Goal: Task Accomplishment & Management: Manage account settings

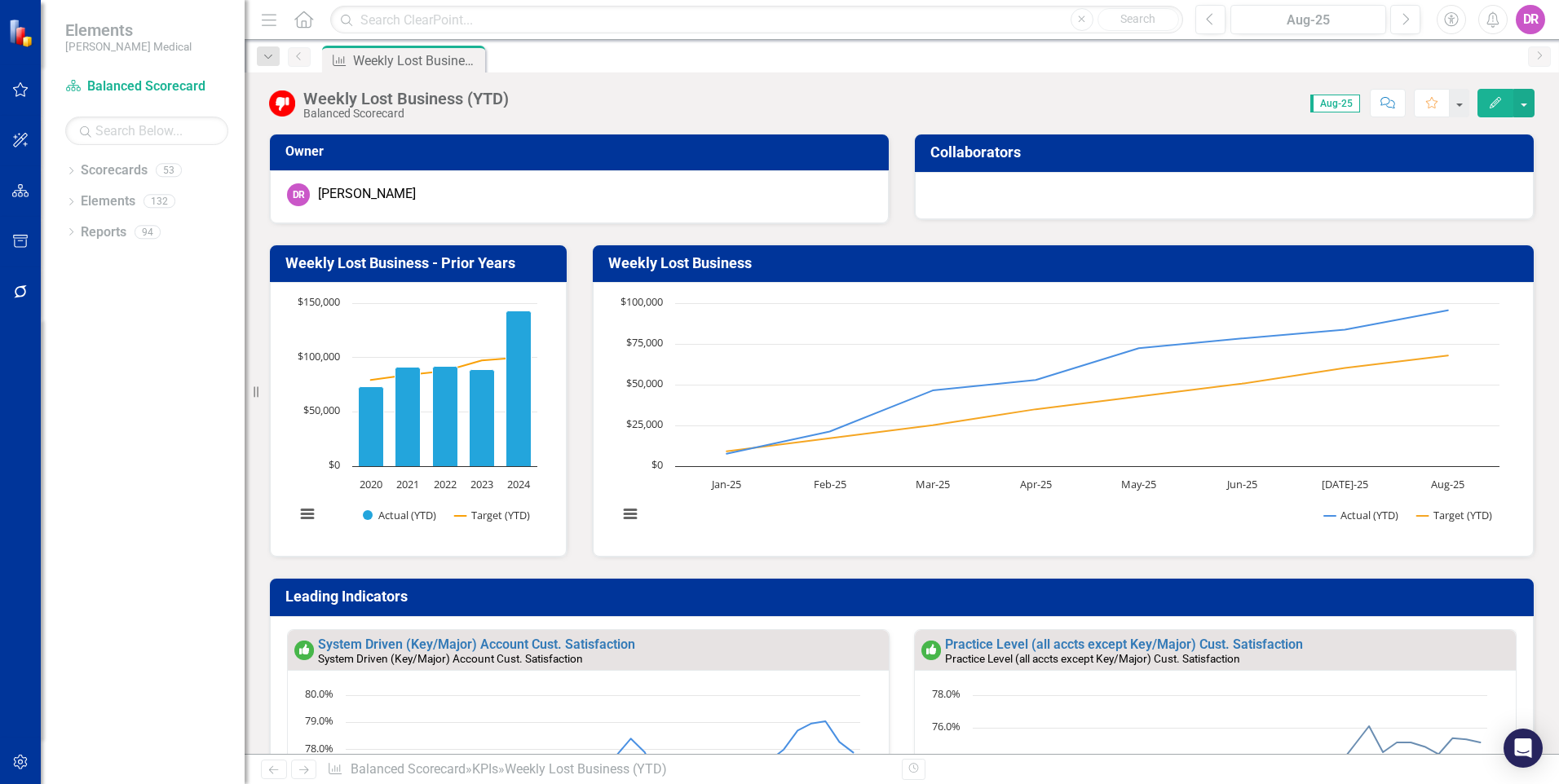
click at [296, 15] on icon "Home" at bounding box center [303, 19] width 22 height 17
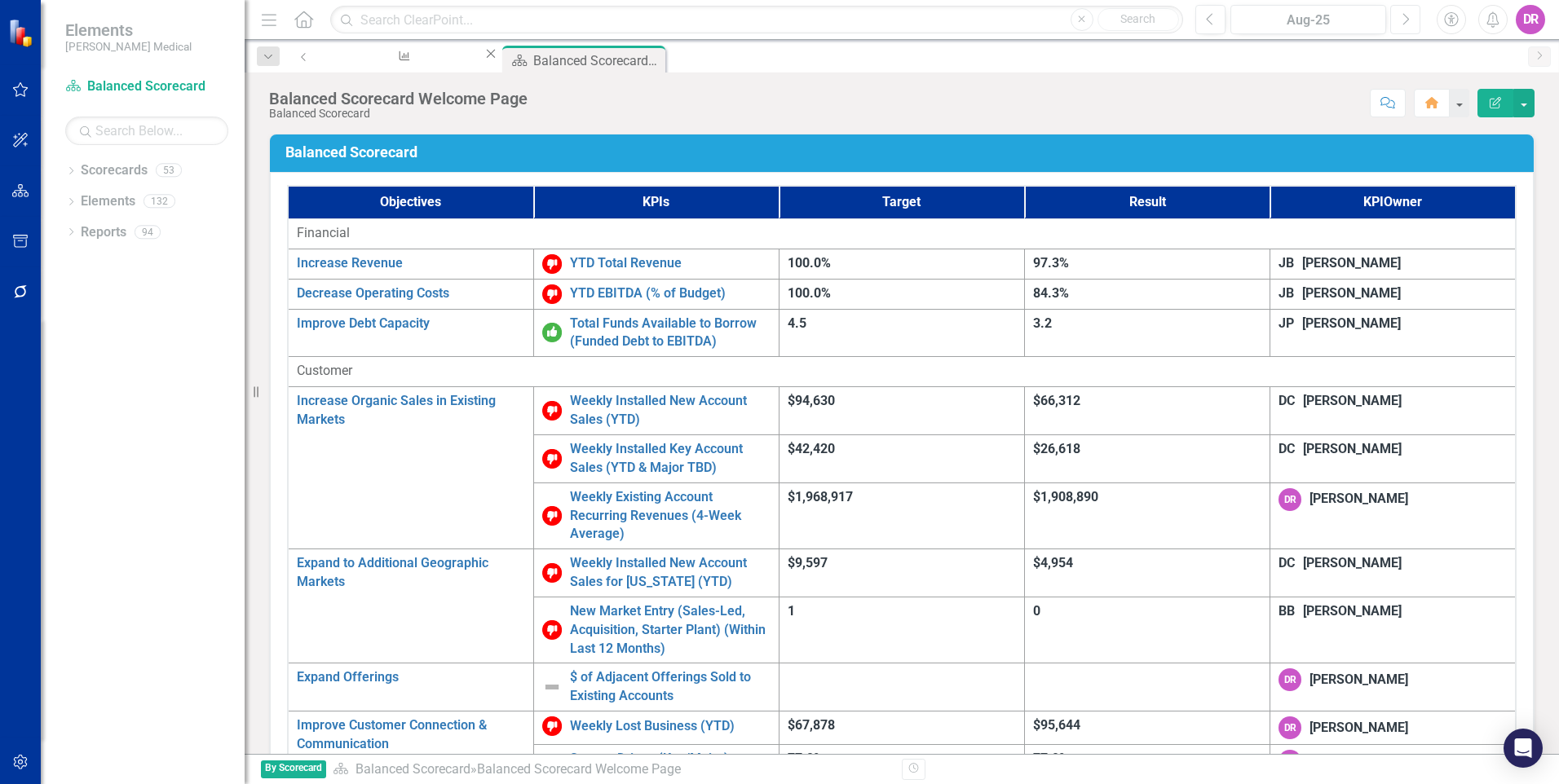
click at [1403, 16] on icon "Next" at bounding box center [1405, 19] width 9 height 15
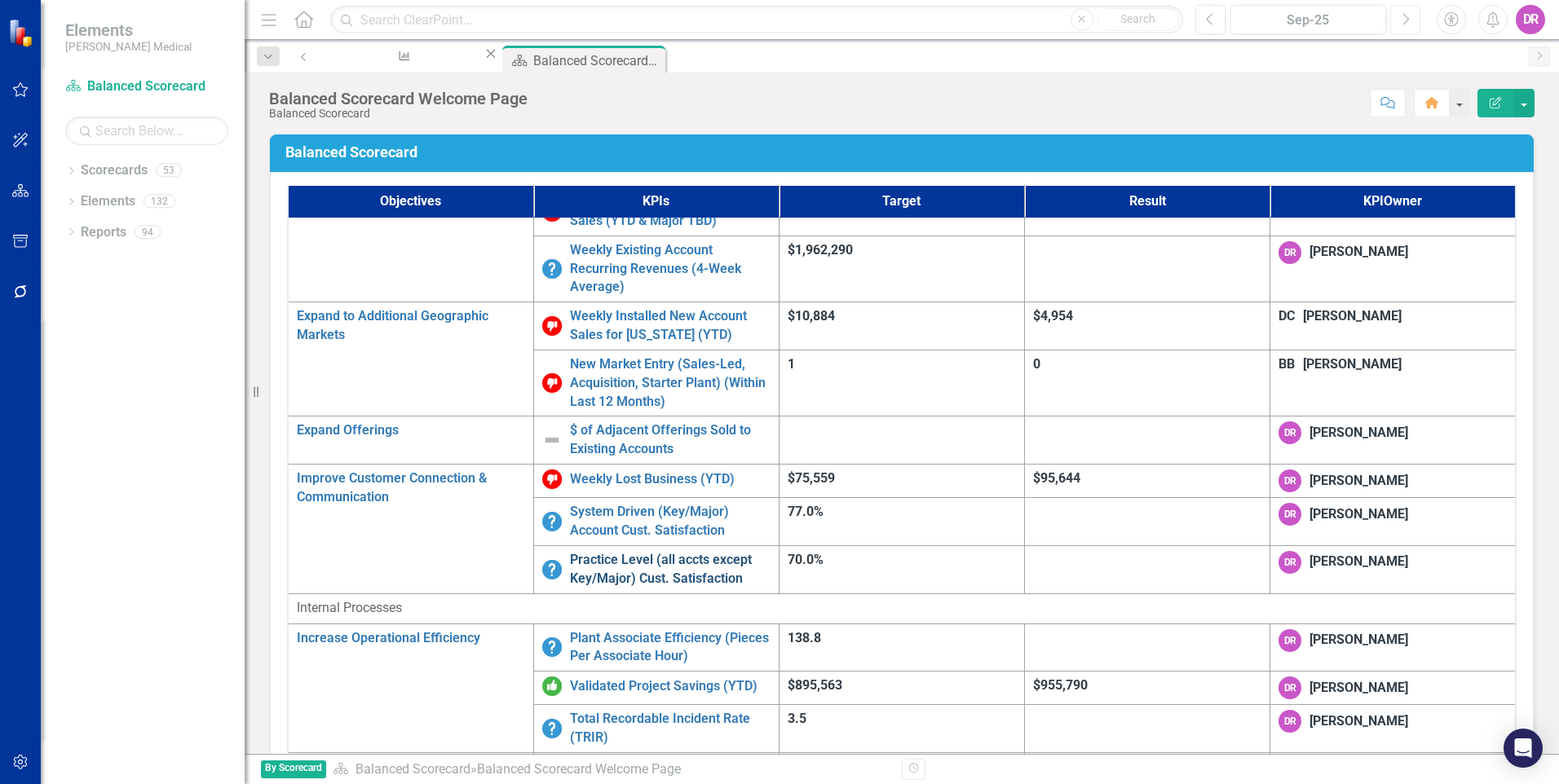
scroll to position [145, 0]
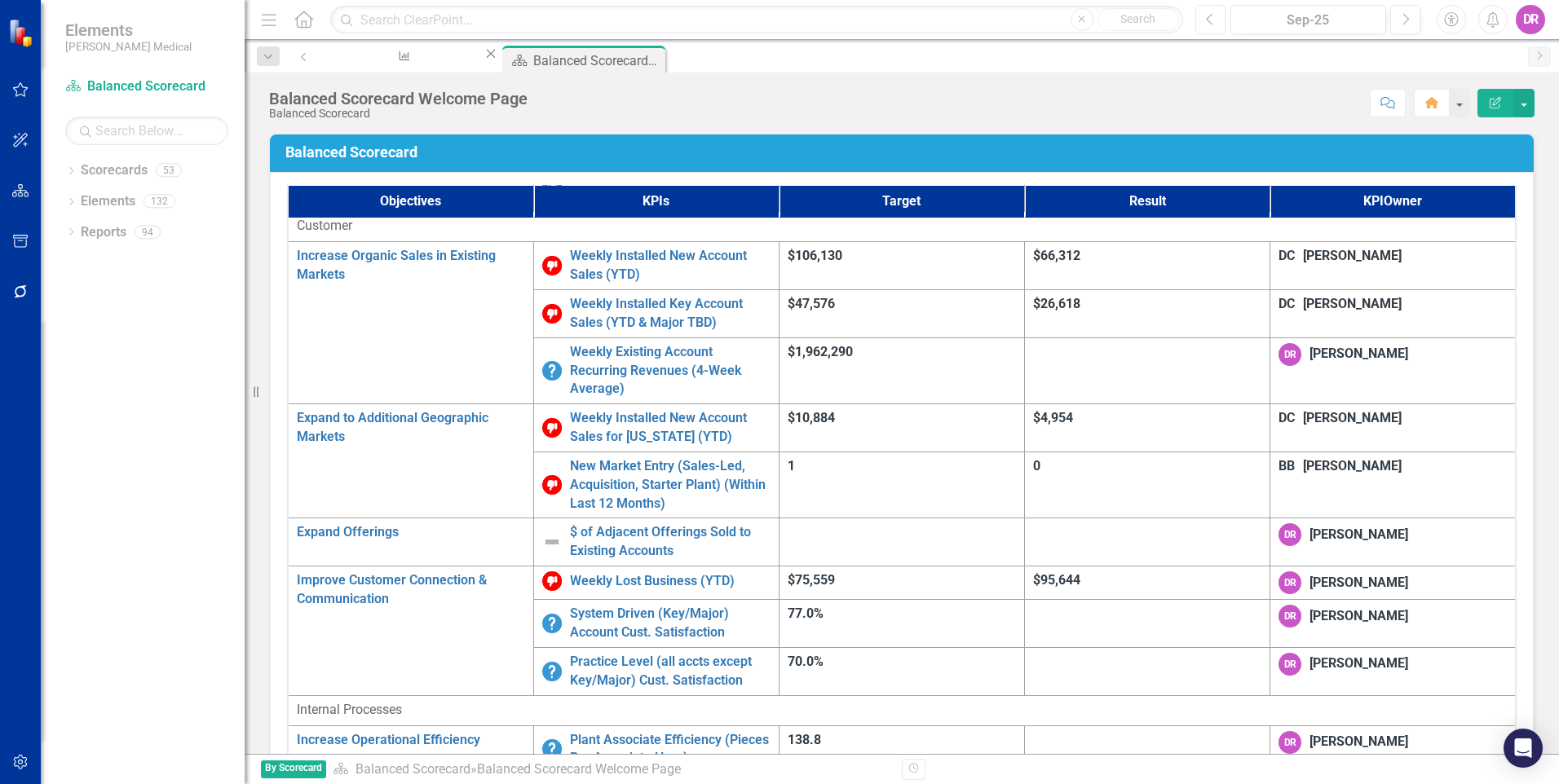
click at [1212, 20] on icon "Previous" at bounding box center [1210, 19] width 9 height 15
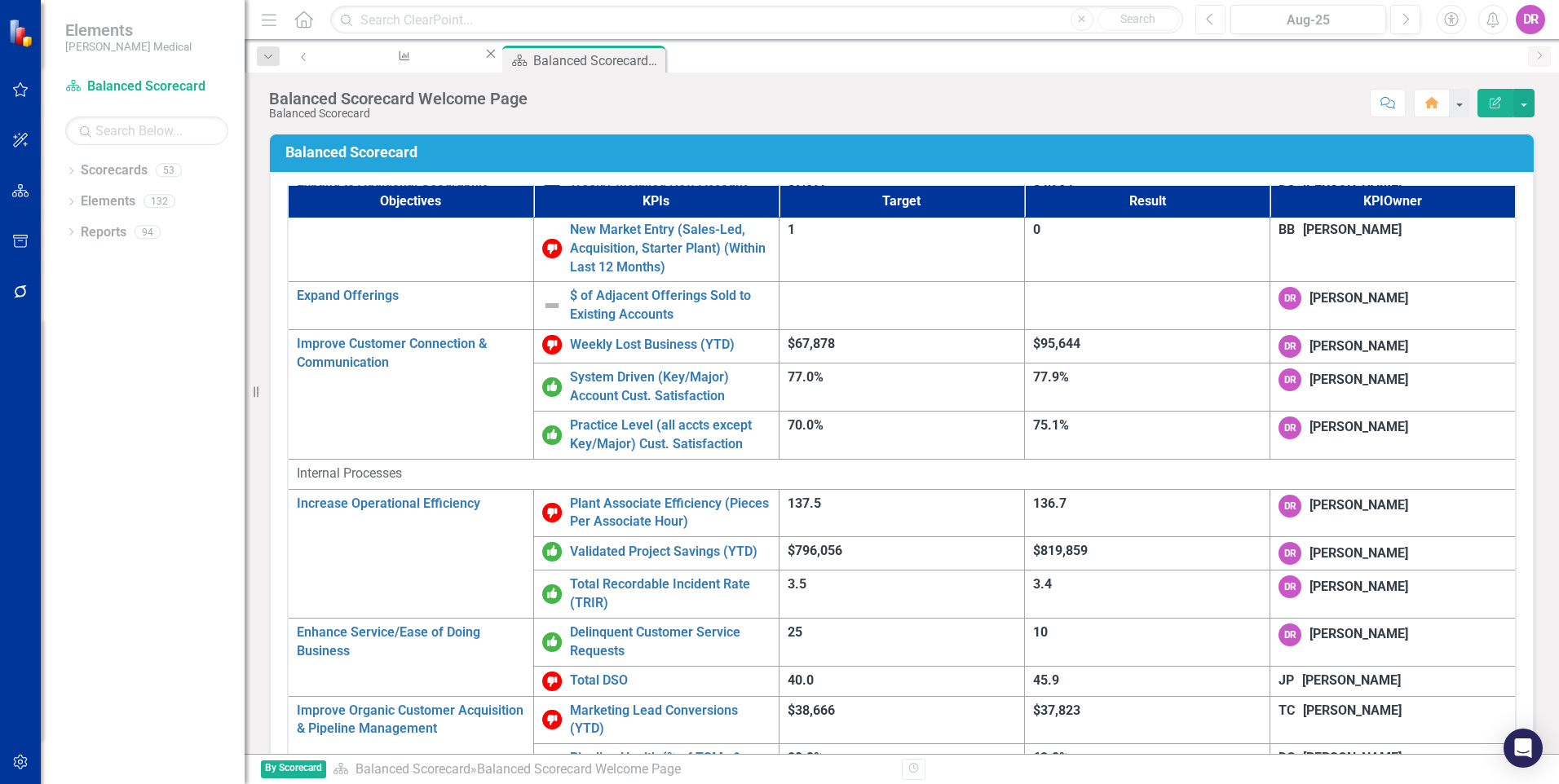
scroll to position [407, 0]
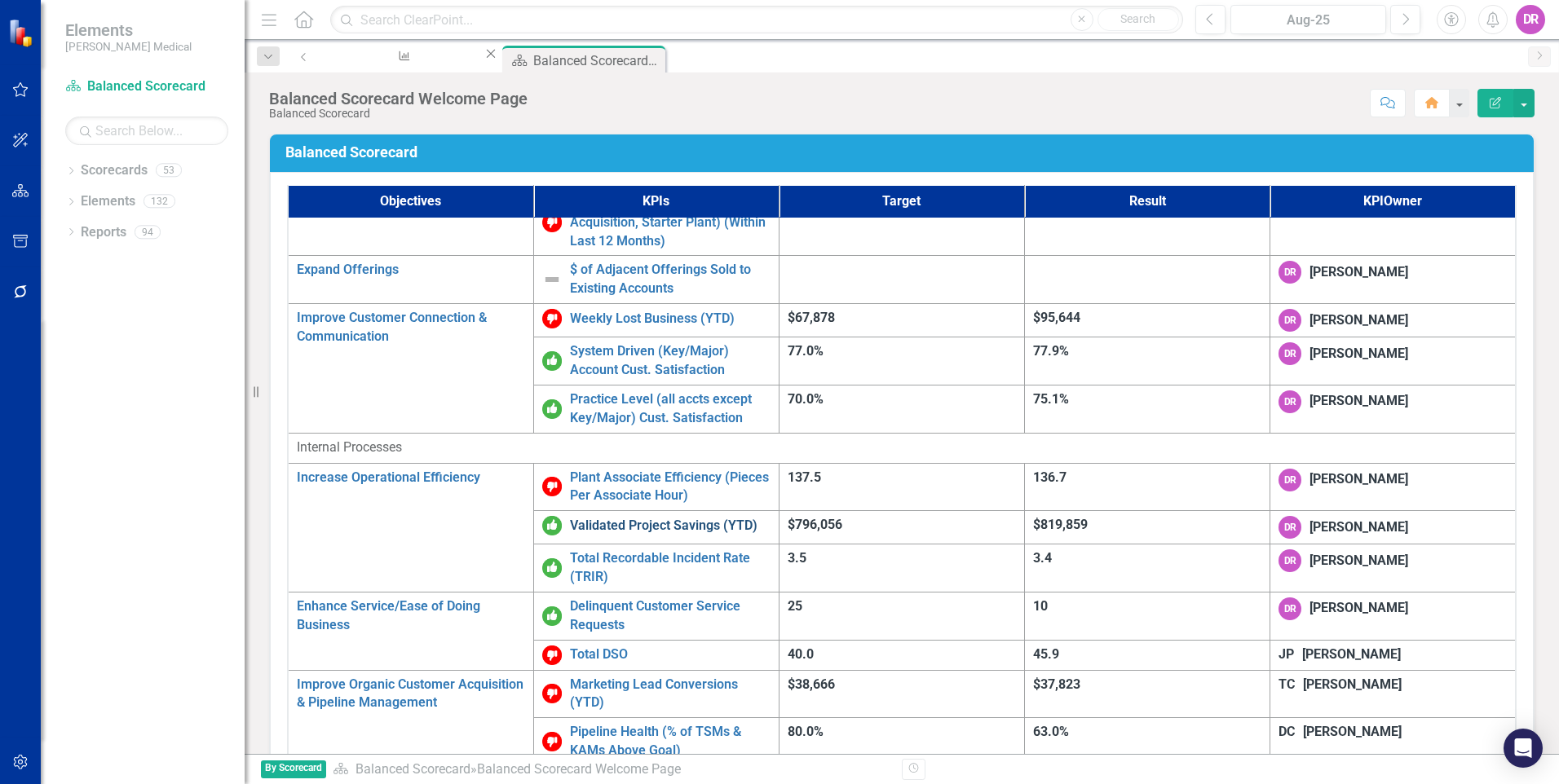
click at [593, 516] on link "Validated Project Savings (YTD)" at bounding box center [670, 525] width 200 height 19
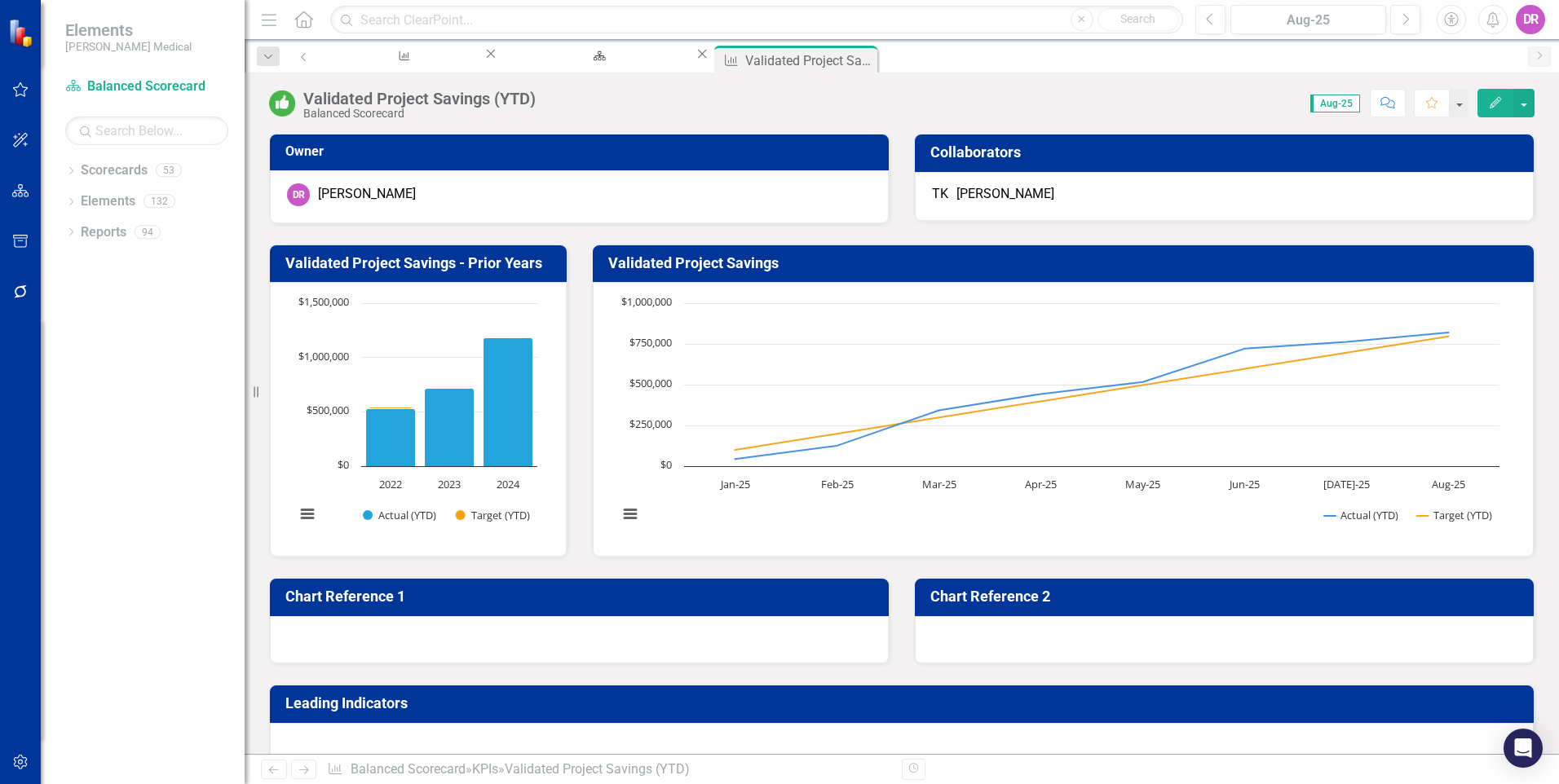
click at [1132, 158] on h3 "Collaborators" at bounding box center [1226, 152] width 593 height 17
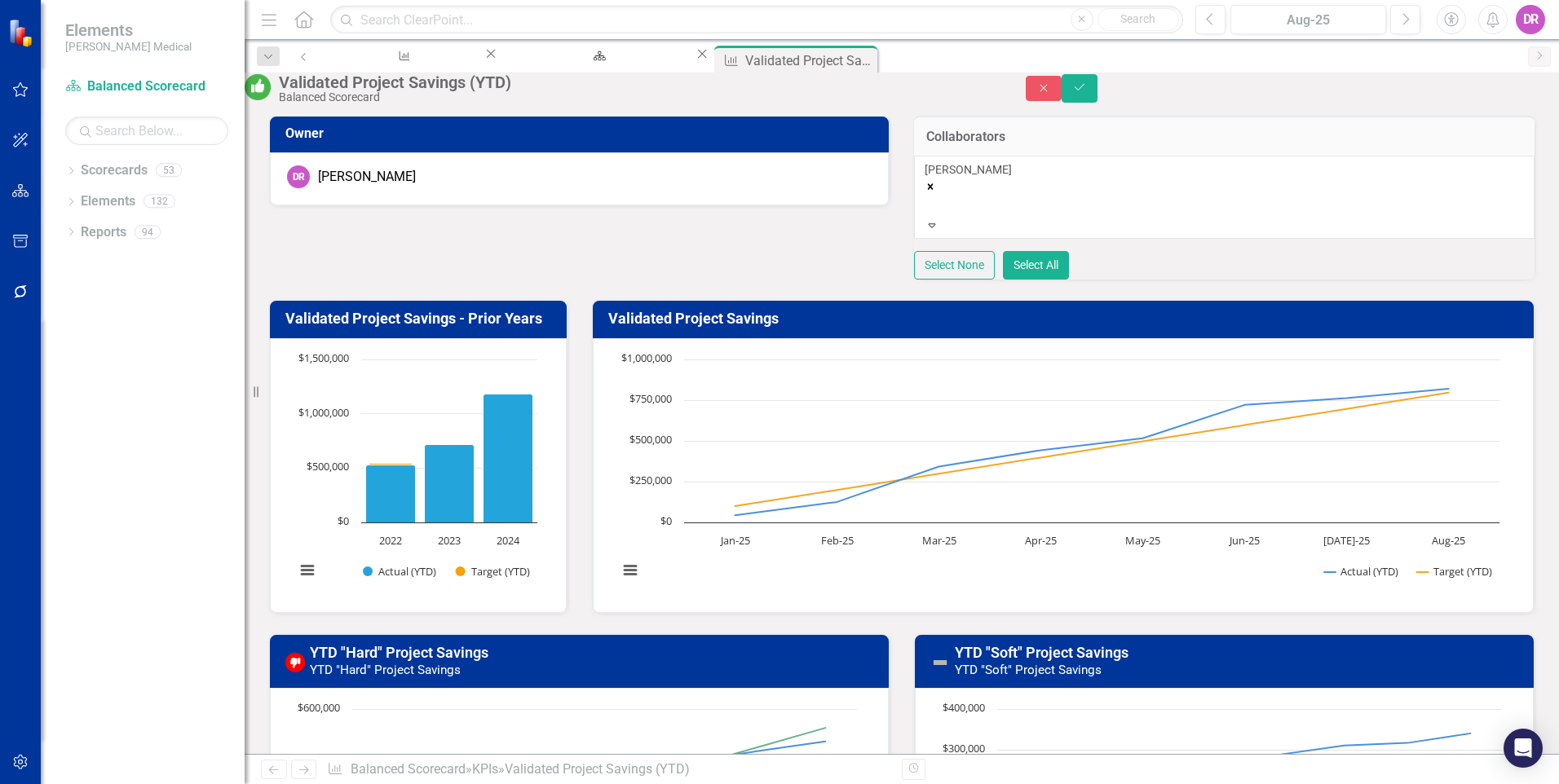
click at [940, 230] on icon "Expand" at bounding box center [932, 225] width 15 height 12
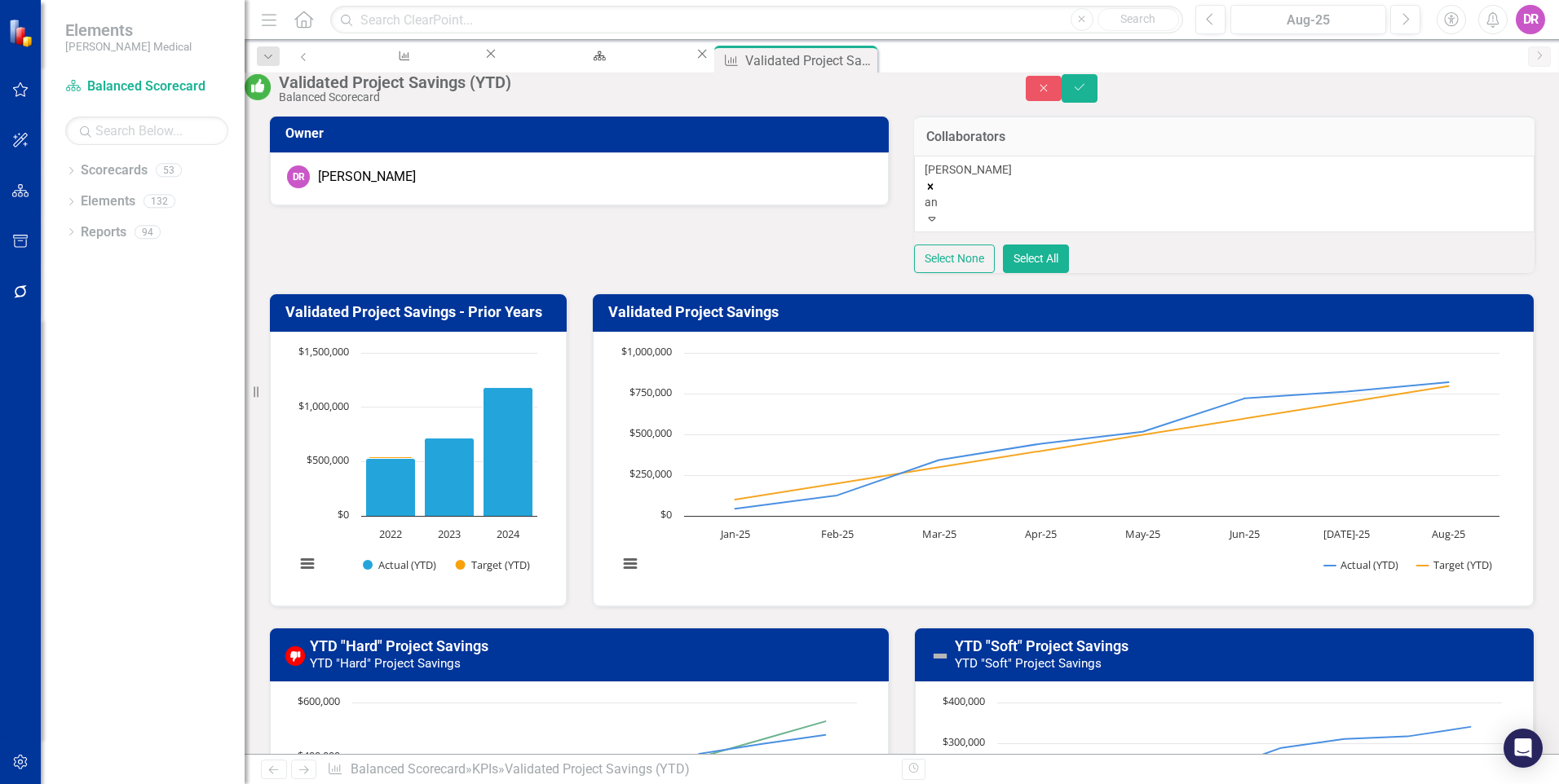
type input "a"
click at [956, 210] on div at bounding box center [1224, 202] width 599 height 17
type input "b"
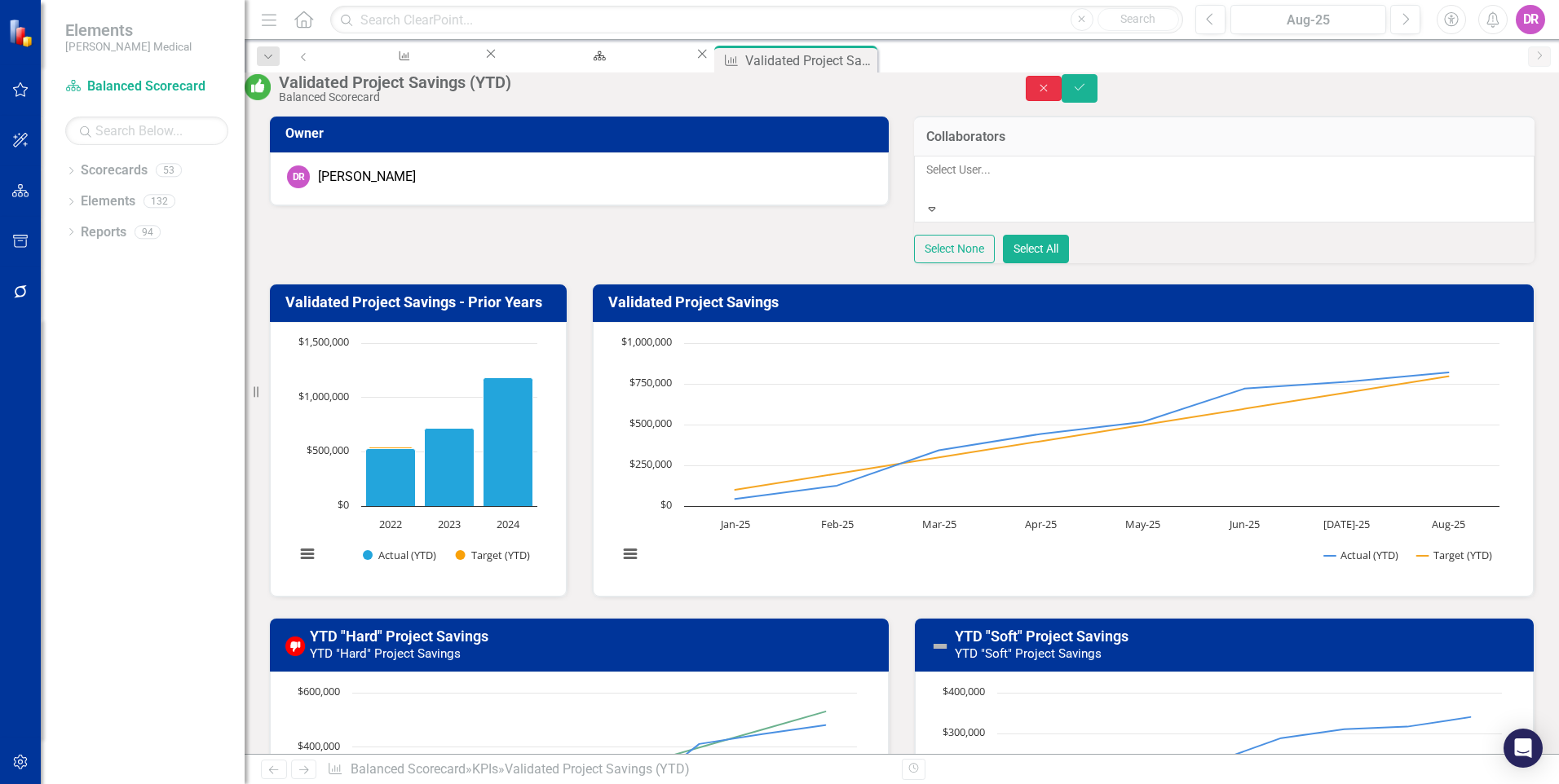
click at [1050, 93] on icon "Close" at bounding box center [1043, 88] width 15 height 12
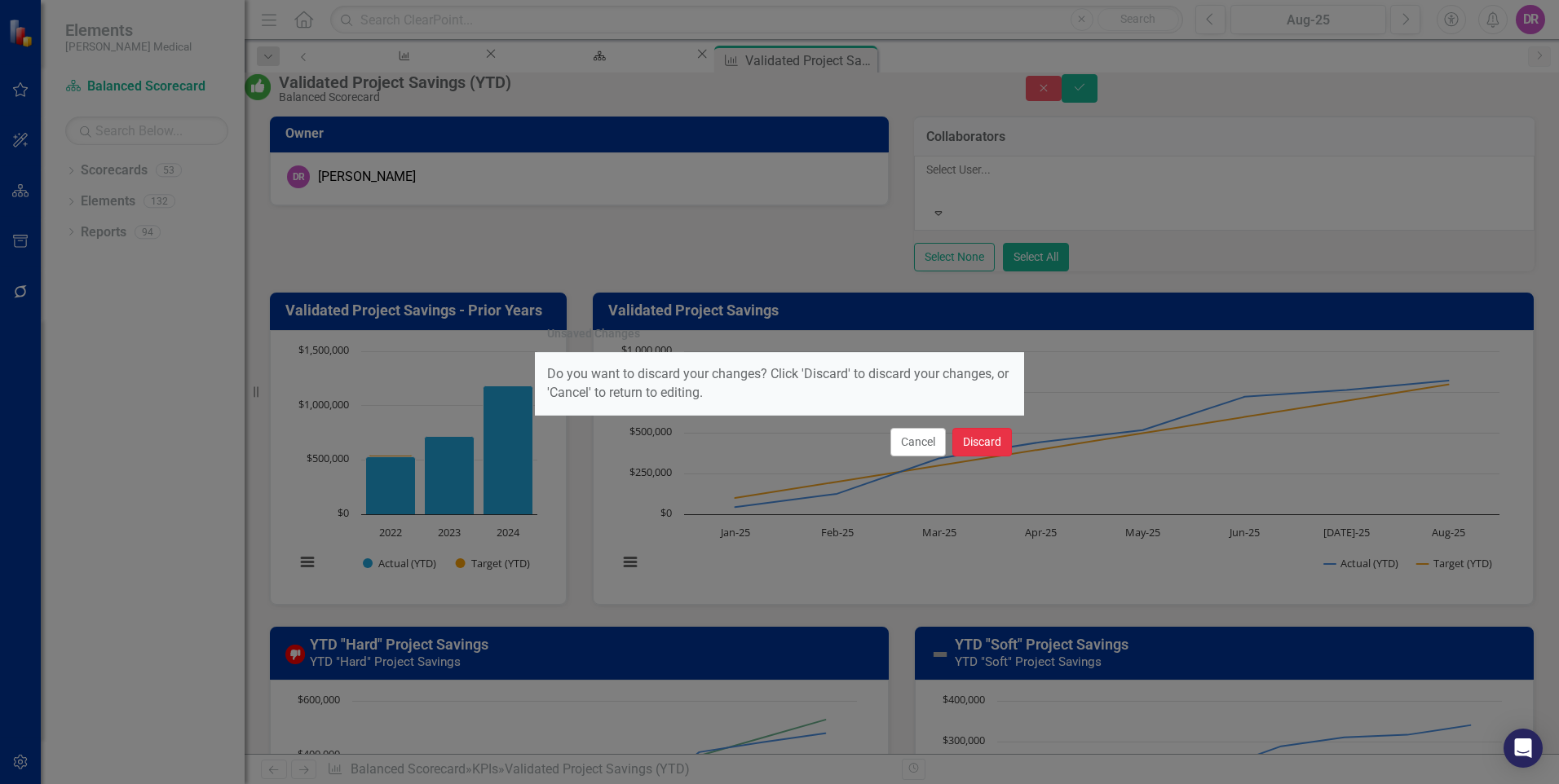
click at [987, 447] on button "Discard" at bounding box center [982, 442] width 60 height 28
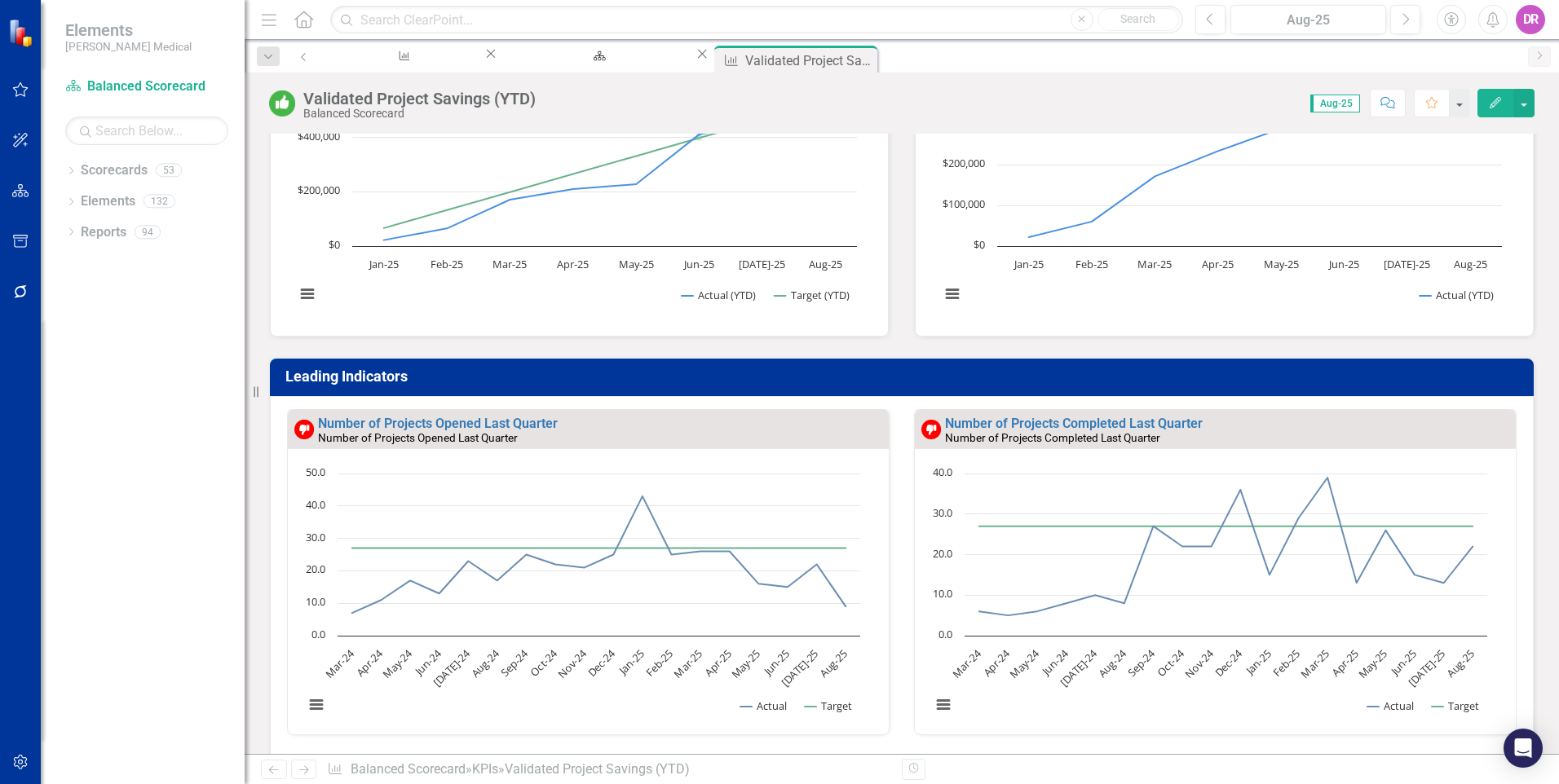
scroll to position [652, 0]
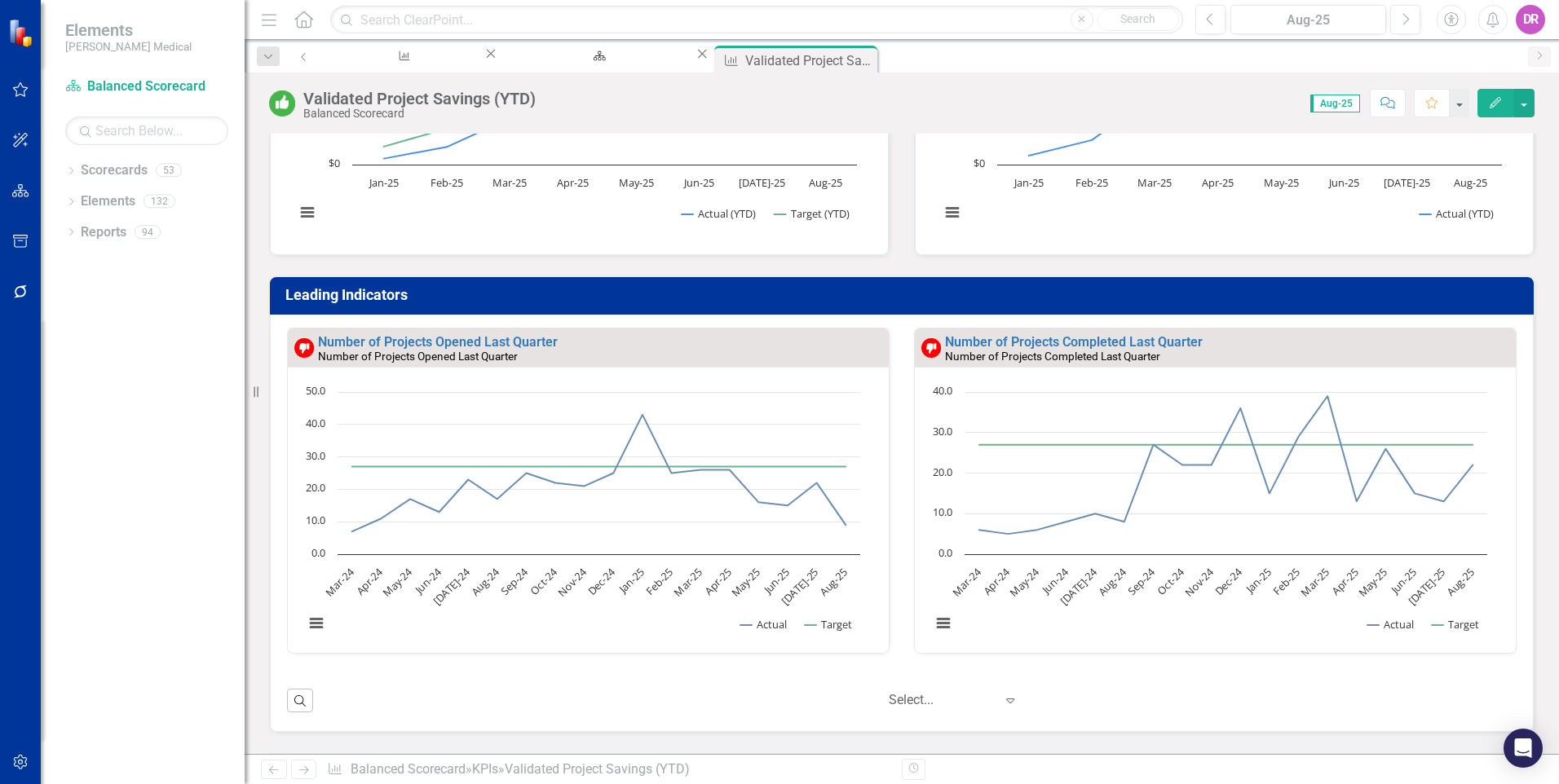
click at [703, 358] on div "Number of Projects Opened Last Quarter" at bounding box center [601, 356] width 566 height 14
click at [704, 358] on div "Number of Projects Opened Last Quarter" at bounding box center [601, 356] width 566 height 14
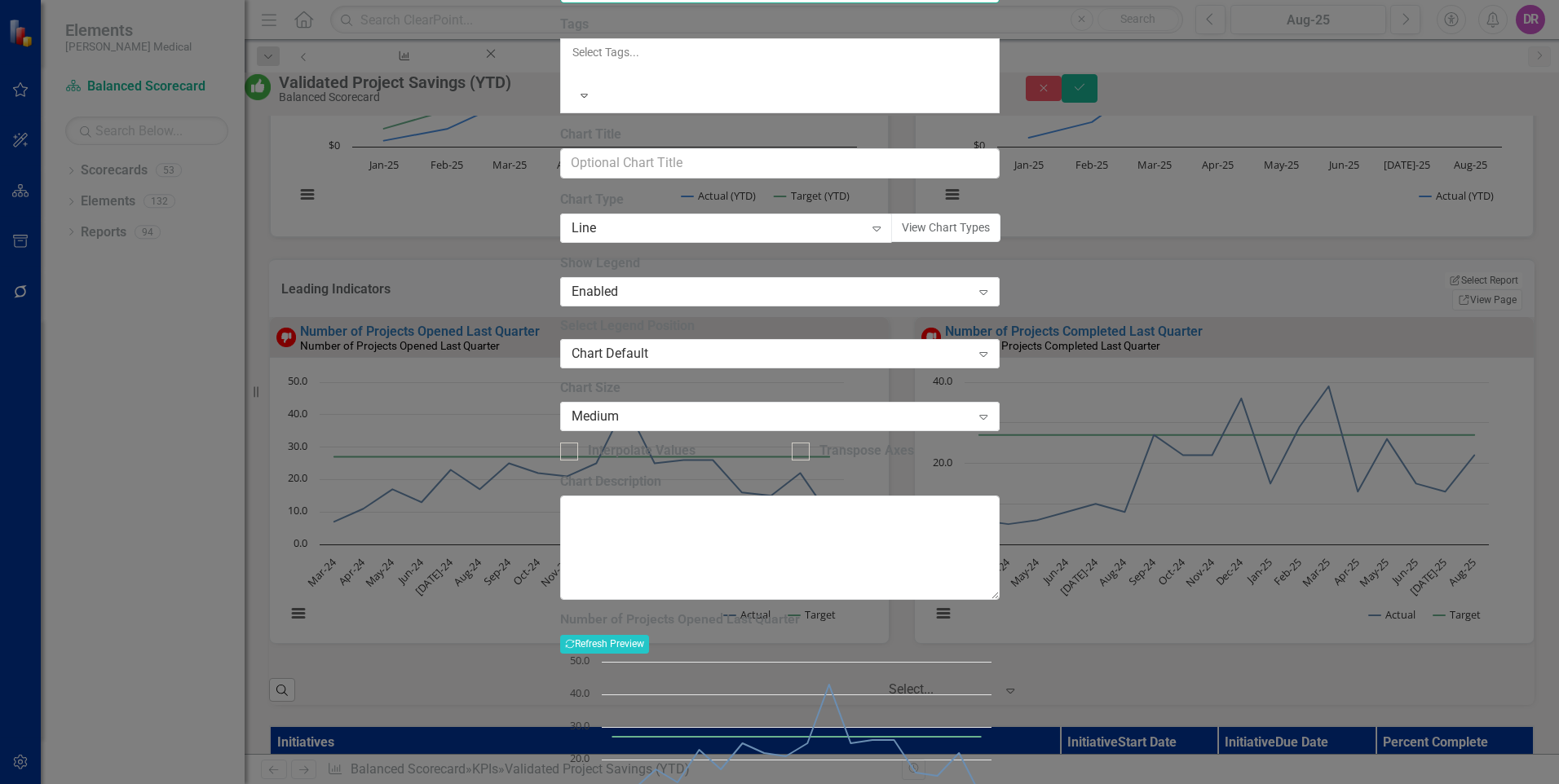
drag, startPoint x: 841, startPoint y: 89, endPoint x: 783, endPoint y: 89, distance: 58.0
type input "Number of Projects Opened Last Mo"
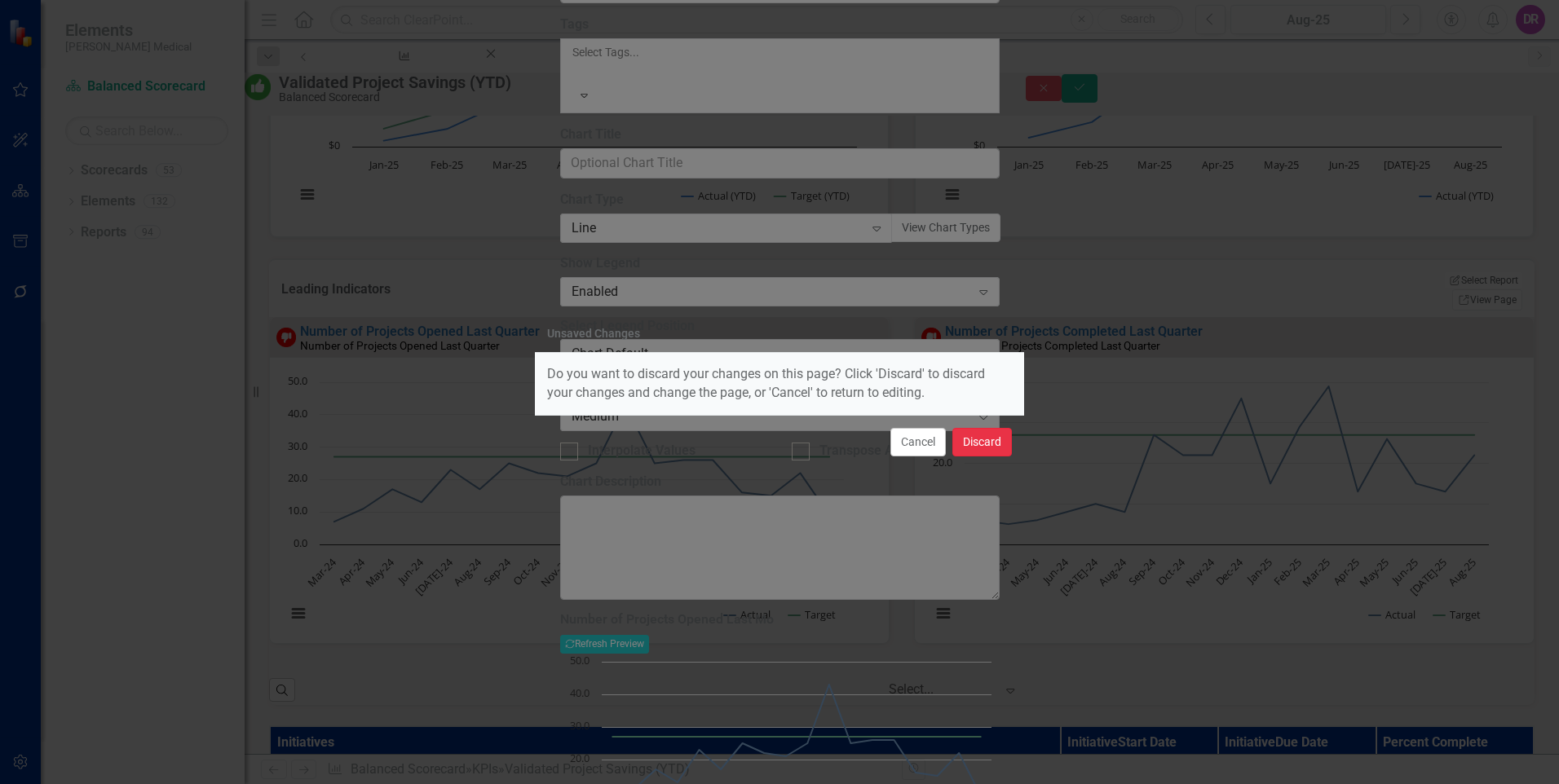
click at [991, 438] on button "Discard" at bounding box center [982, 442] width 60 height 28
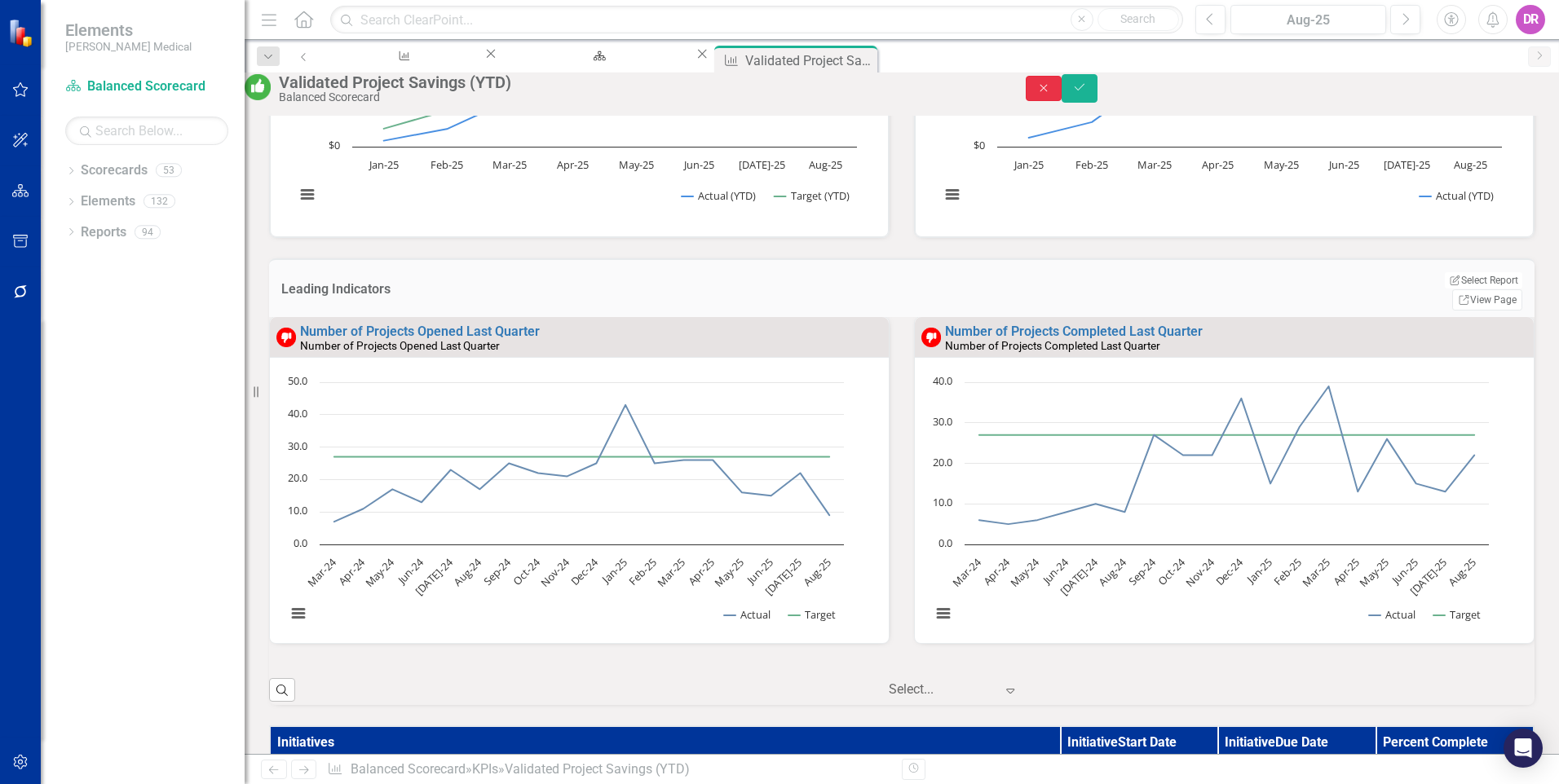
click at [1050, 93] on icon "Close" at bounding box center [1043, 88] width 15 height 12
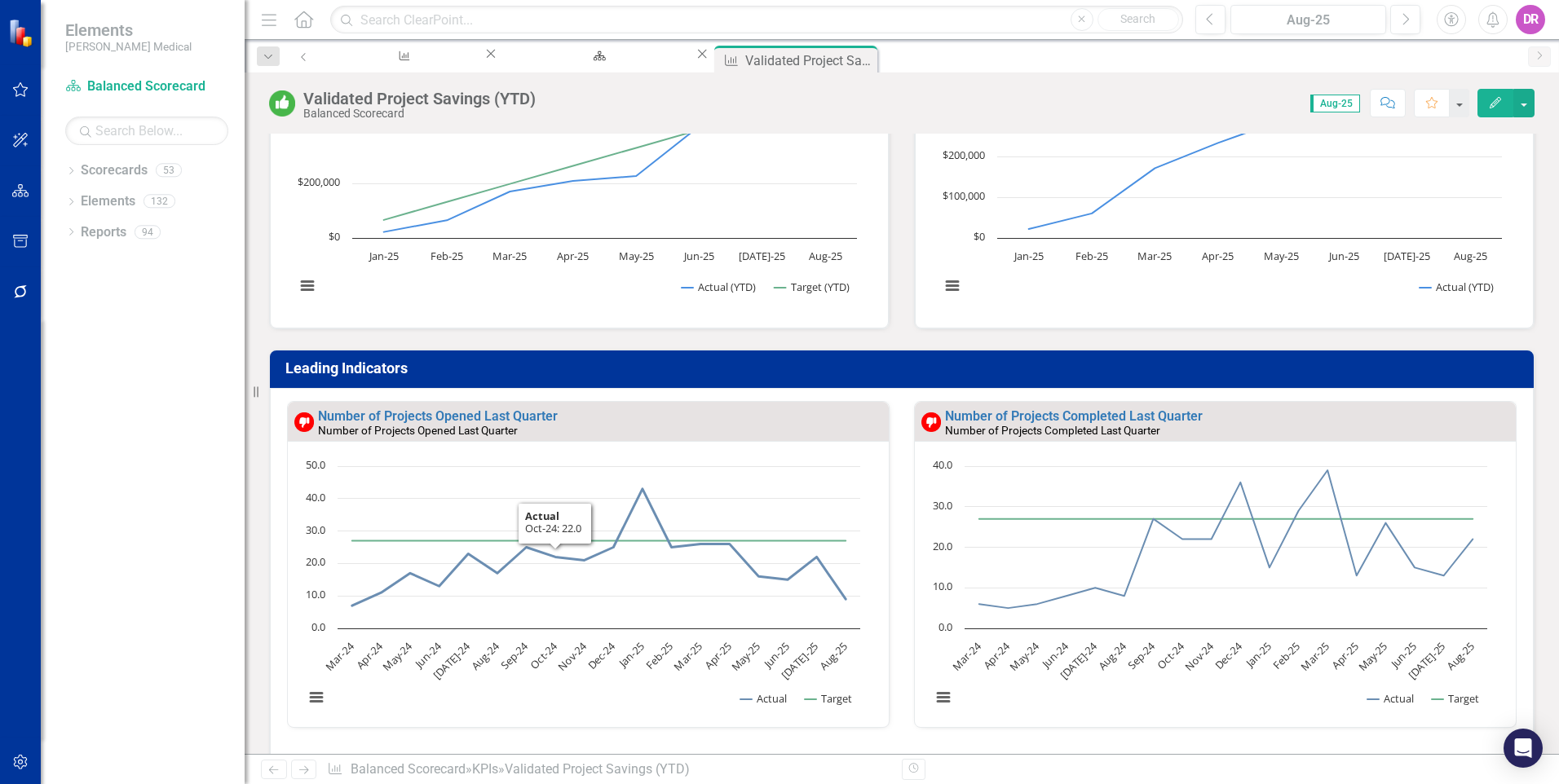
scroll to position [570, 0]
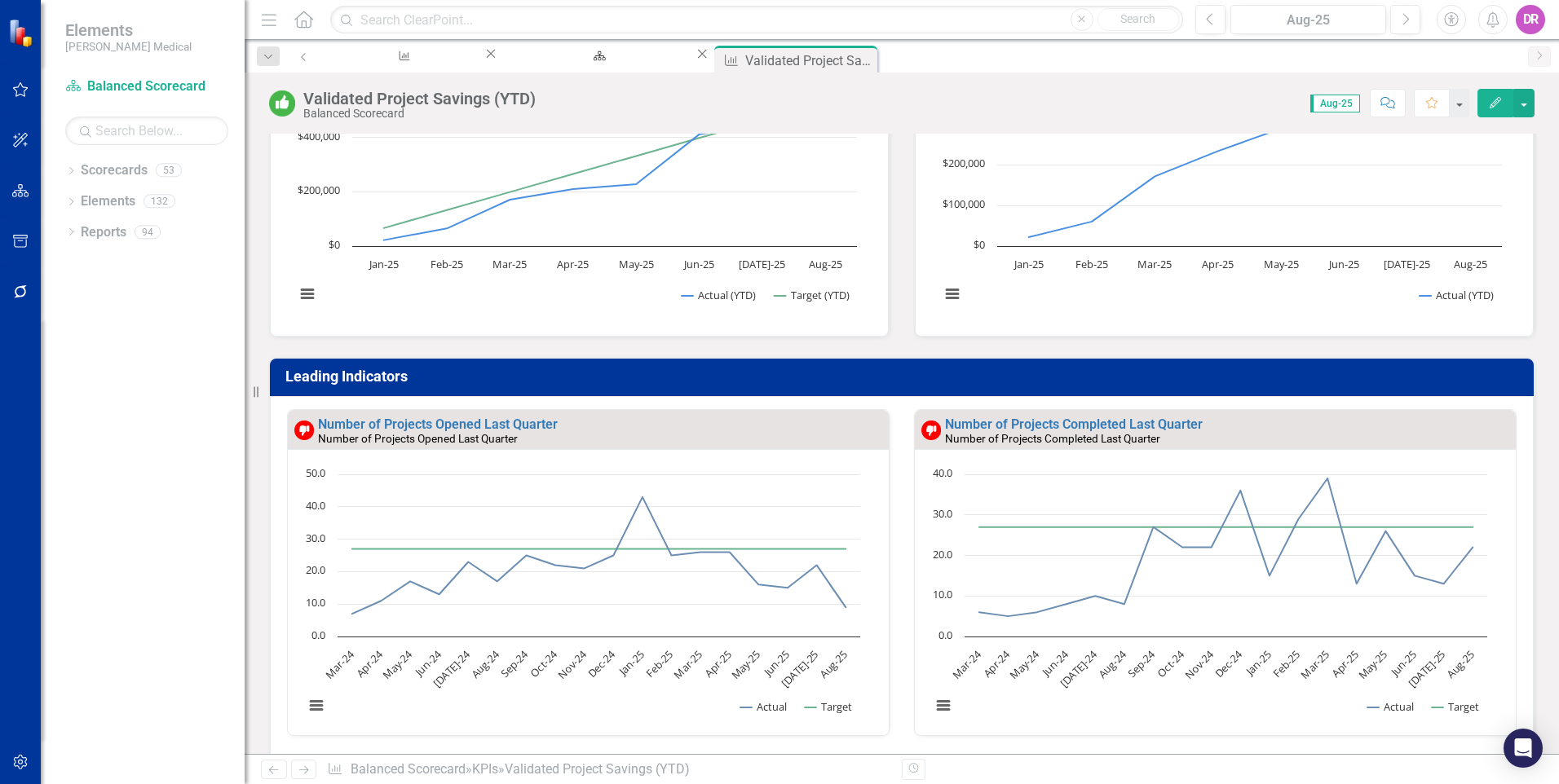
drag, startPoint x: 815, startPoint y: 61, endPoint x: 802, endPoint y: 63, distance: 13.2
click at [0, 0] on icon "Close" at bounding box center [0, 0] width 0 height 0
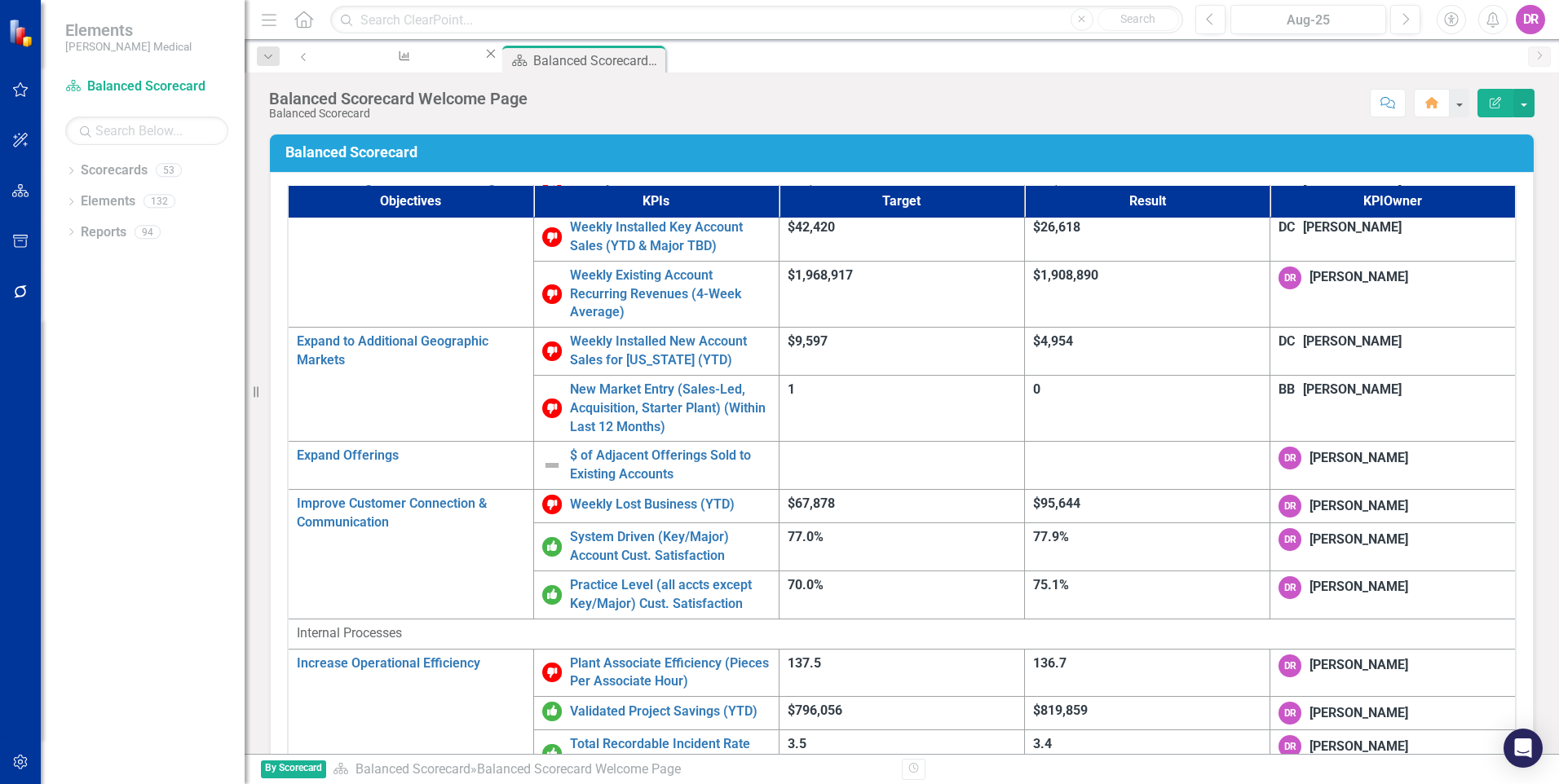
scroll to position [244, 0]
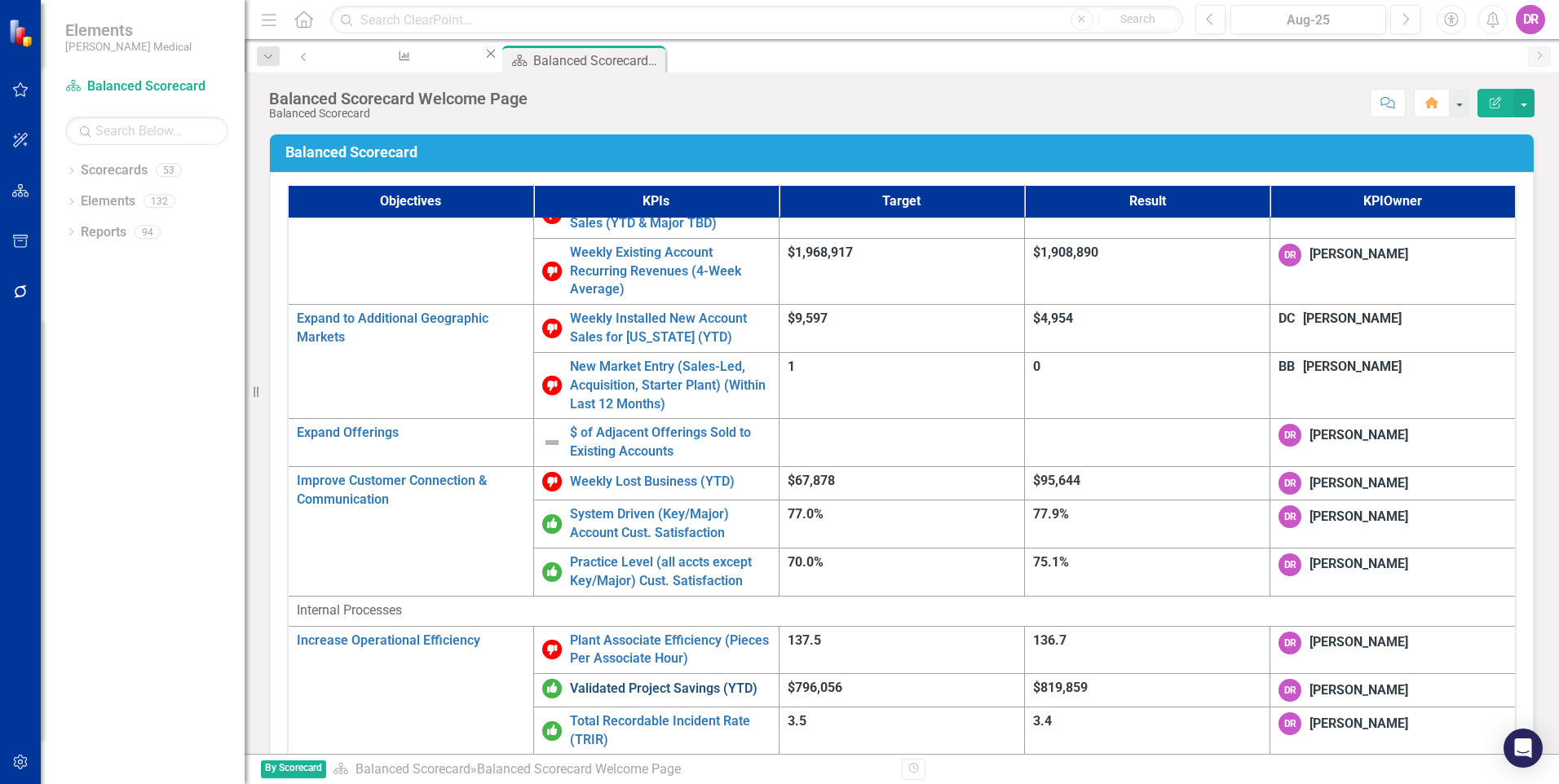
click at [581, 680] on link "Validated Project Savings (YTD)" at bounding box center [670, 689] width 200 height 19
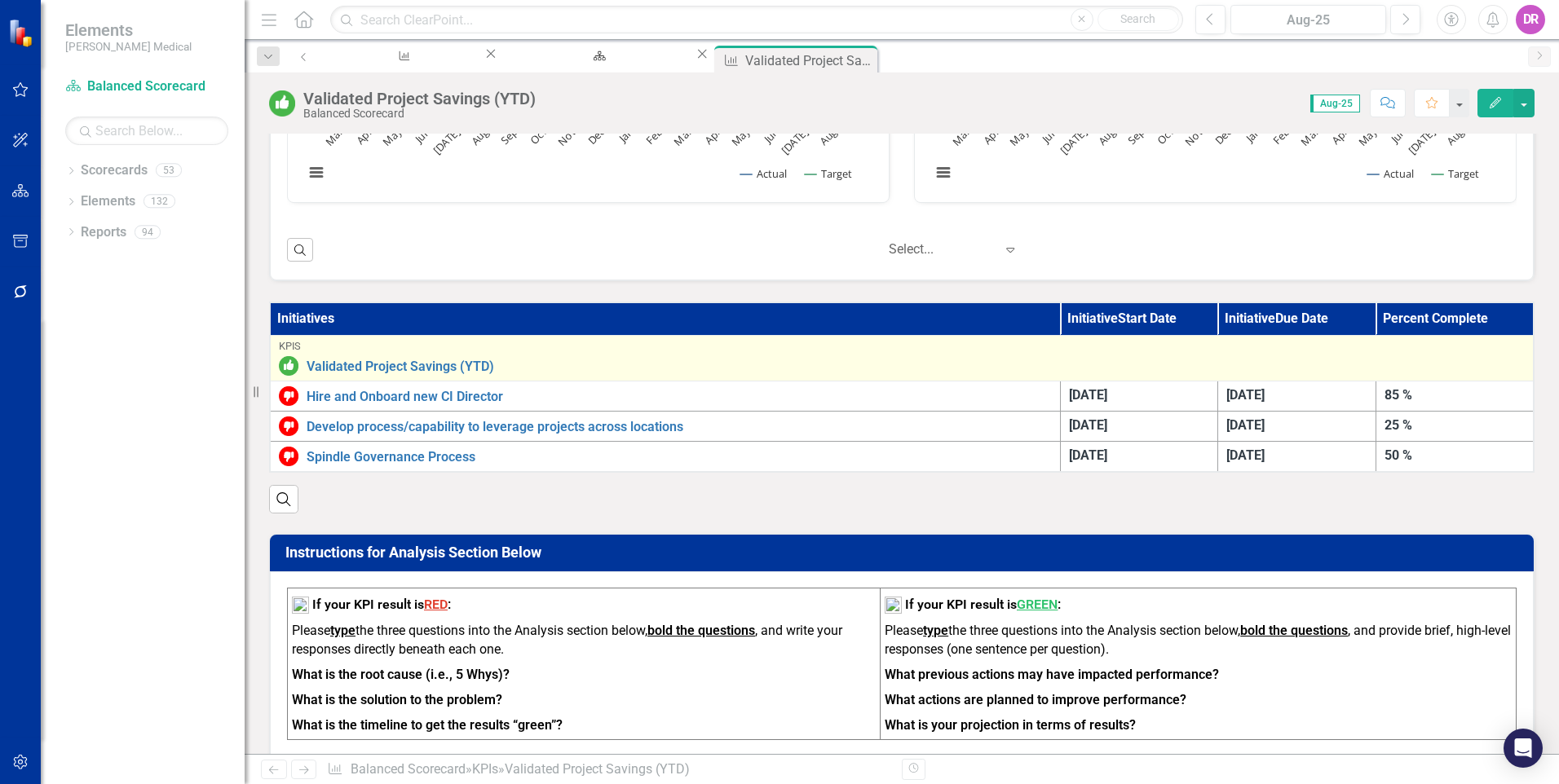
scroll to position [1140, 0]
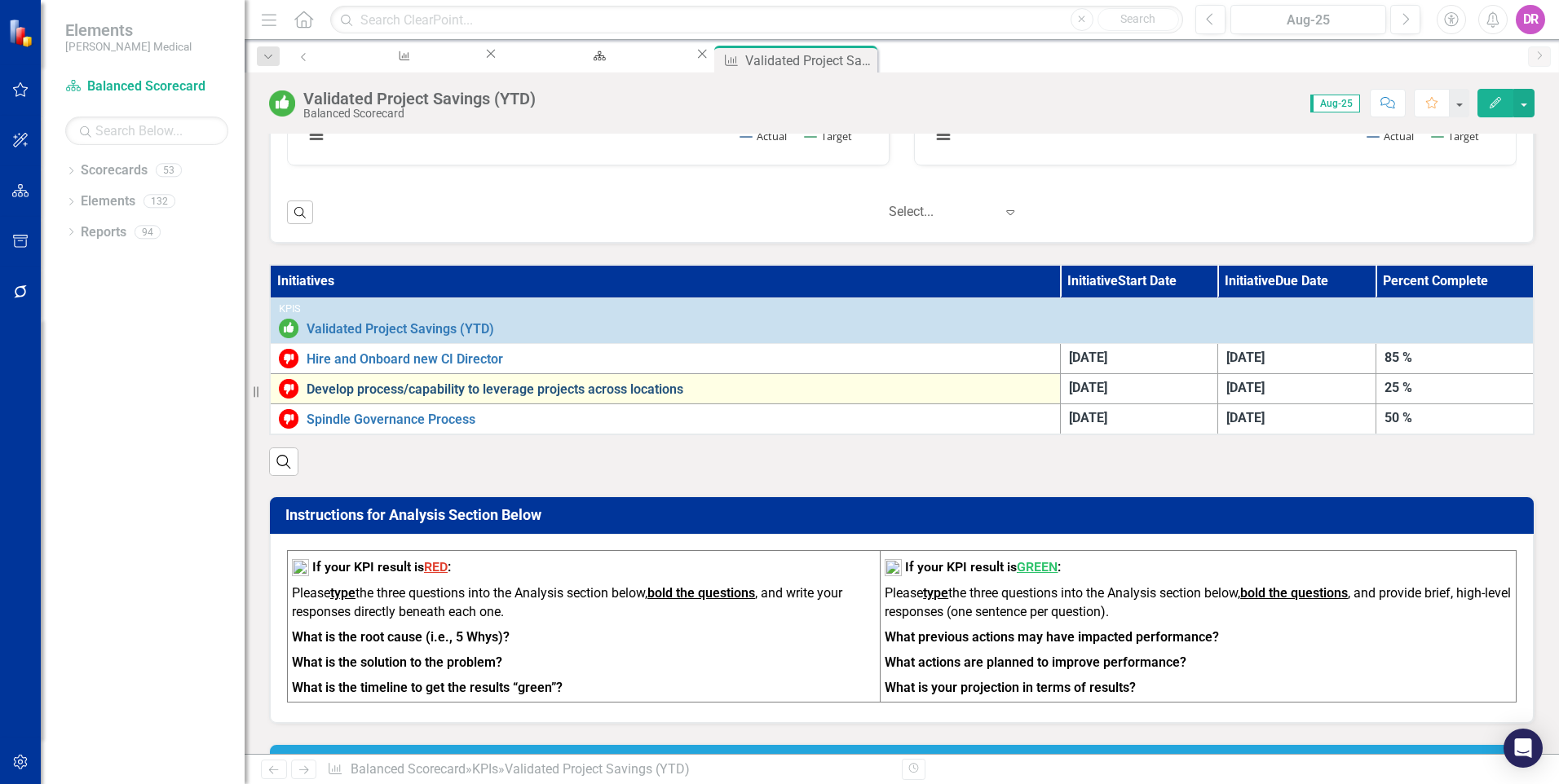
click at [559, 394] on link "Develop process/capability to leverage projects across locations" at bounding box center [678, 389] width 745 height 15
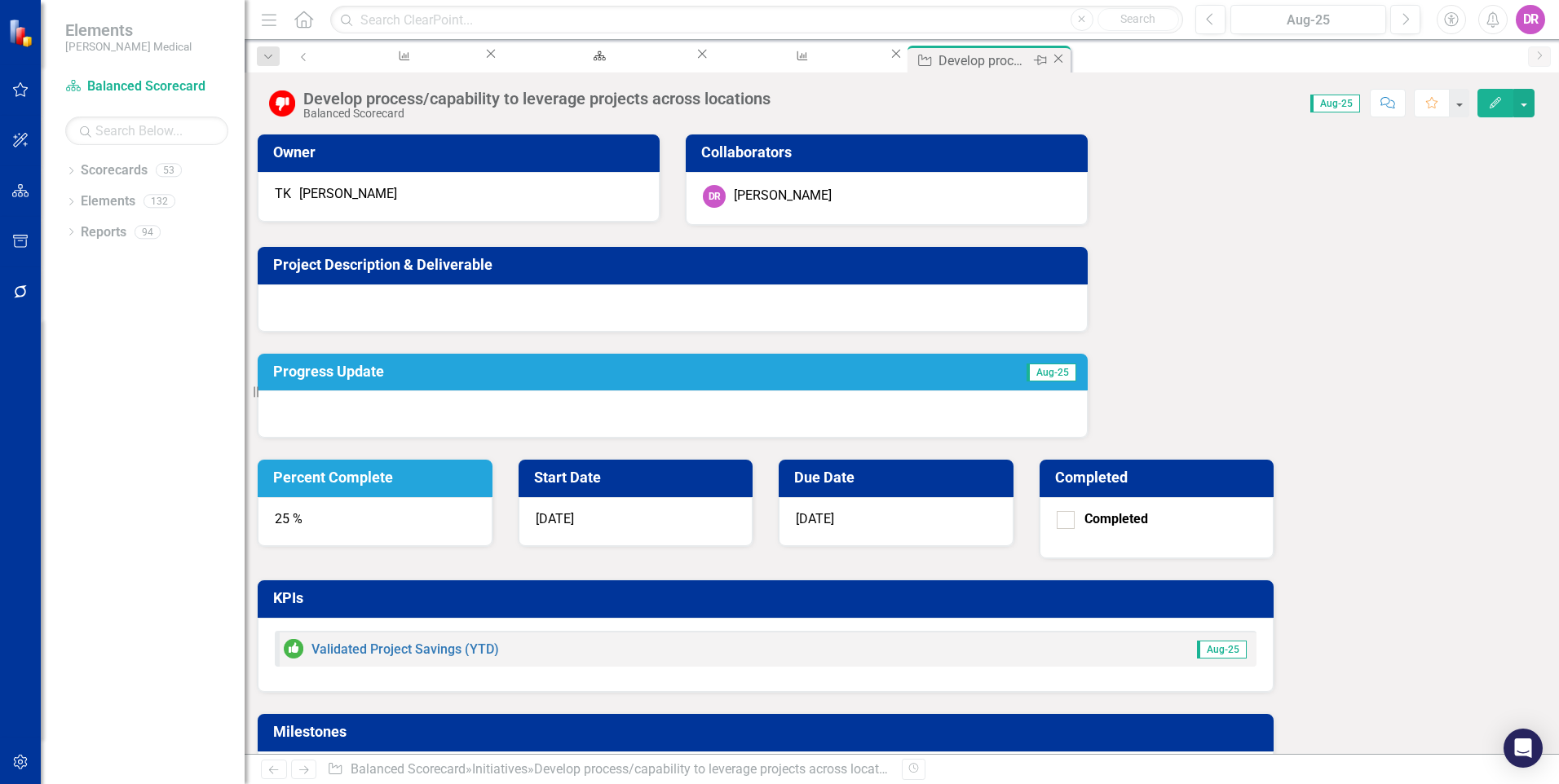
click at [1049, 63] on icon "Close" at bounding box center [1057, 58] width 17 height 13
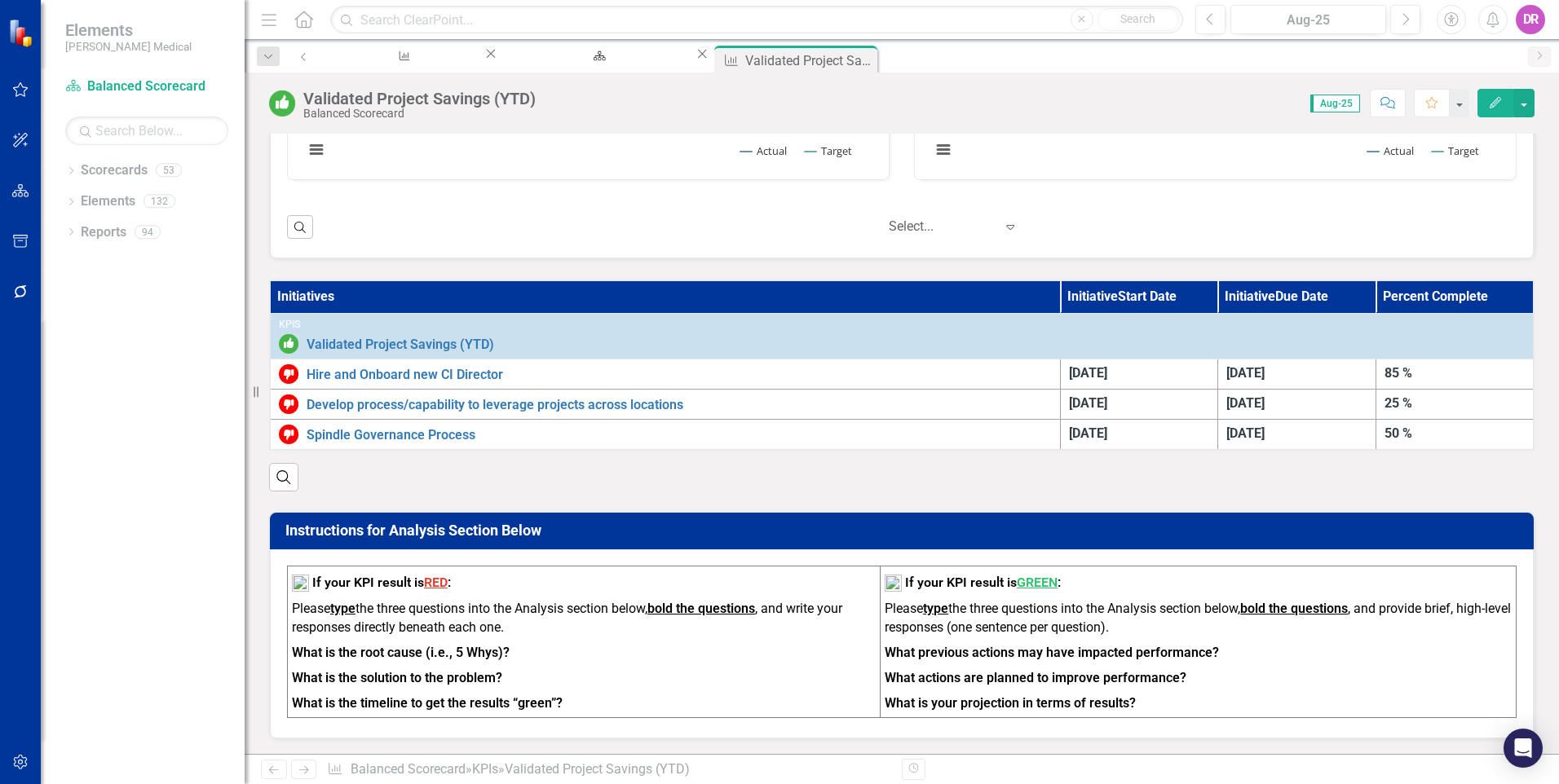
scroll to position [1140, 0]
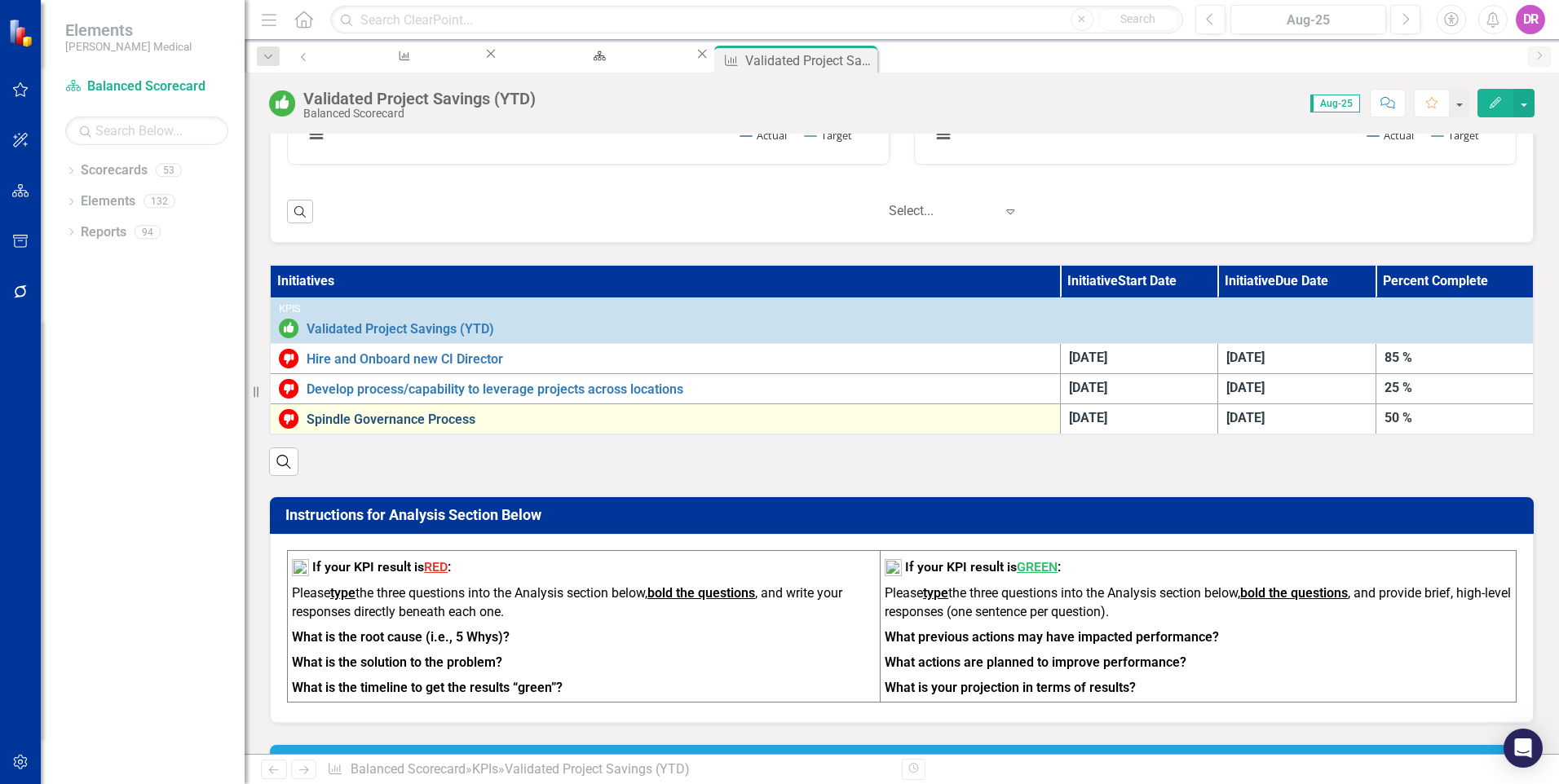
click at [462, 421] on link "Spindle Governance Process" at bounding box center [678, 419] width 745 height 15
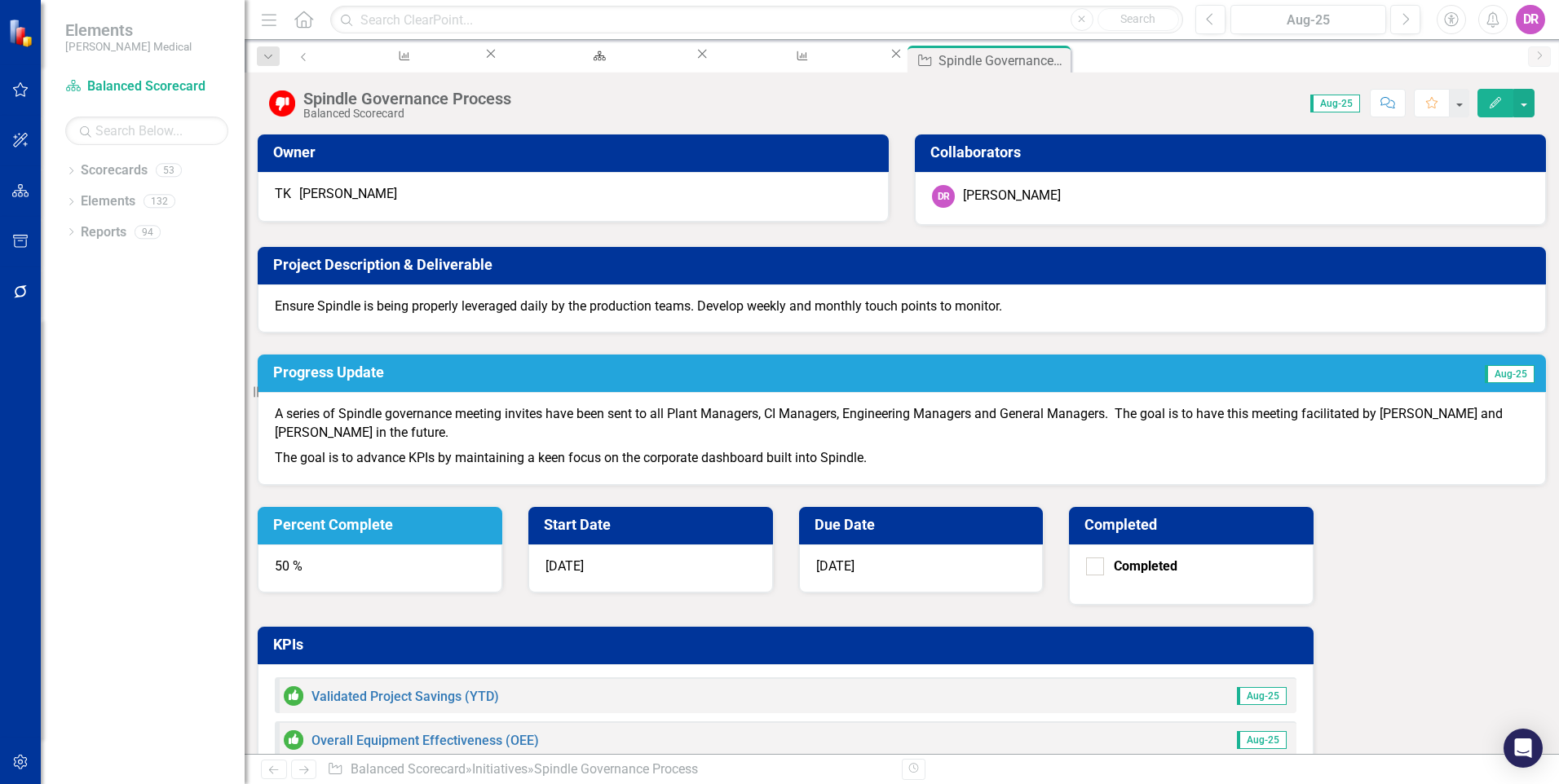
click at [257, 334] on div "Project Description & Deliverable Ensure Spindle is being properly leveraged da…" at bounding box center [901, 280] width 1315 height 108
click at [757, 62] on div "Validated Project Savings (YTD)" at bounding box center [799, 71] width 147 height 21
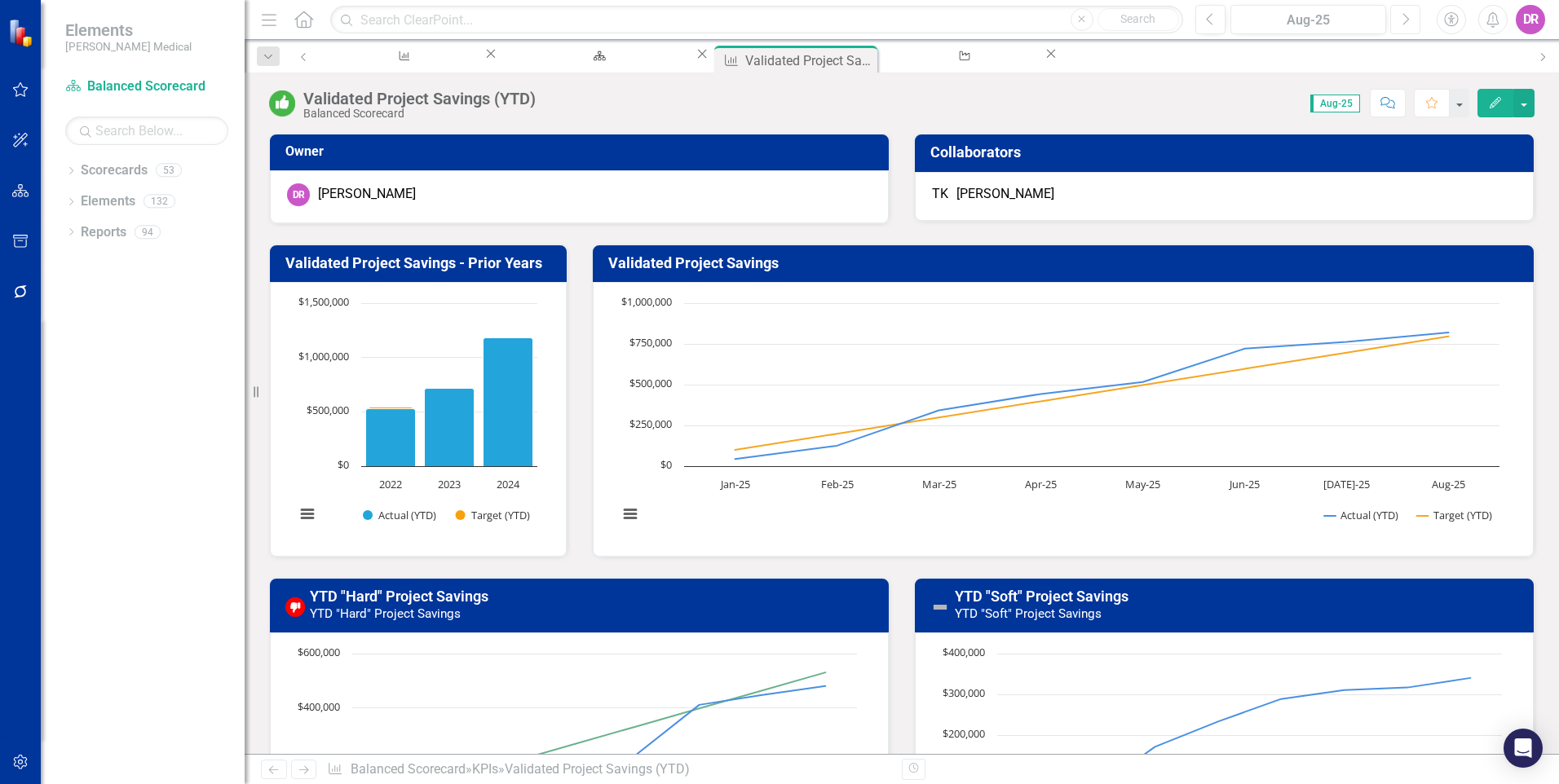
click at [1403, 21] on icon "Next" at bounding box center [1405, 19] width 9 height 15
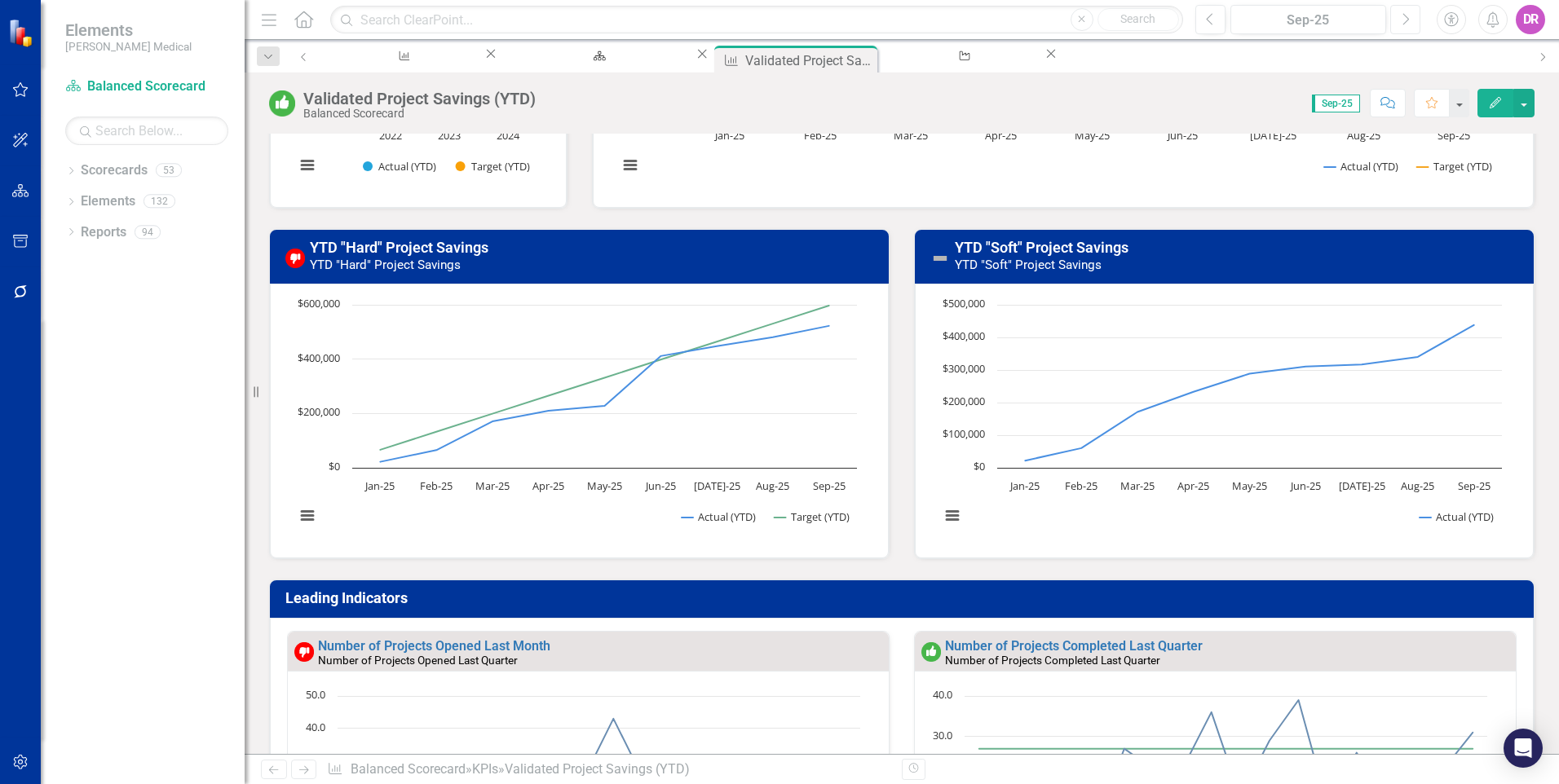
scroll to position [489, 0]
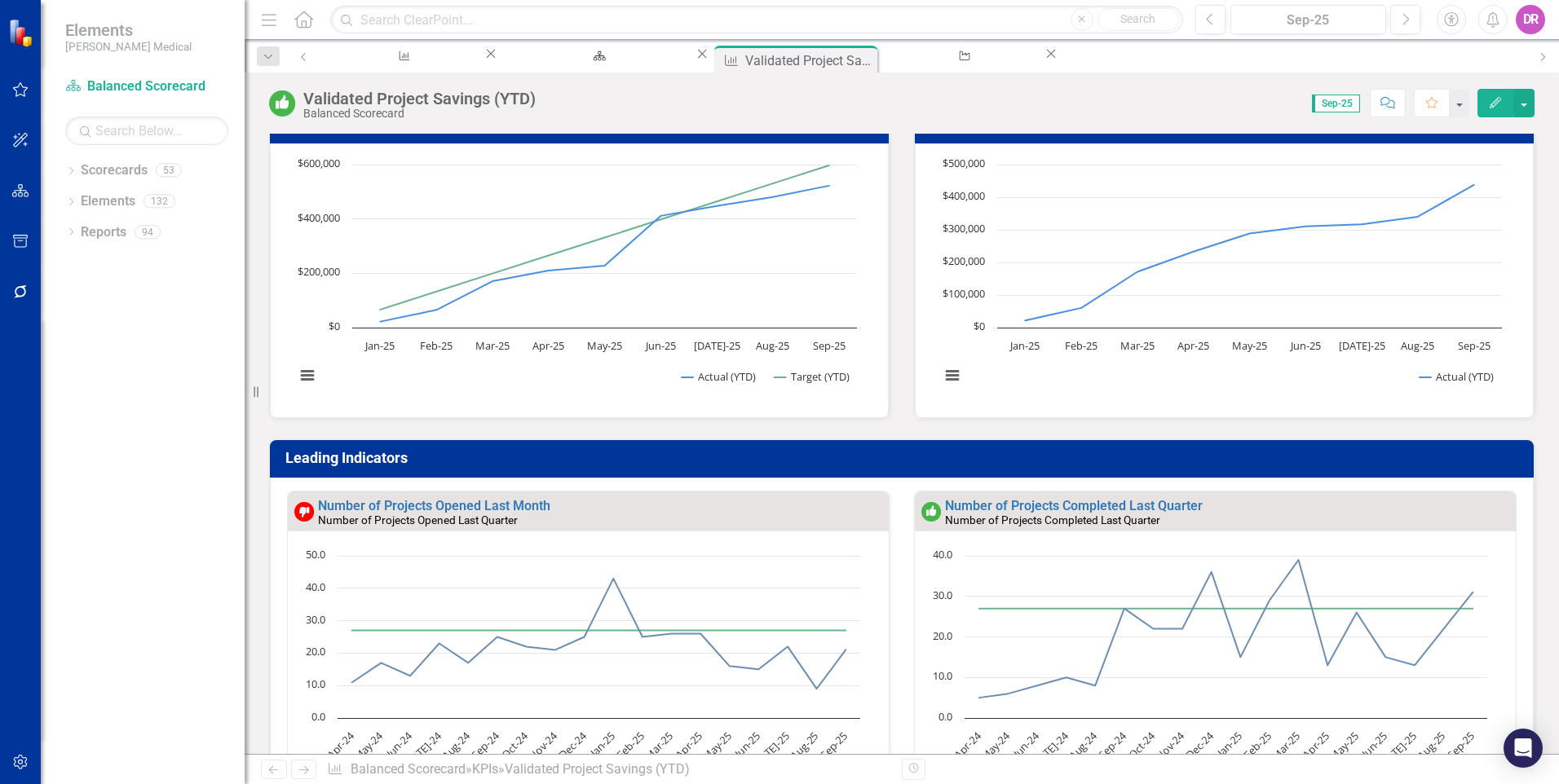
click at [1277, 519] on div "Number of Projects Completed Last Quarter" at bounding box center [1227, 520] width 566 height 14
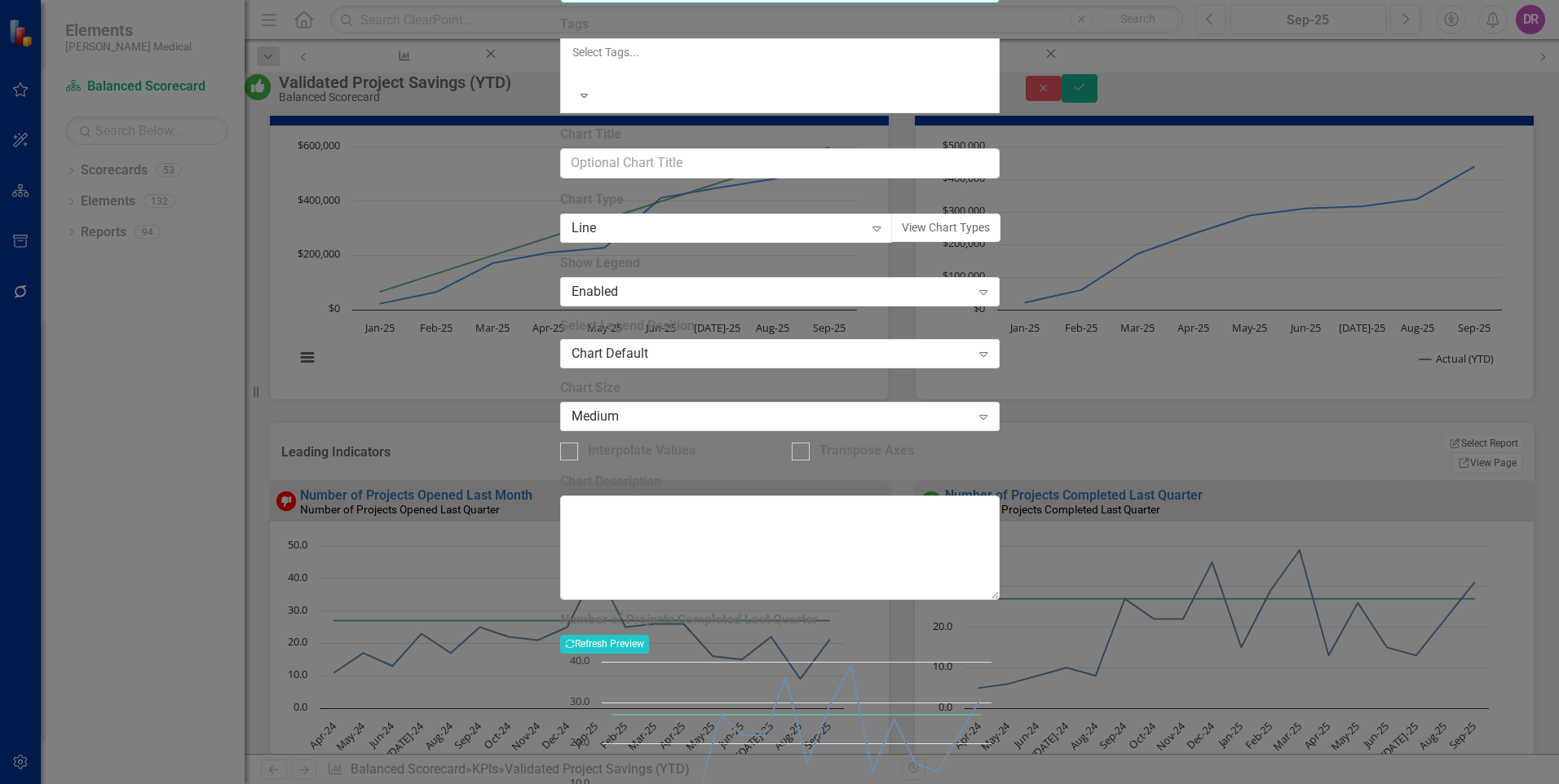
type input "Number of Projects Completed Last Month"
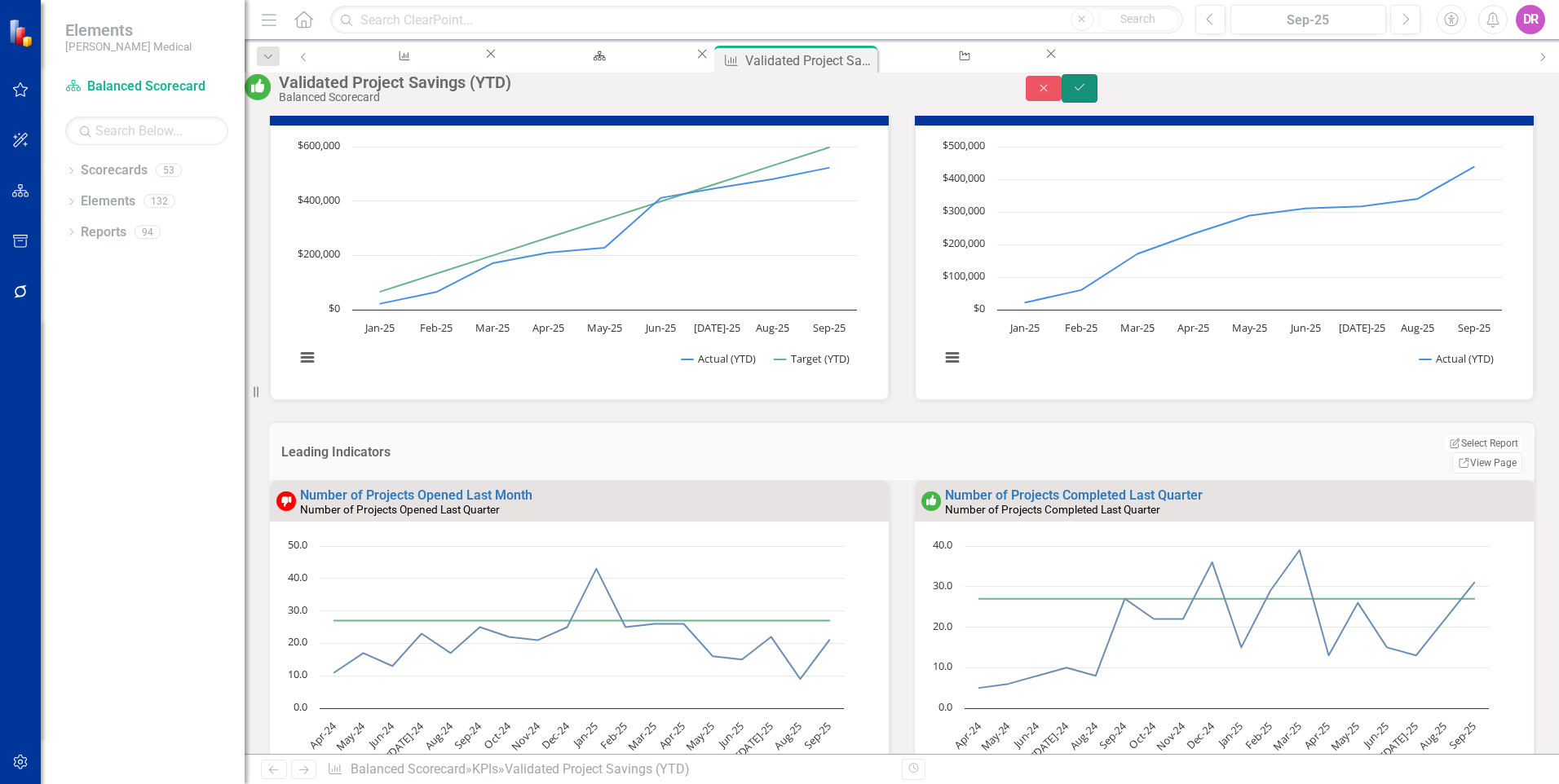
click at [1098, 103] on button "Save" at bounding box center [1079, 88] width 36 height 28
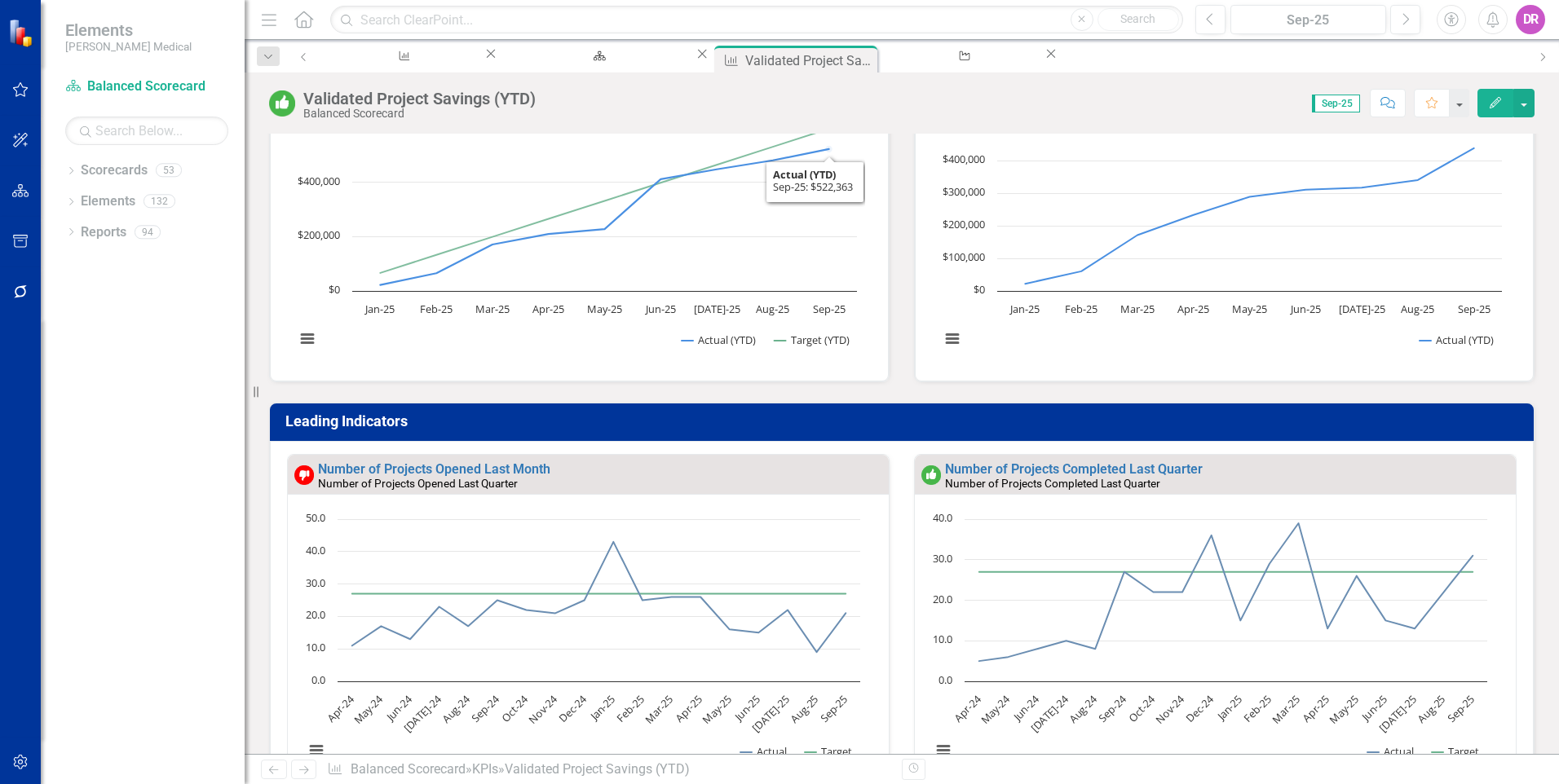
scroll to position [652, 0]
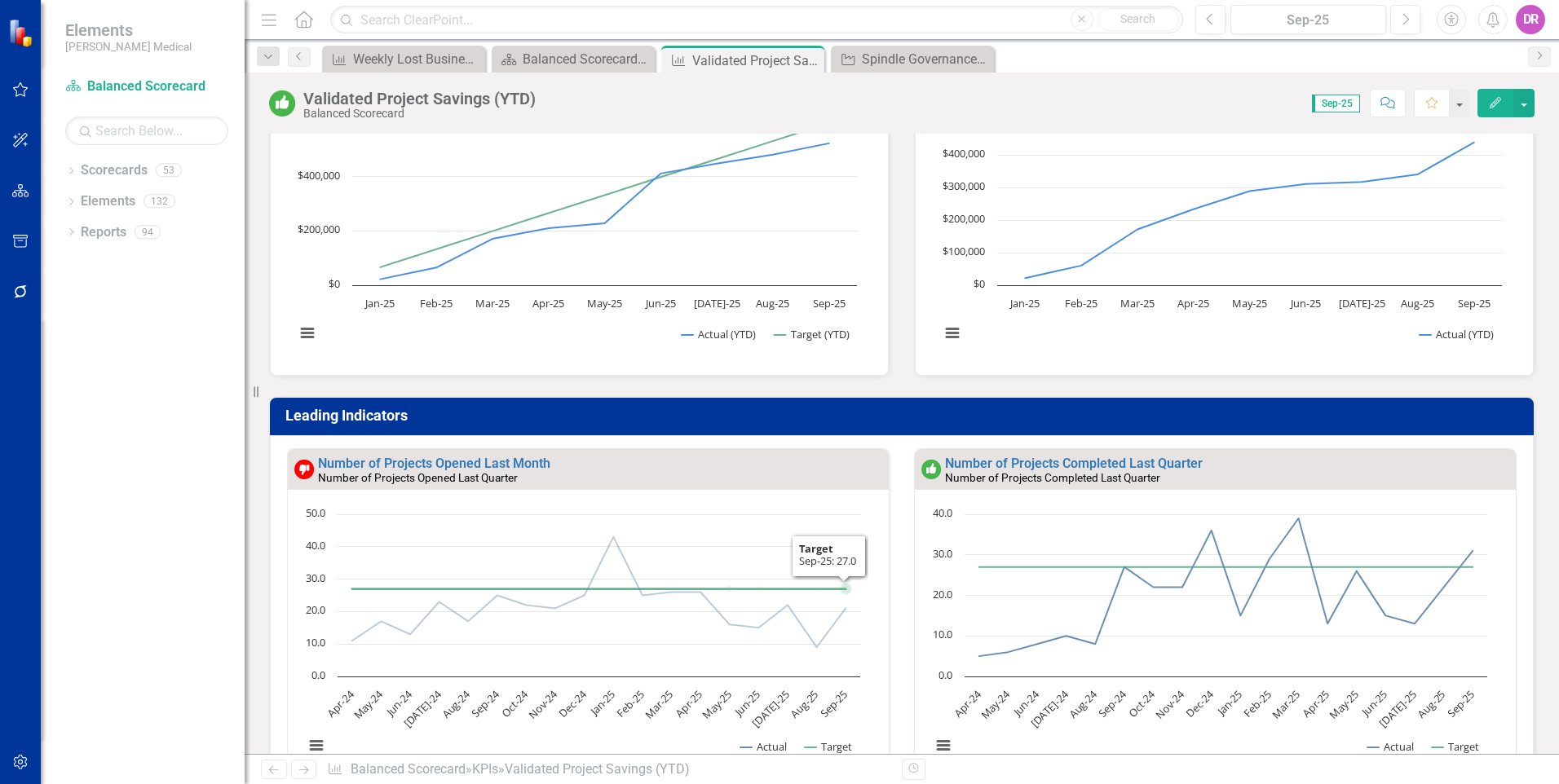
scroll to position [504, 0]
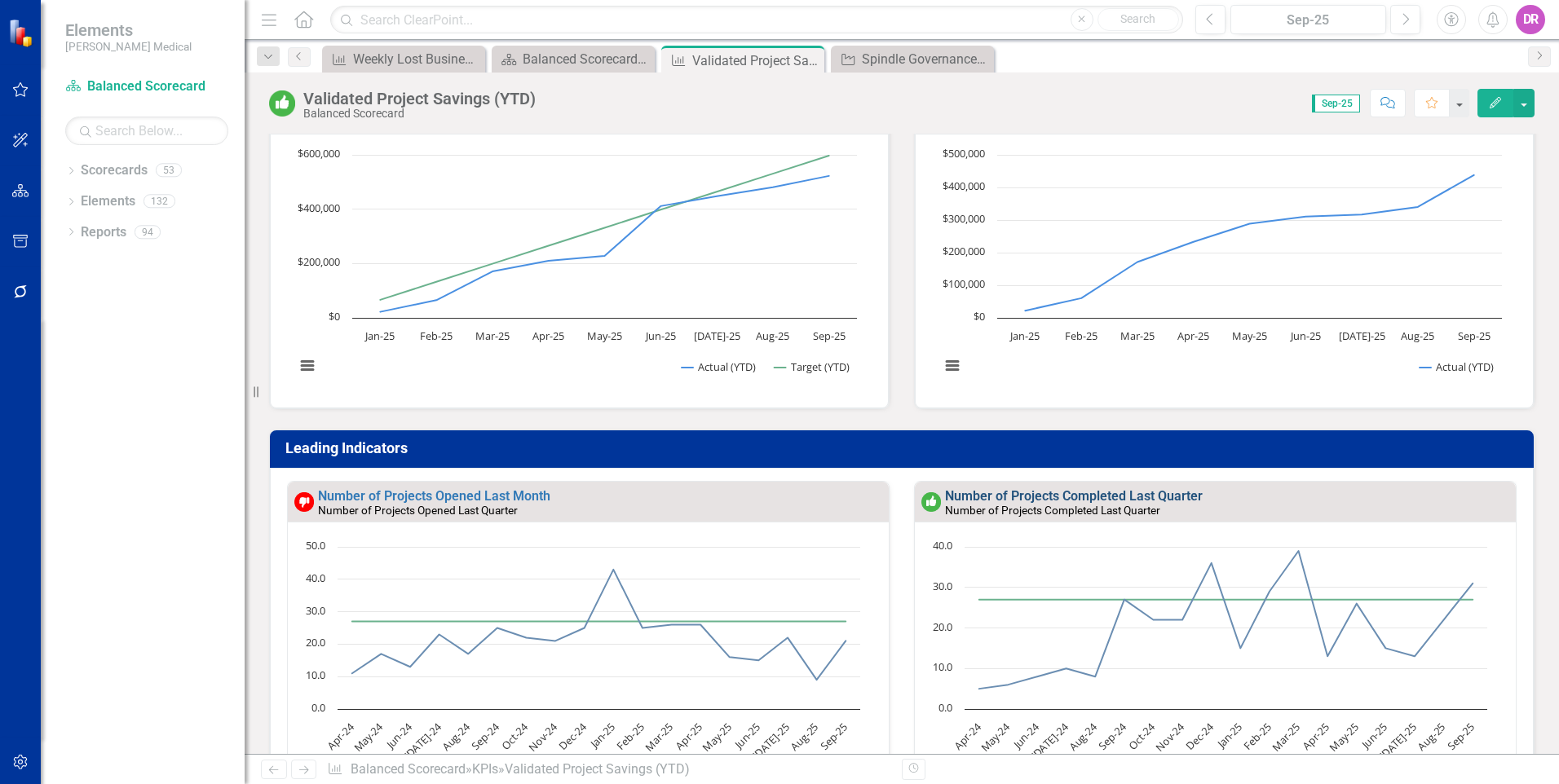
click at [1001, 497] on link "Number of Projects Completed Last Quarter" at bounding box center [1073, 496] width 257 height 16
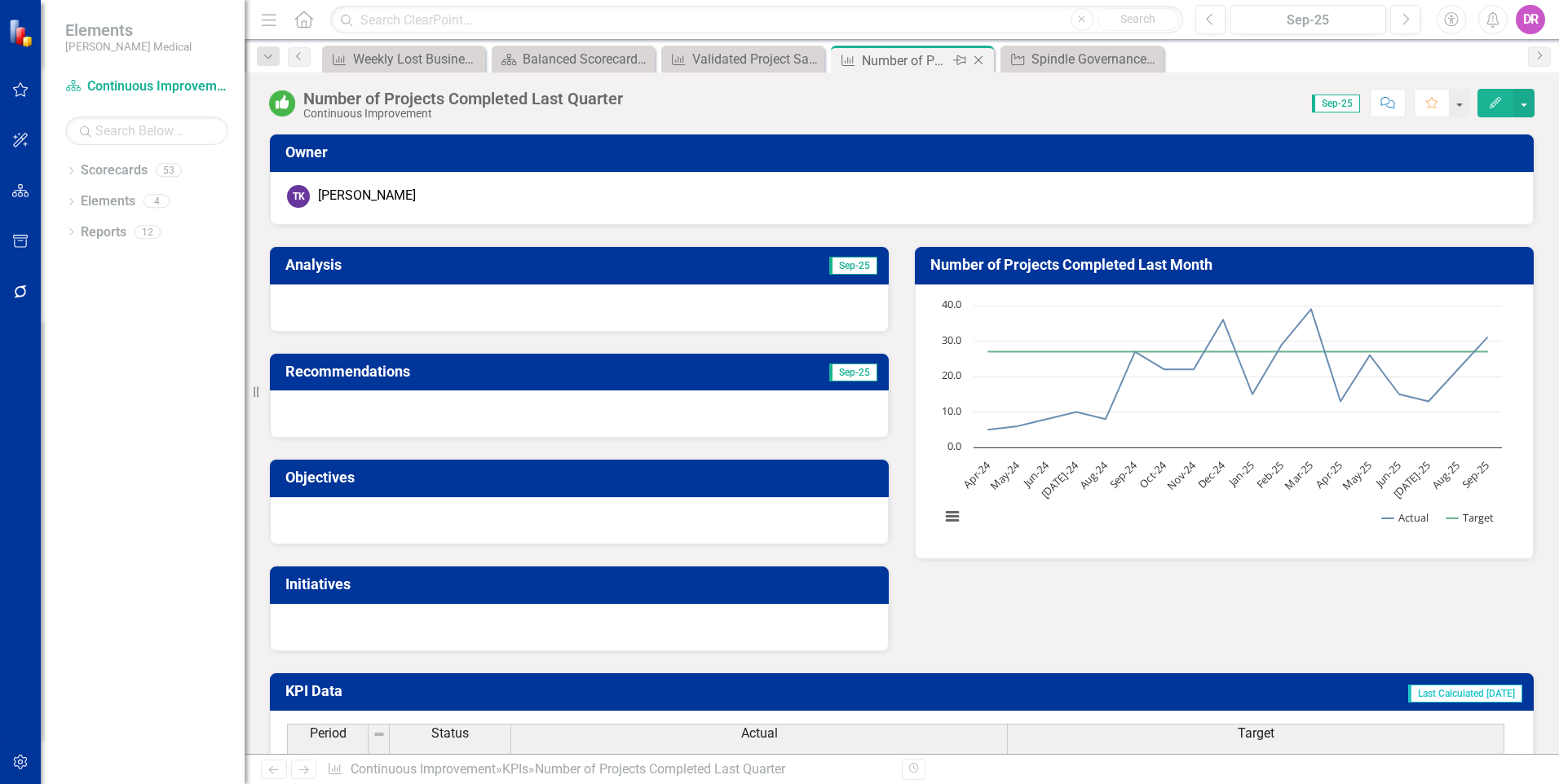
click at [980, 58] on icon "Close" at bounding box center [978, 60] width 17 height 13
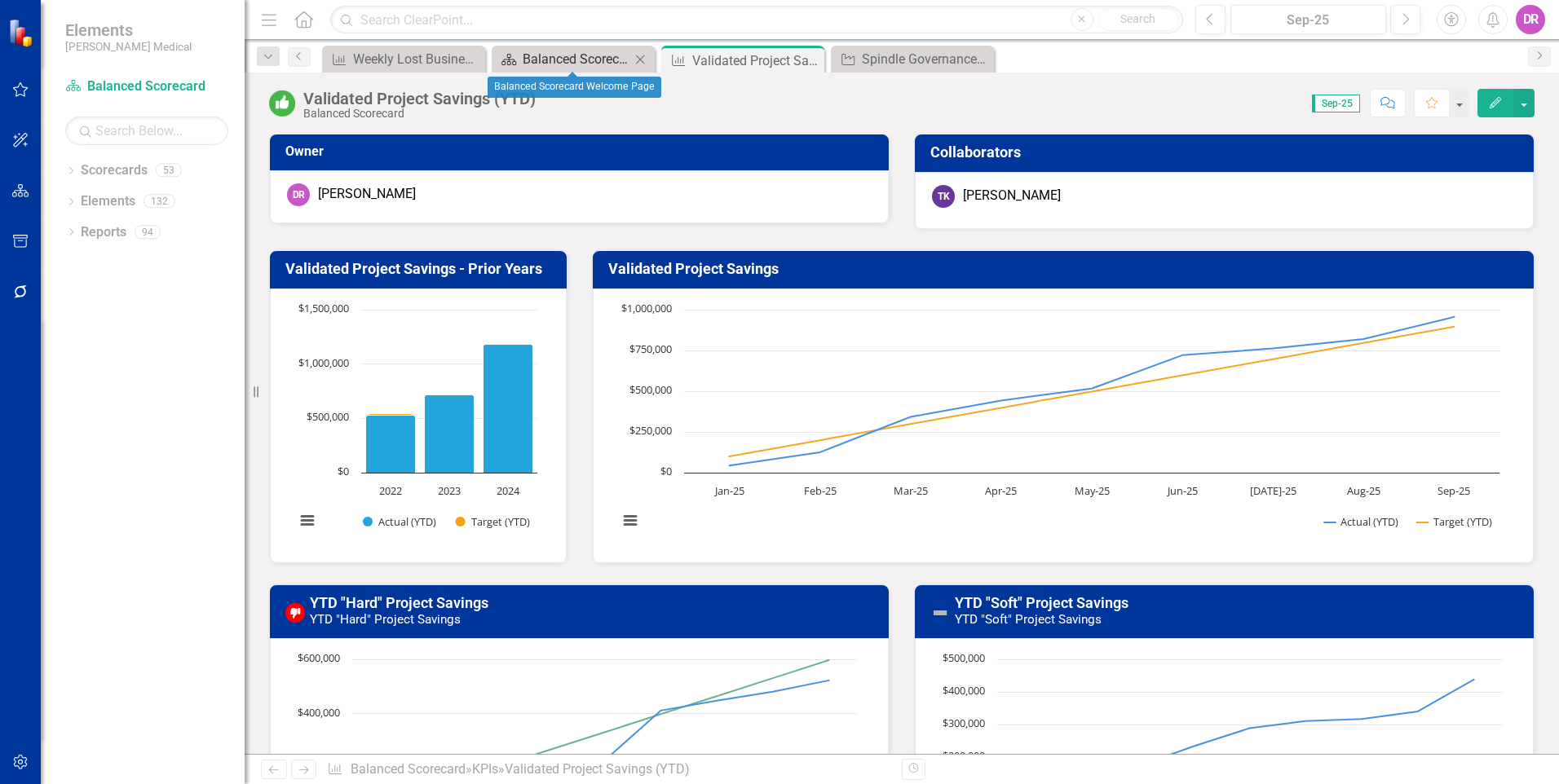
click at [556, 59] on div "Balanced Scorecard Welcome Page" at bounding box center [576, 59] width 108 height 21
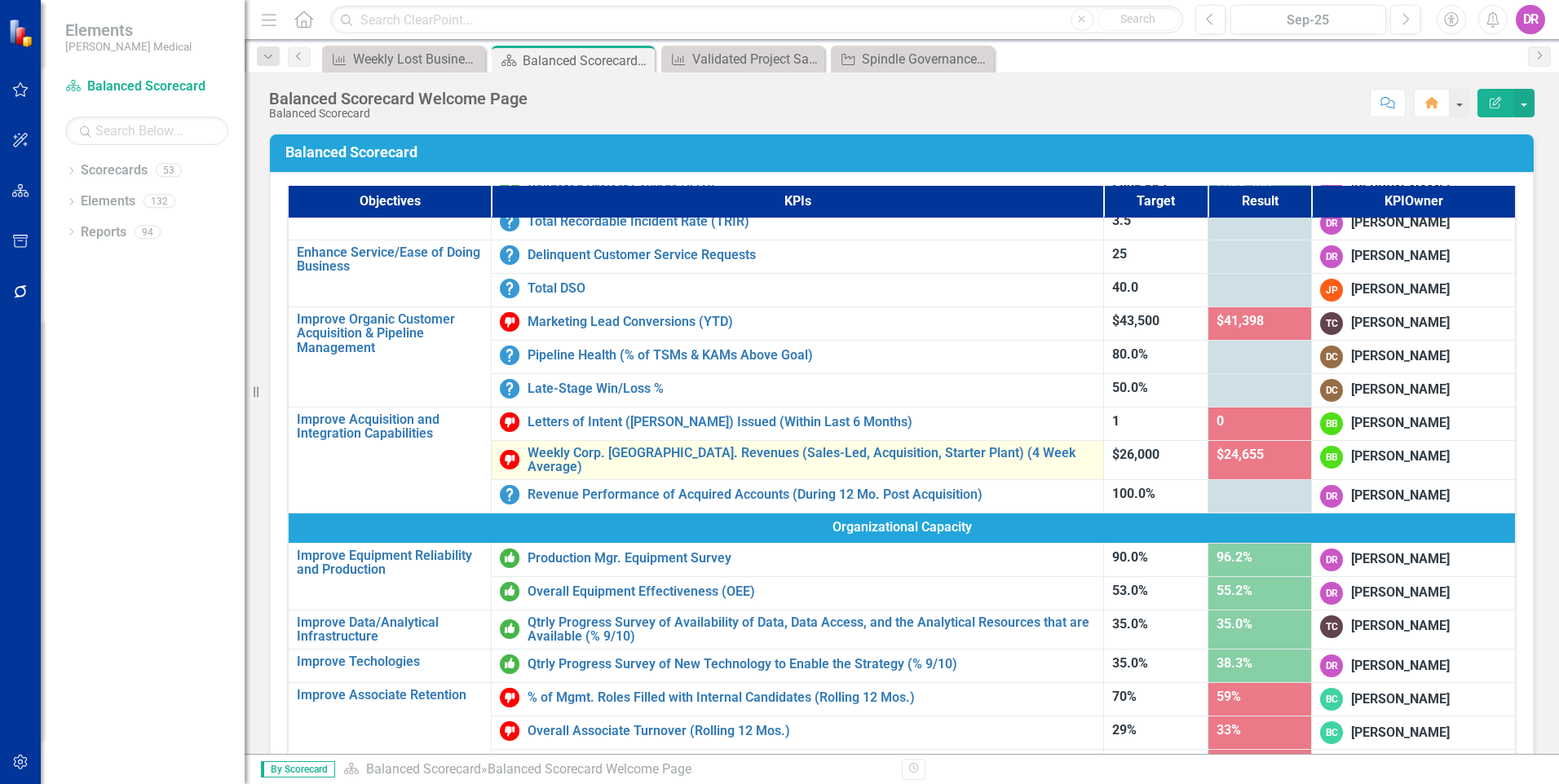
scroll to position [652, 0]
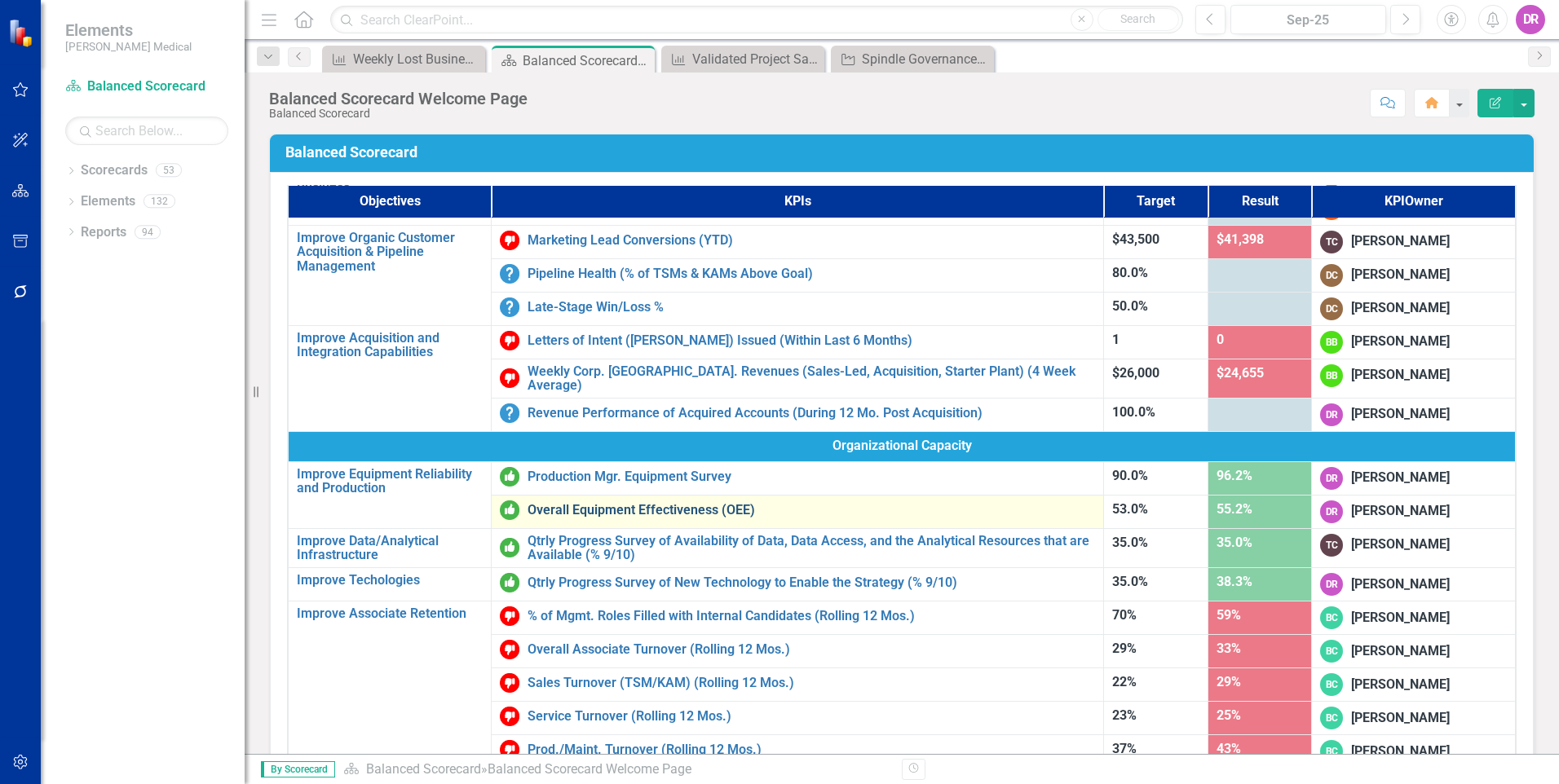
click at [593, 509] on link "Overall Equipment Effectiveness (OEE)" at bounding box center [811, 509] width 567 height 15
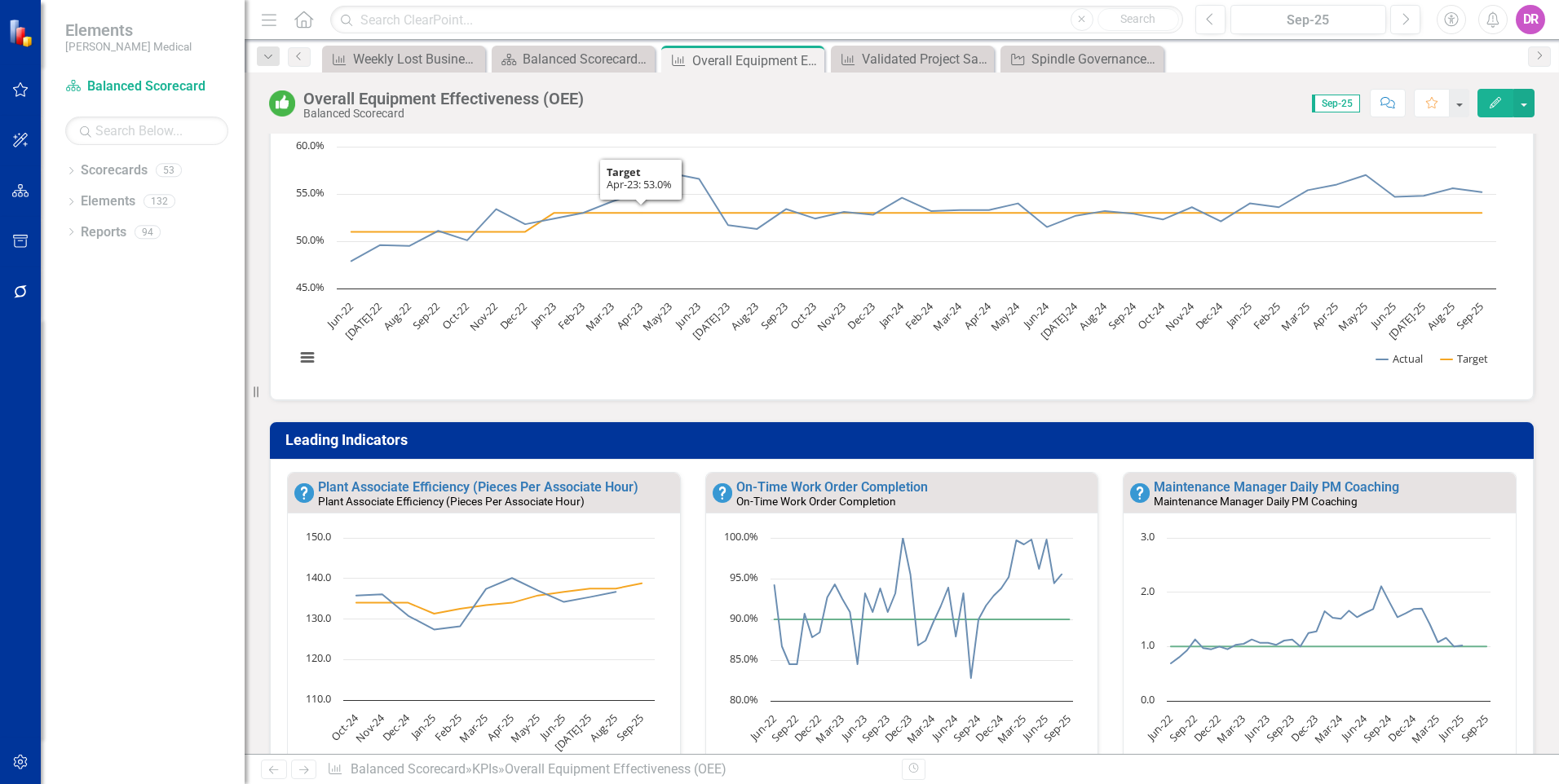
scroll to position [244, 0]
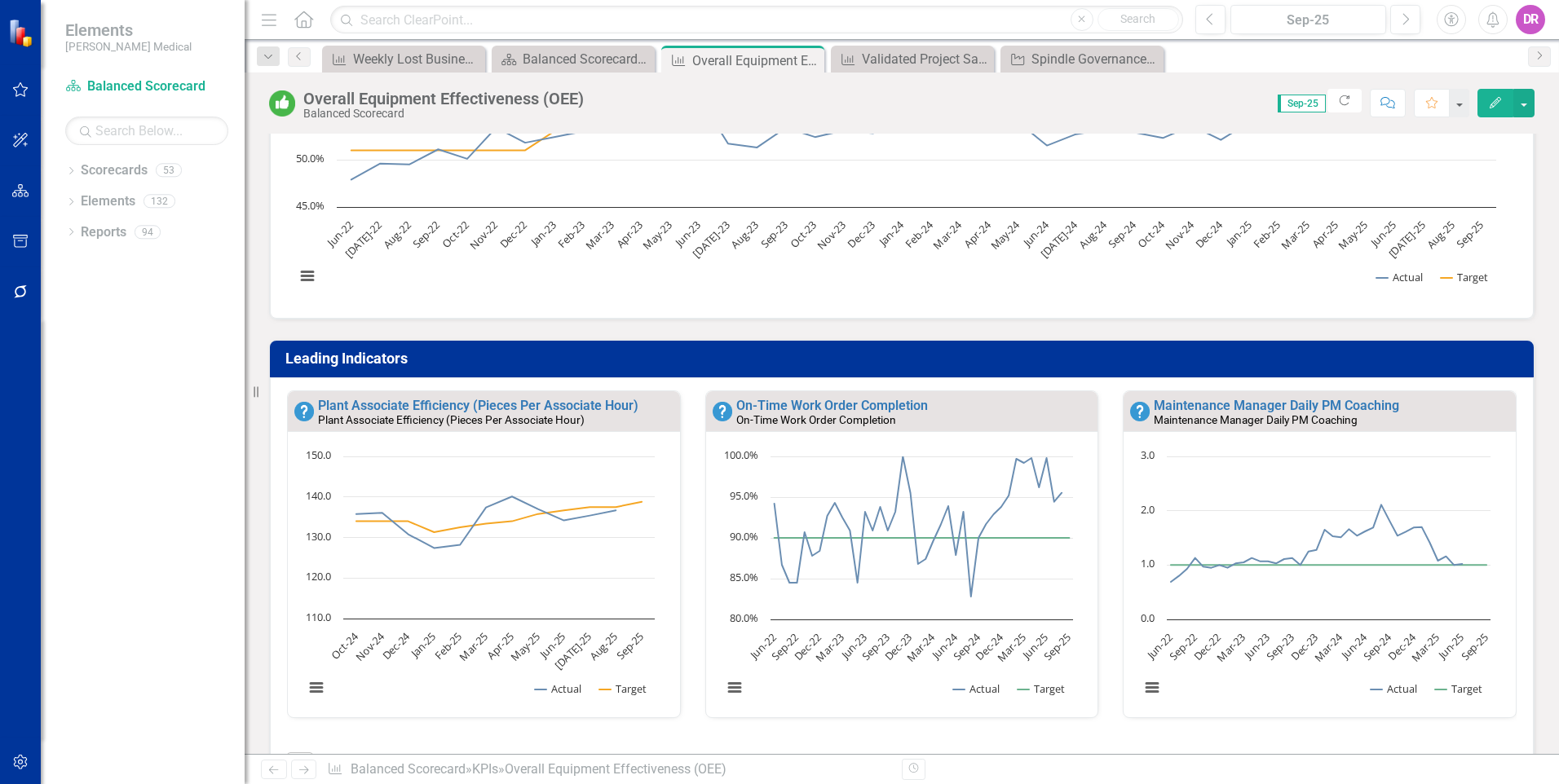
click at [927, 319] on div "Leading Indicators Plant Associate Efficiency (Pieces Per Associate Hour) Plant…" at bounding box center [902, 557] width 1290 height 477
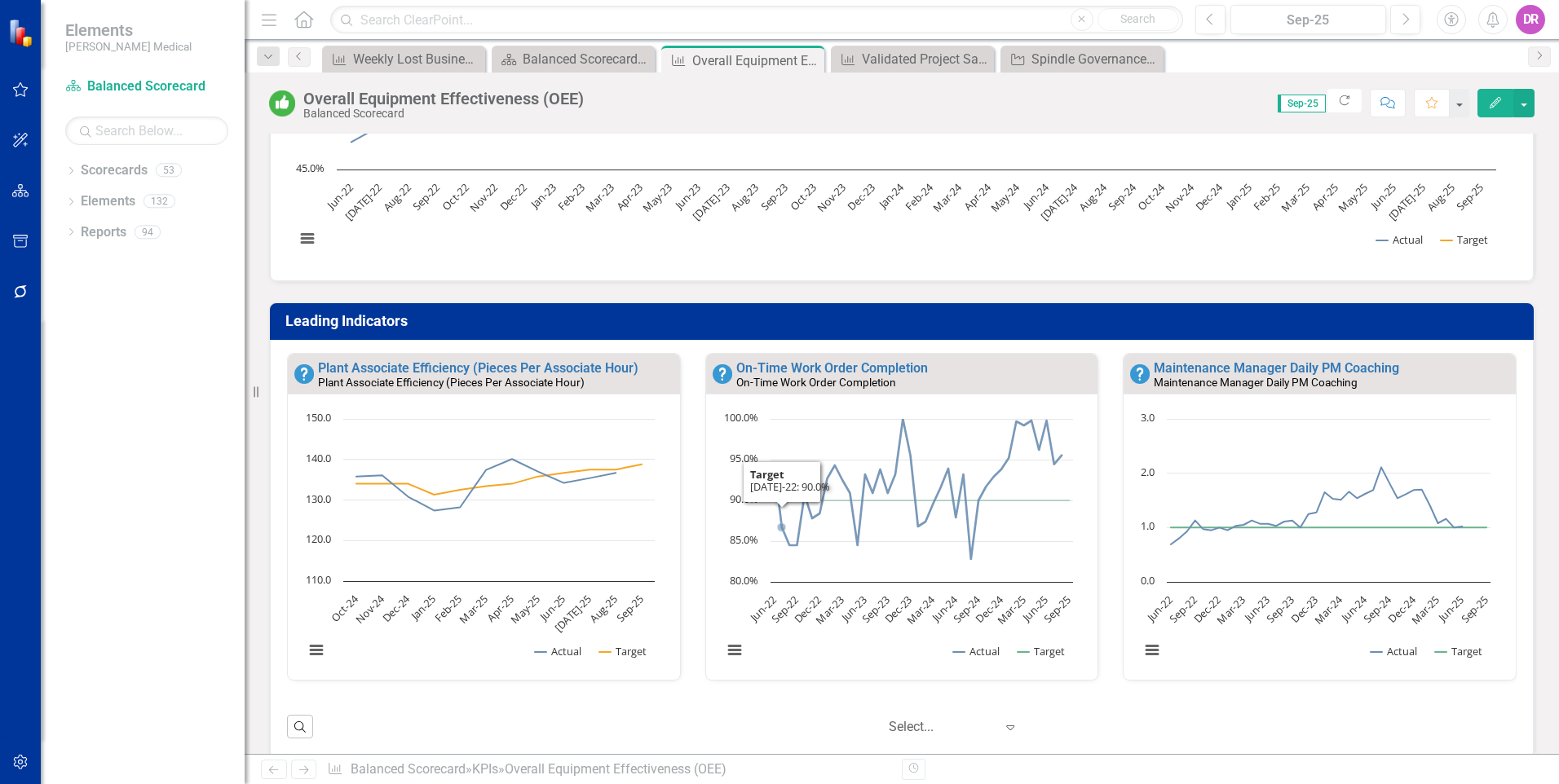
scroll to position [0, 0]
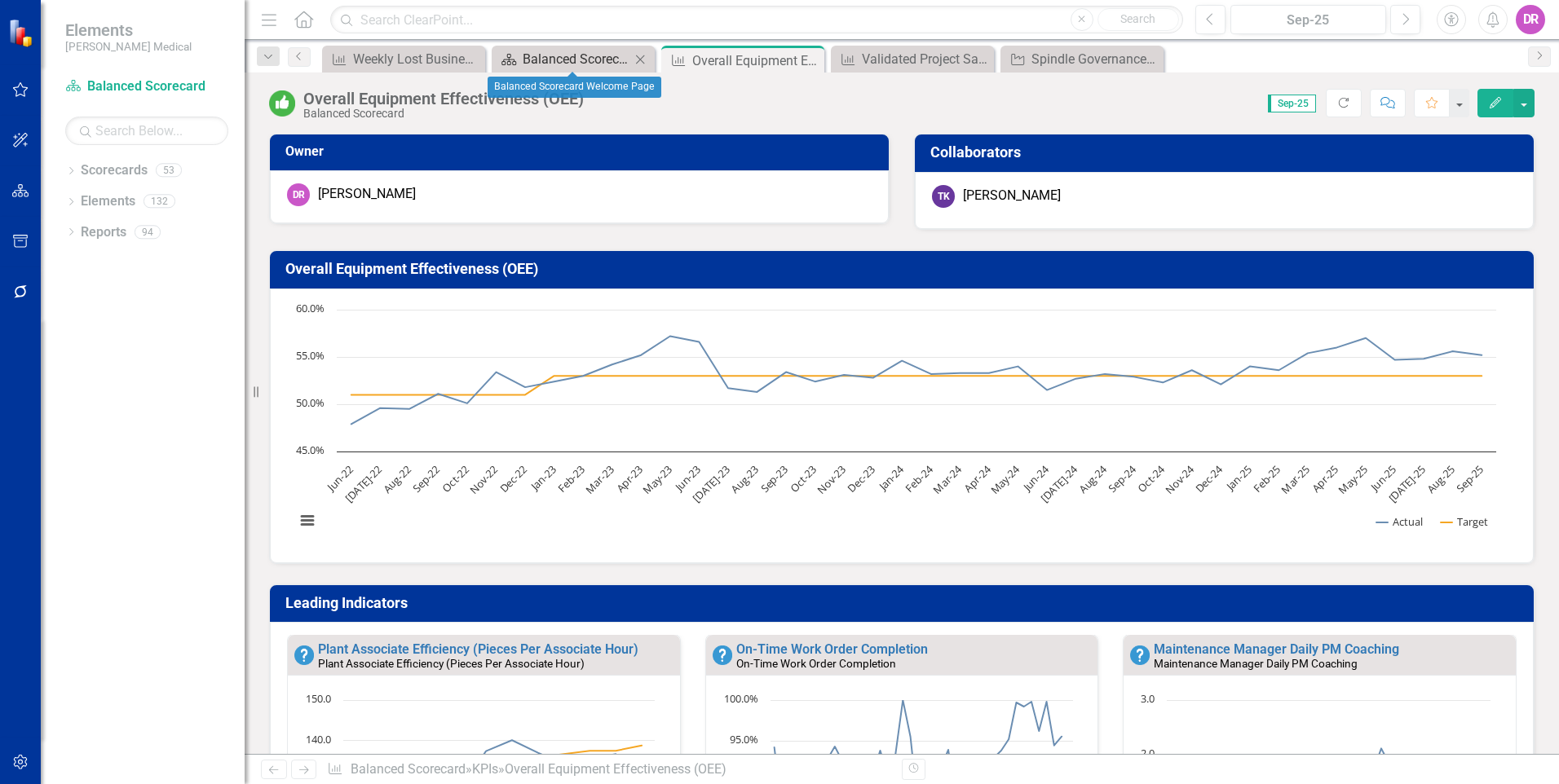
click at [550, 60] on div "Balanced Scorecard Welcome Page" at bounding box center [576, 59] width 108 height 21
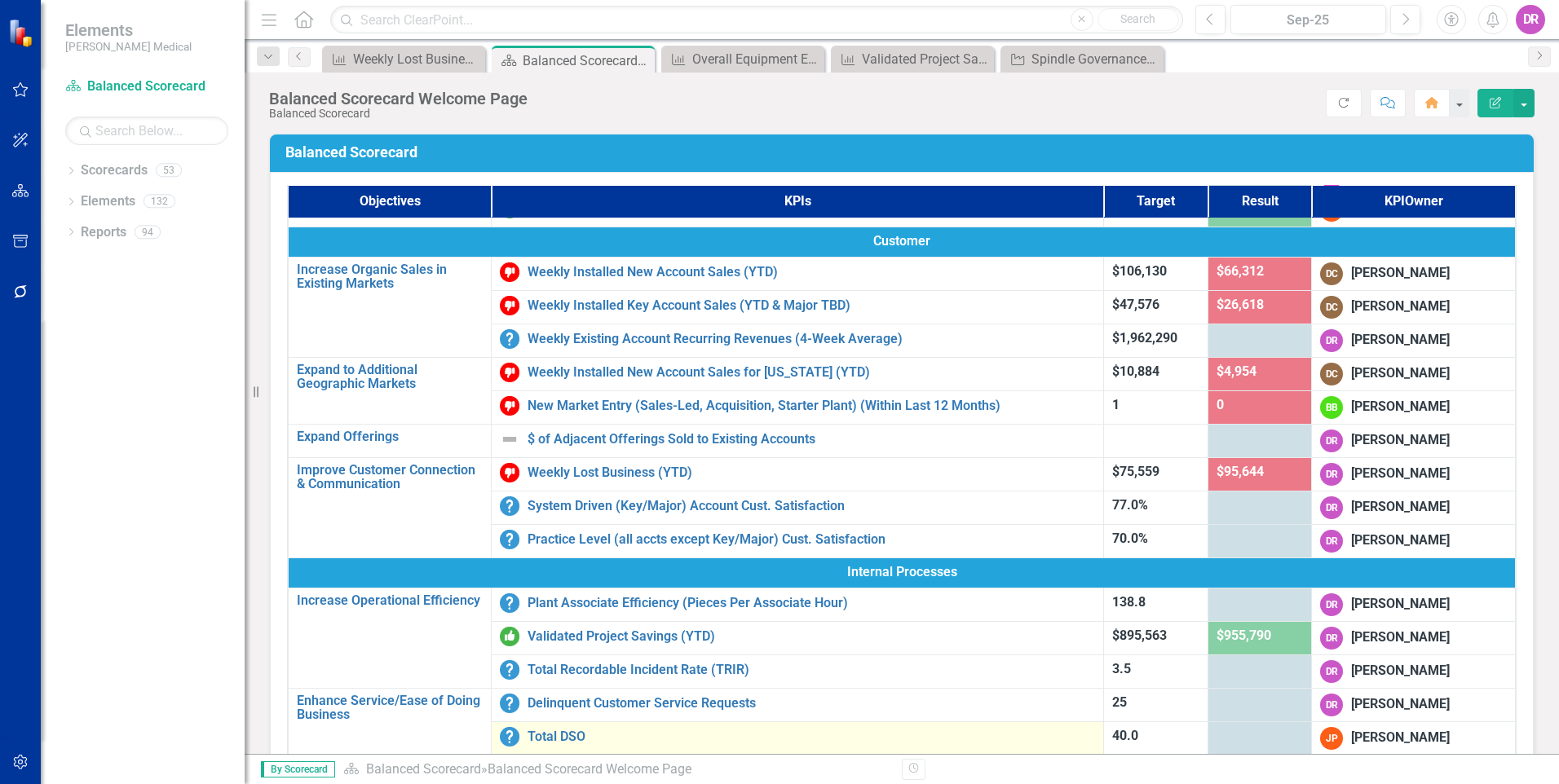
scroll to position [326, 0]
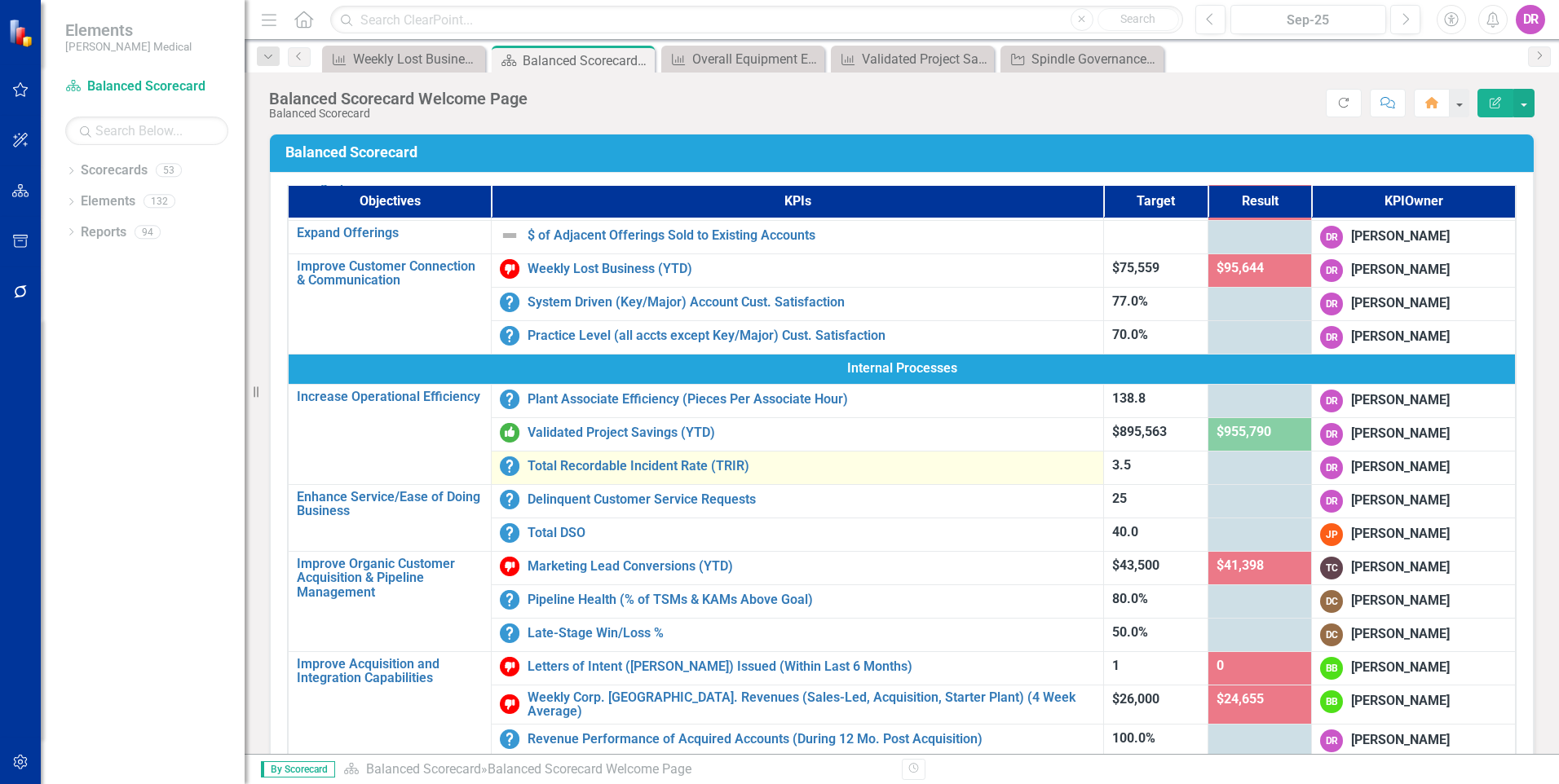
click at [568, 475] on div "Total Recordable Incident Rate (TRIR)" at bounding box center [797, 466] width 595 height 20
click at [572, 467] on link "Total Recordable Incident Rate (TRIR)" at bounding box center [811, 465] width 567 height 15
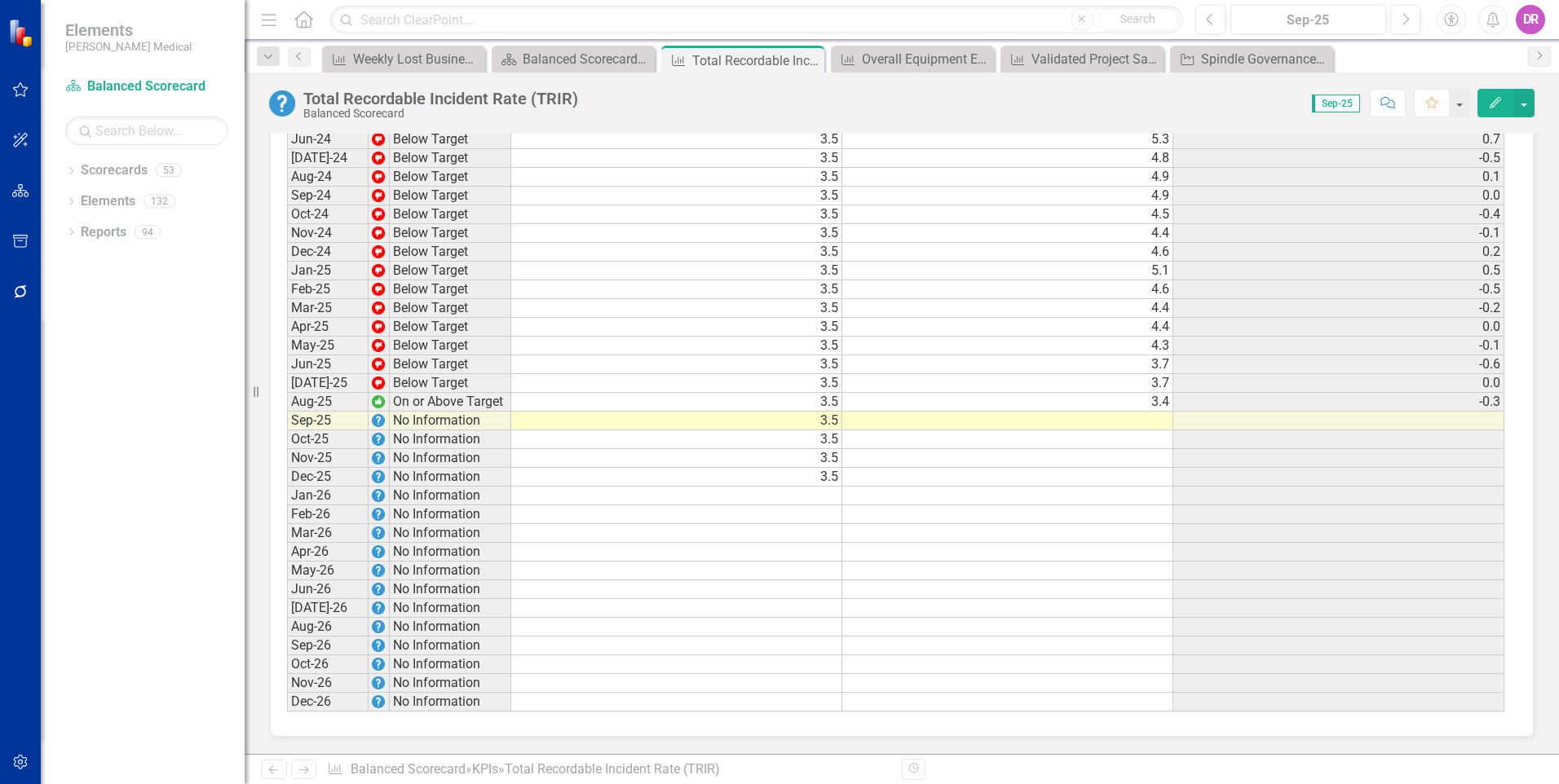
scroll to position [2430, 0]
click at [1045, 425] on td at bounding box center [1007, 420] width 331 height 19
click at [1006, 423] on td at bounding box center [1007, 420] width 331 height 19
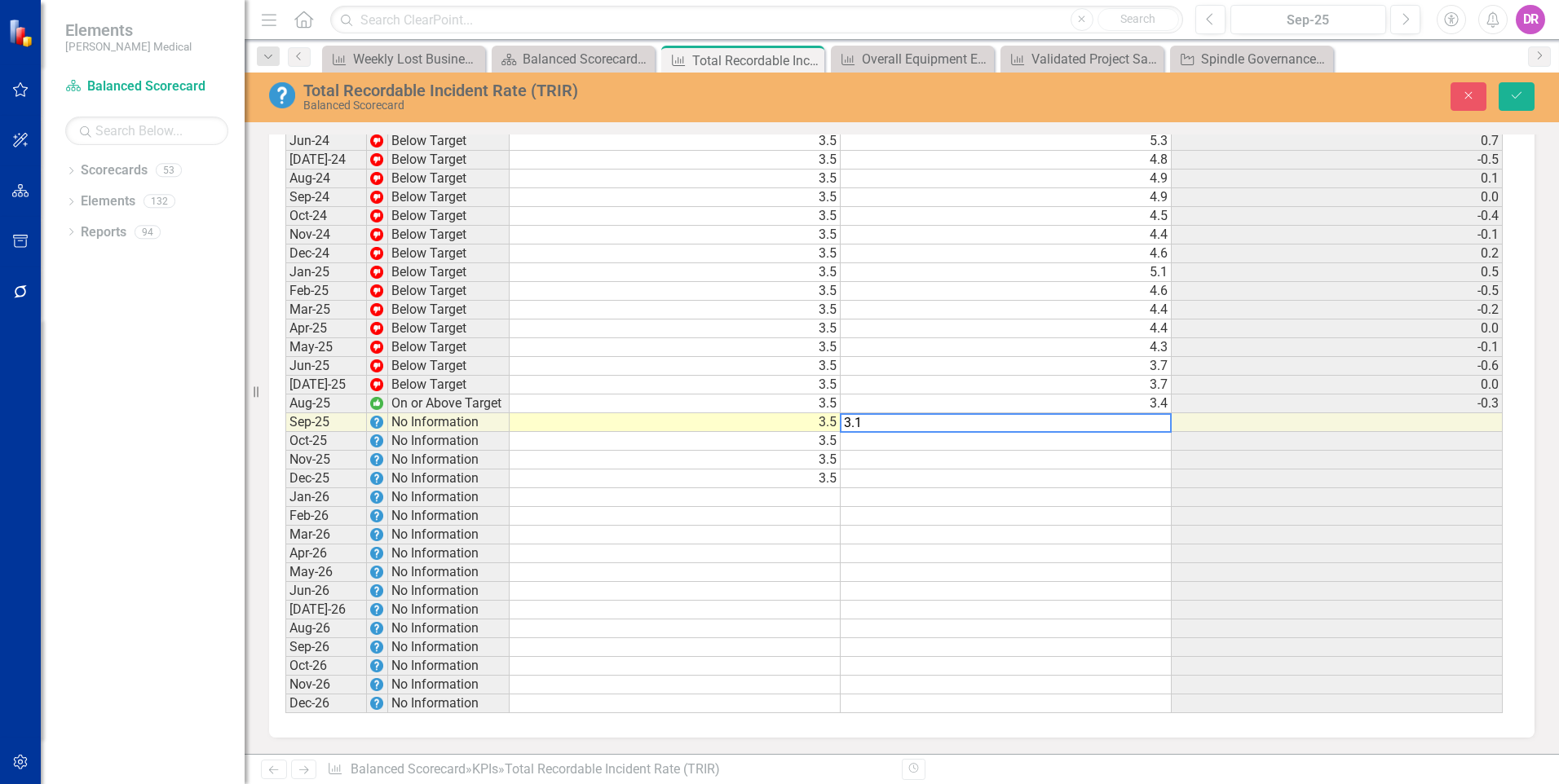
type textarea "3.12"
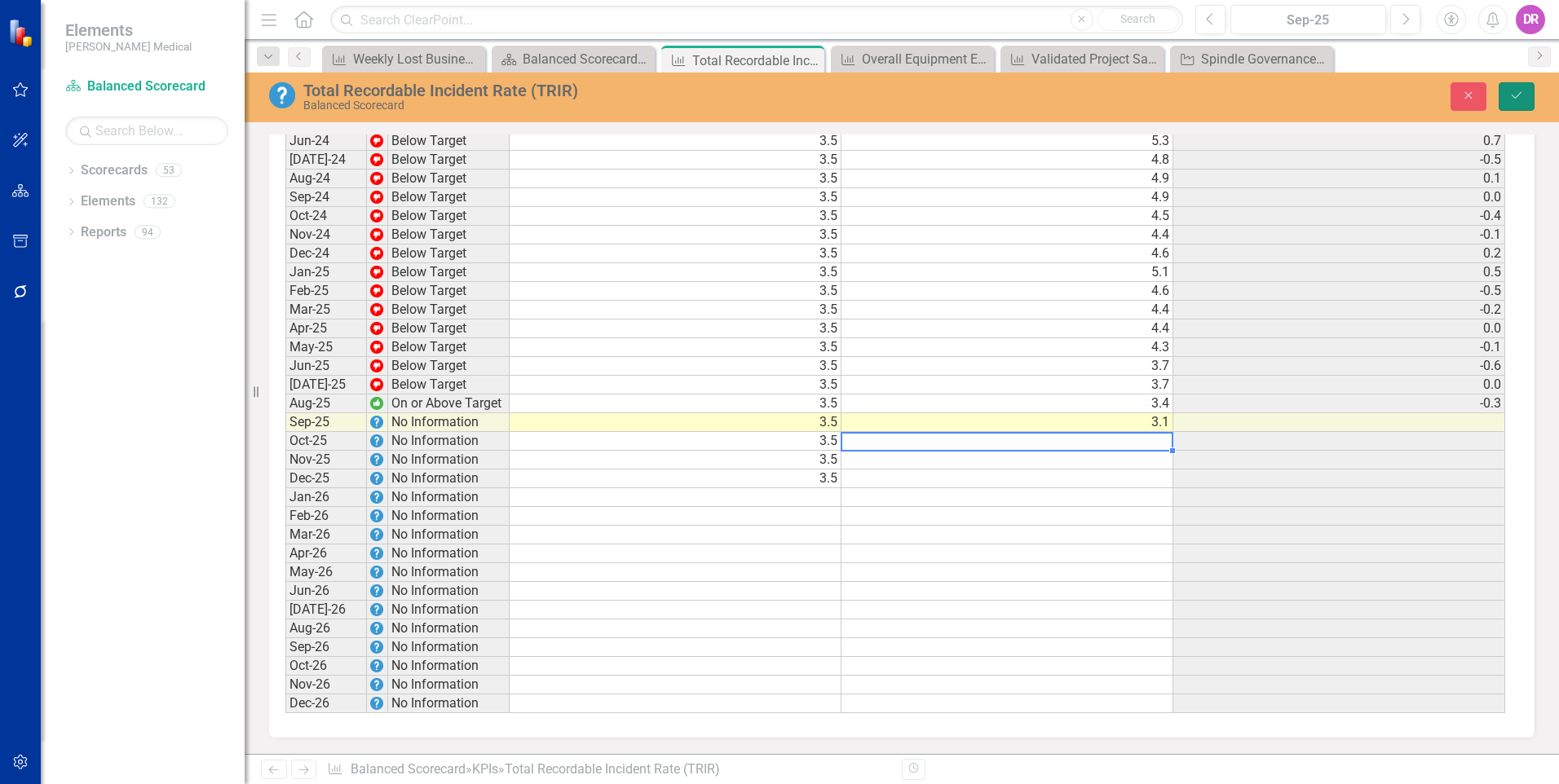
click at [1516, 93] on icon "Save" at bounding box center [1516, 95] width 15 height 12
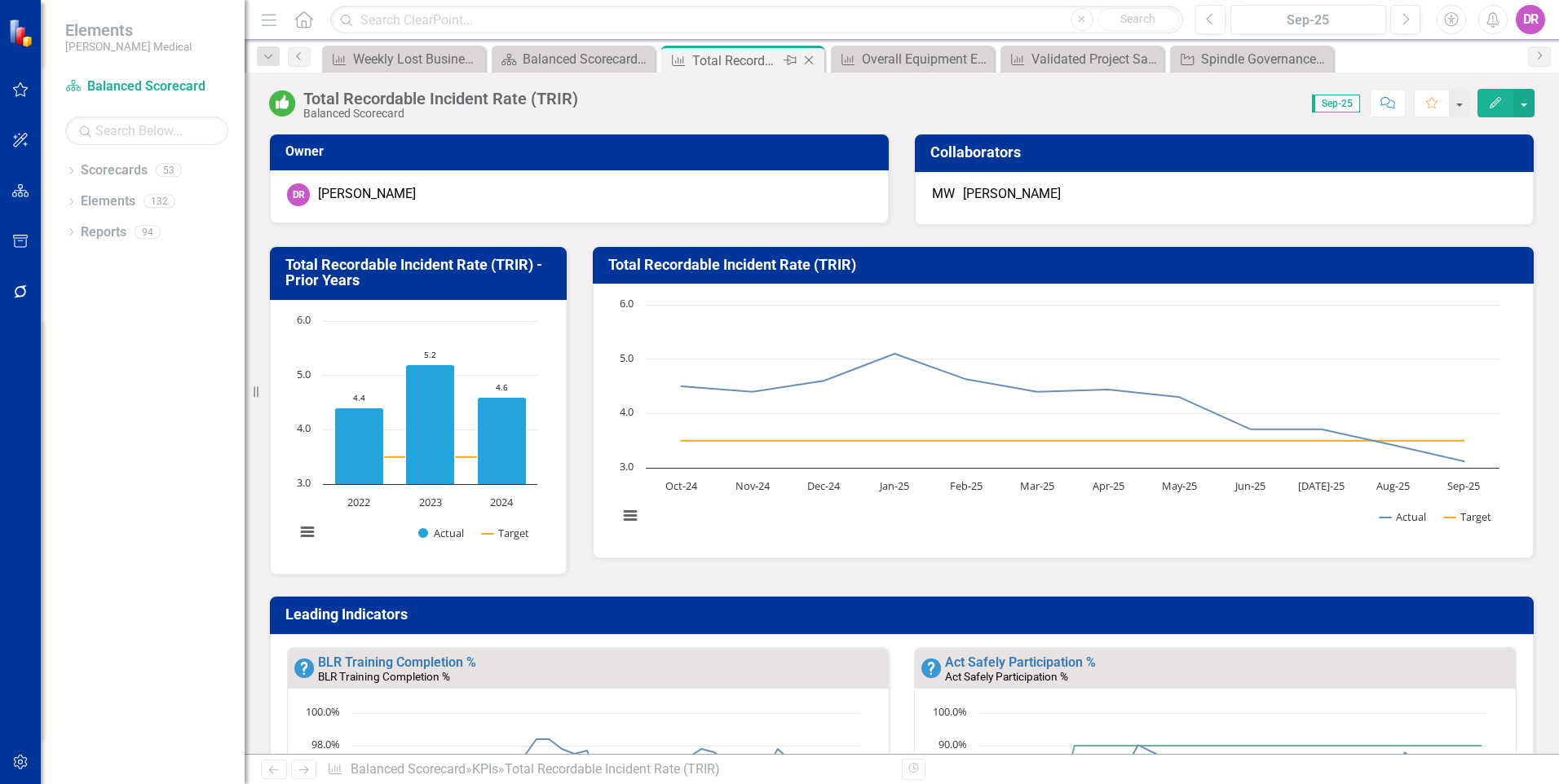
click at [812, 65] on icon "Close" at bounding box center [808, 60] width 17 height 13
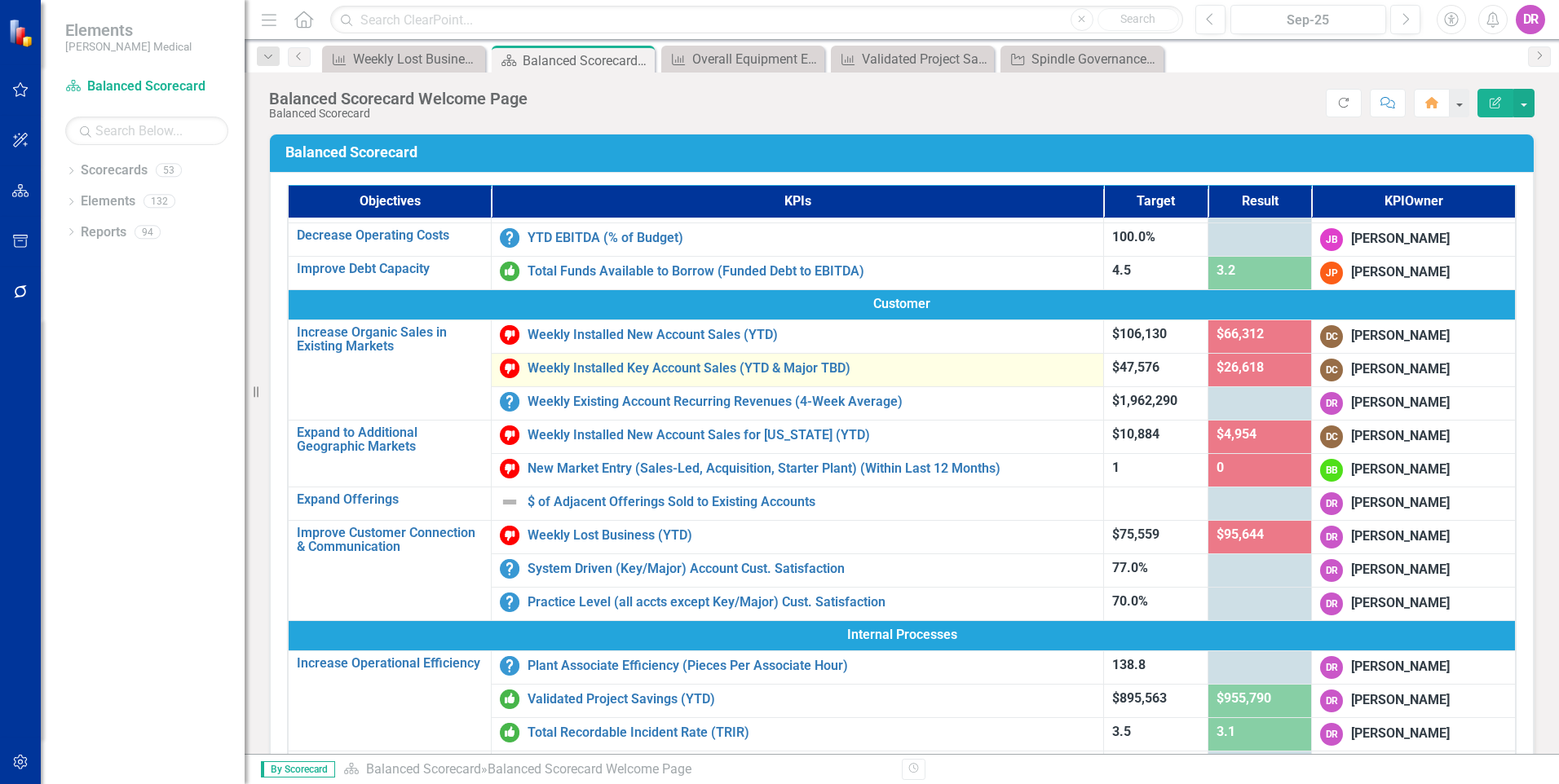
scroll to position [81, 0]
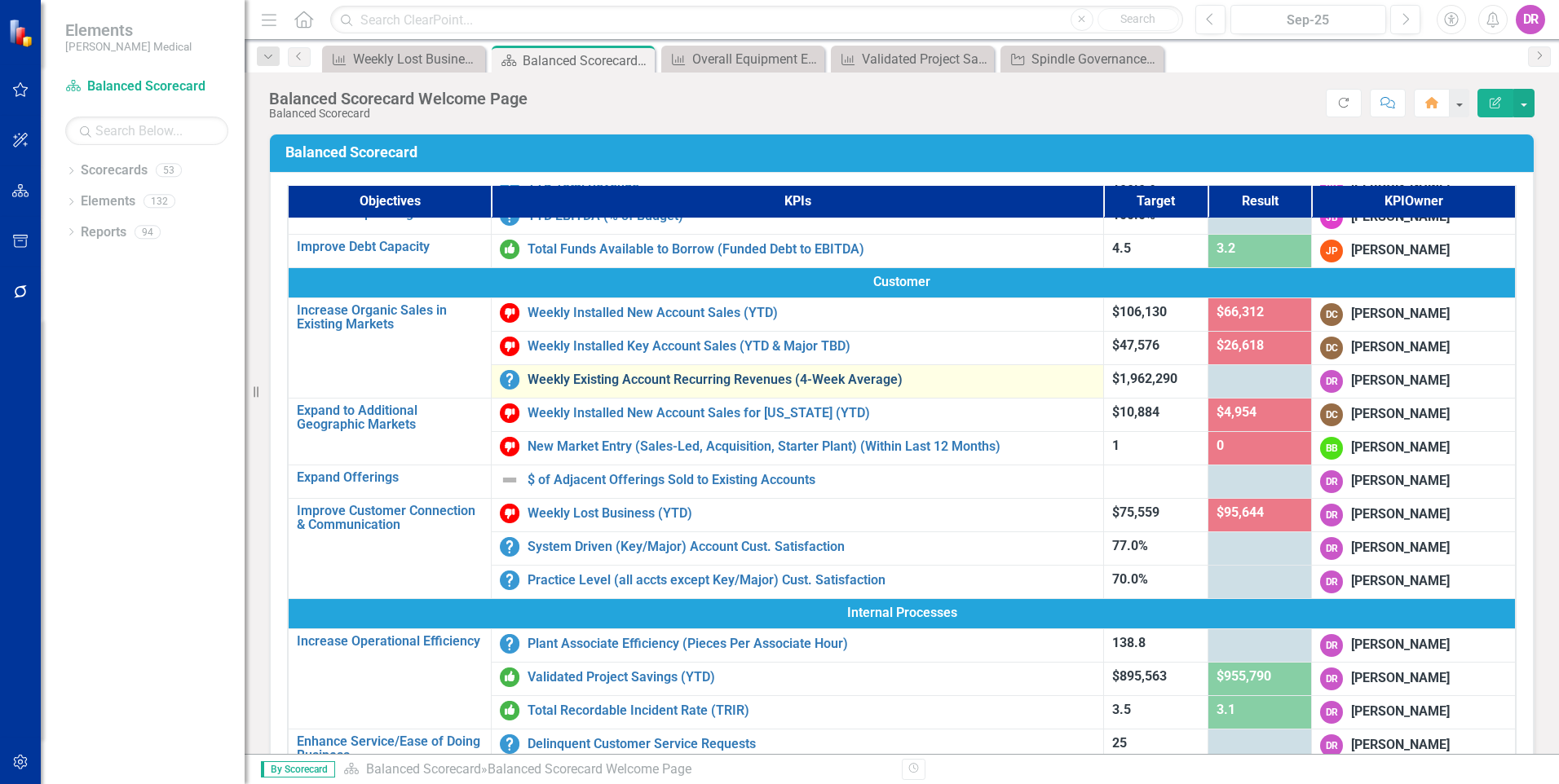
click at [692, 386] on link "Weekly Existing Account Recurring Revenues (4-Week Average)" at bounding box center [811, 379] width 567 height 15
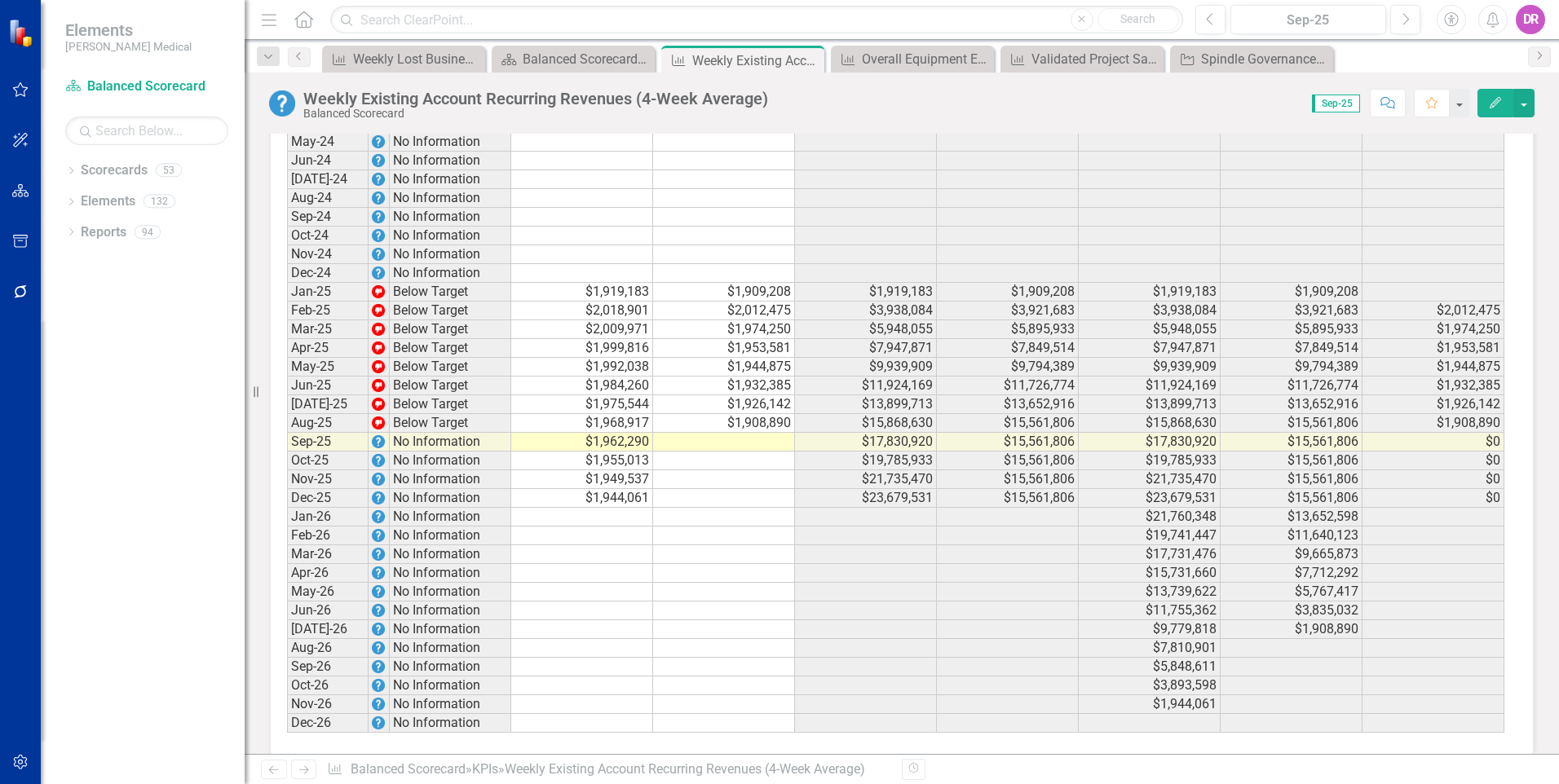
scroll to position [2563, 0]
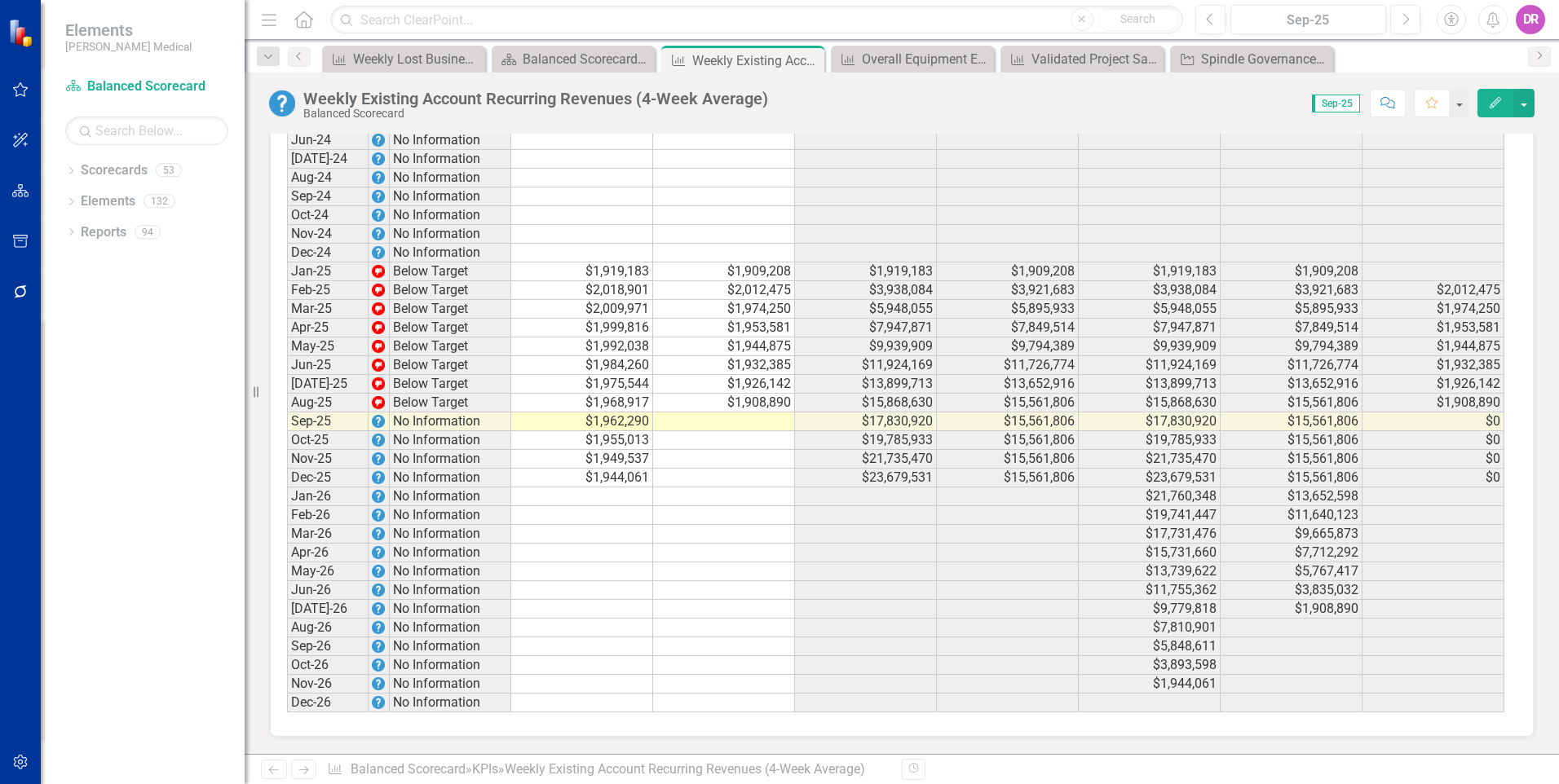
click at [739, 424] on td at bounding box center [724, 421] width 141 height 19
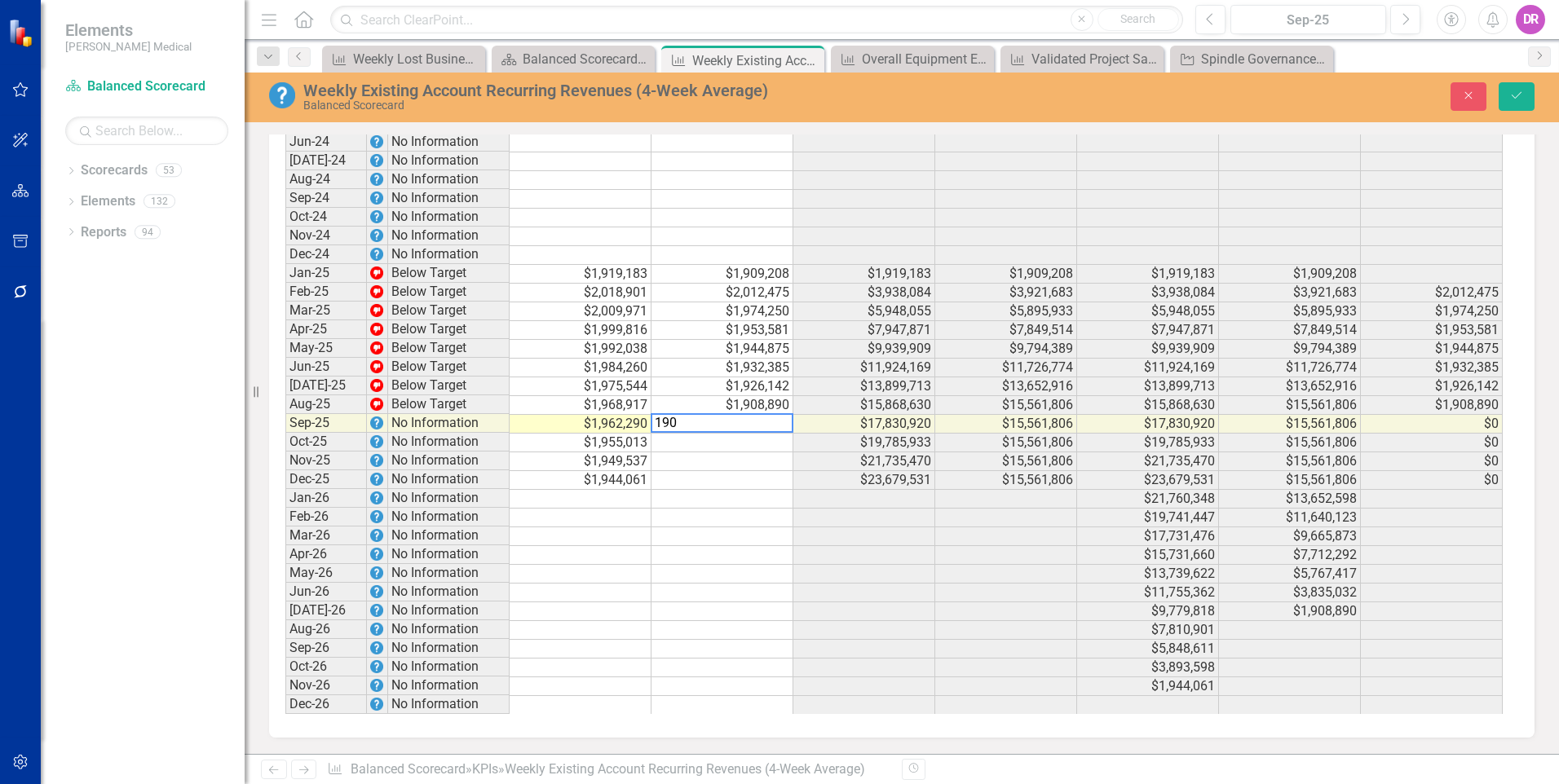
scroll to position [2565, 0]
type textarea "1906638"
click at [1519, 101] on icon "Save" at bounding box center [1516, 95] width 15 height 12
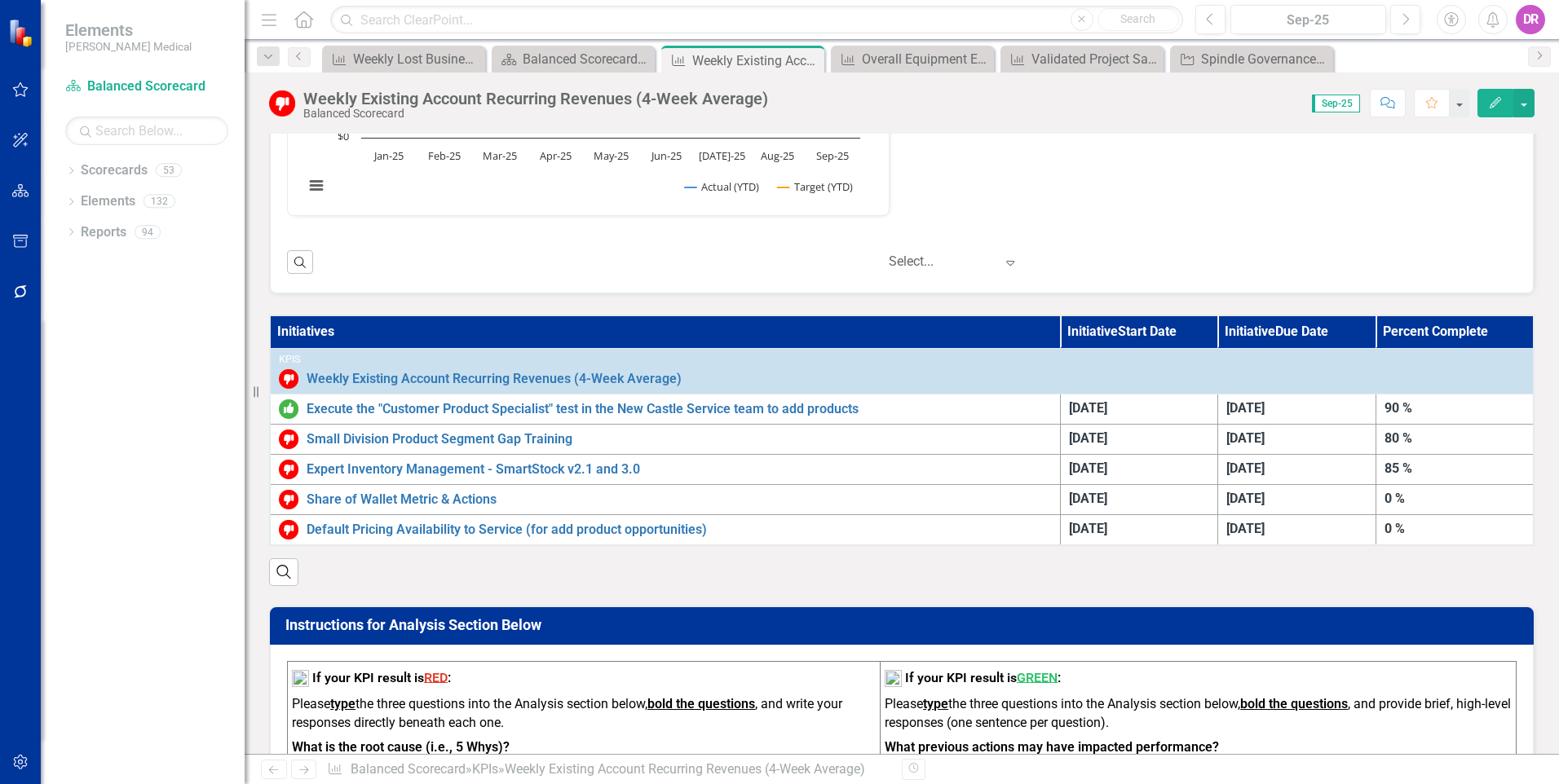
scroll to position [733, 0]
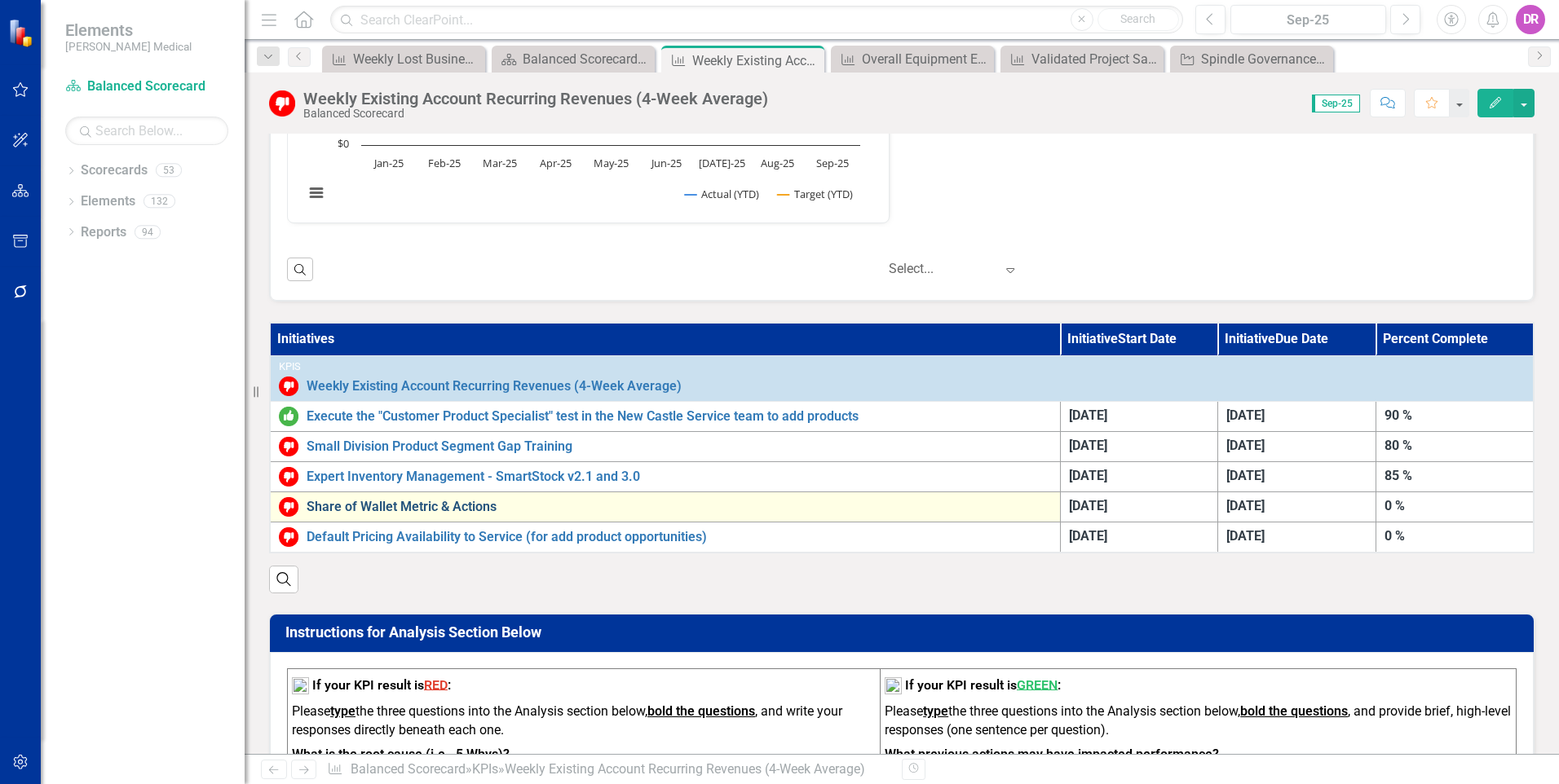
click at [373, 502] on link "Share of Wallet Metric & Actions" at bounding box center [678, 506] width 745 height 15
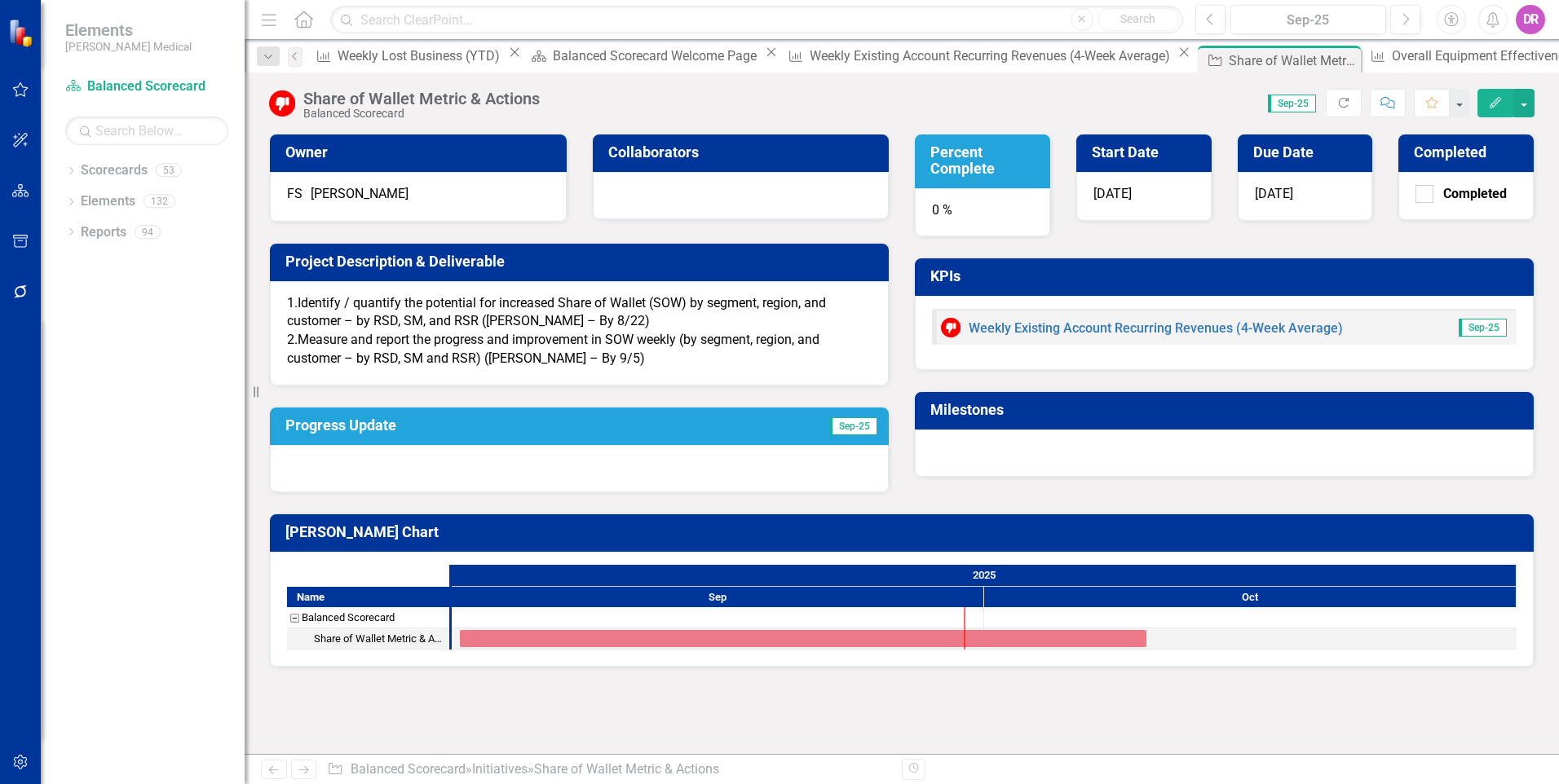
click at [934, 213] on div "0 %" at bounding box center [983, 213] width 135 height 49
click at [935, 213] on div "0 %" at bounding box center [983, 213] width 135 height 49
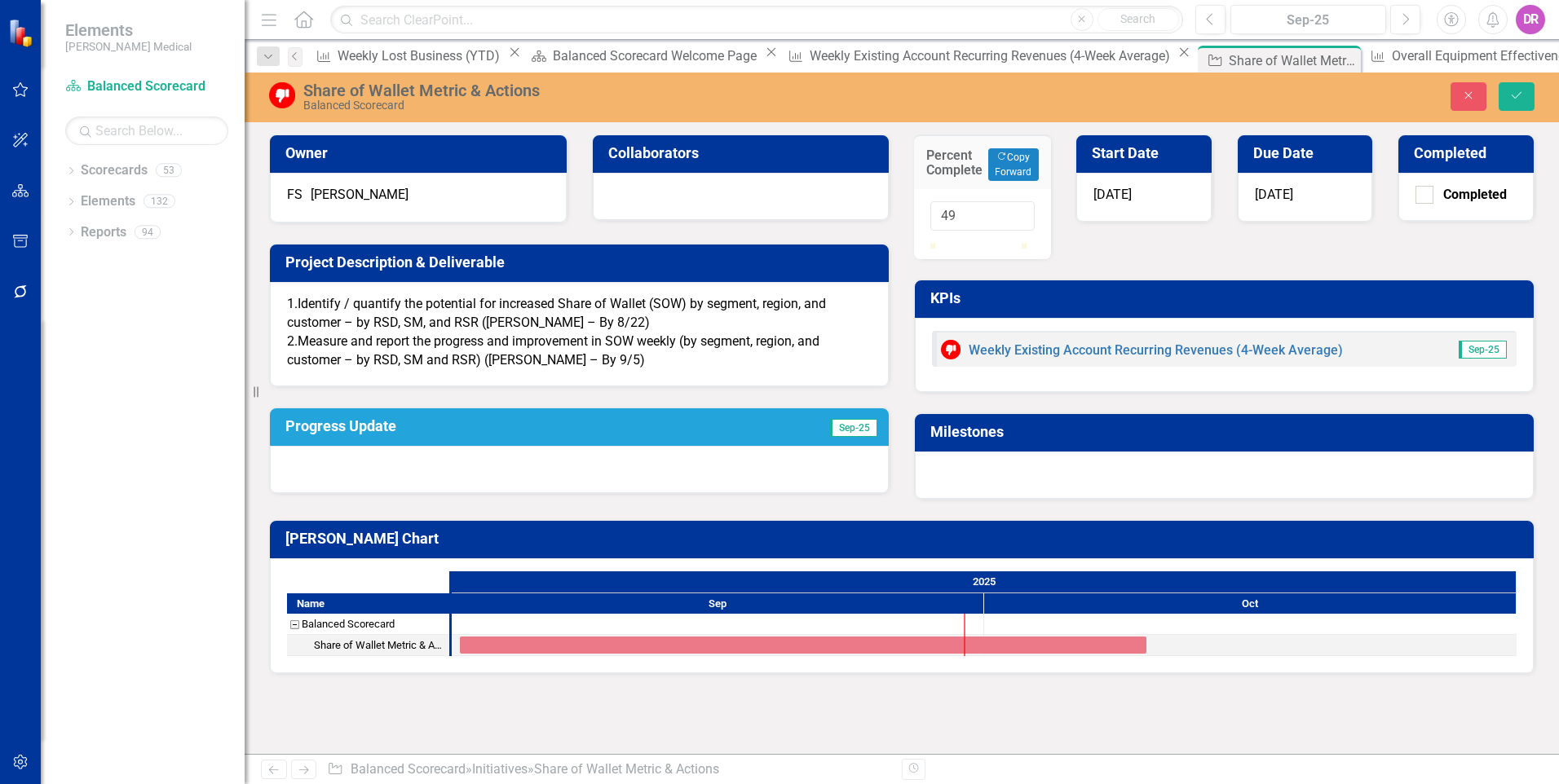
type input "50"
drag, startPoint x: 939, startPoint y: 260, endPoint x: 984, endPoint y: 263, distance: 45.1
click at [976, 242] on div at bounding box center [976, 242] width 0 height 0
click at [1206, 252] on div "Percent Complete Copy Forward Copy Forward 50 Start Date 9/1/25 Due Date 10/10/…" at bounding box center [1223, 306] width 645 height 386
click at [1185, 281] on div "Percent Complete Copy Forward Copy Forward 50 Start Date 9/1/25 Due Date 10/10/…" at bounding box center [1223, 306] width 645 height 386
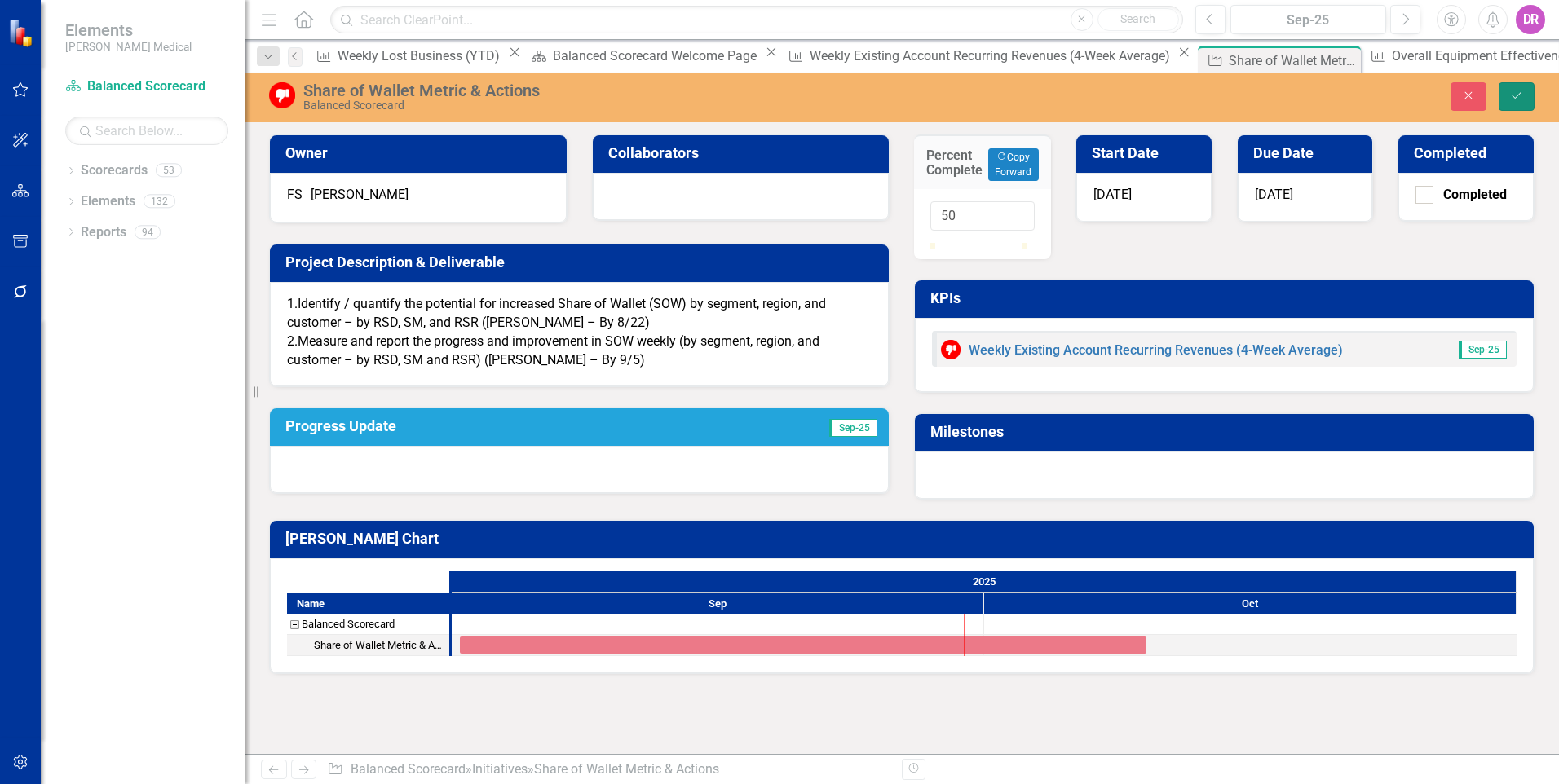
click at [1528, 85] on button "Save" at bounding box center [1516, 96] width 36 height 28
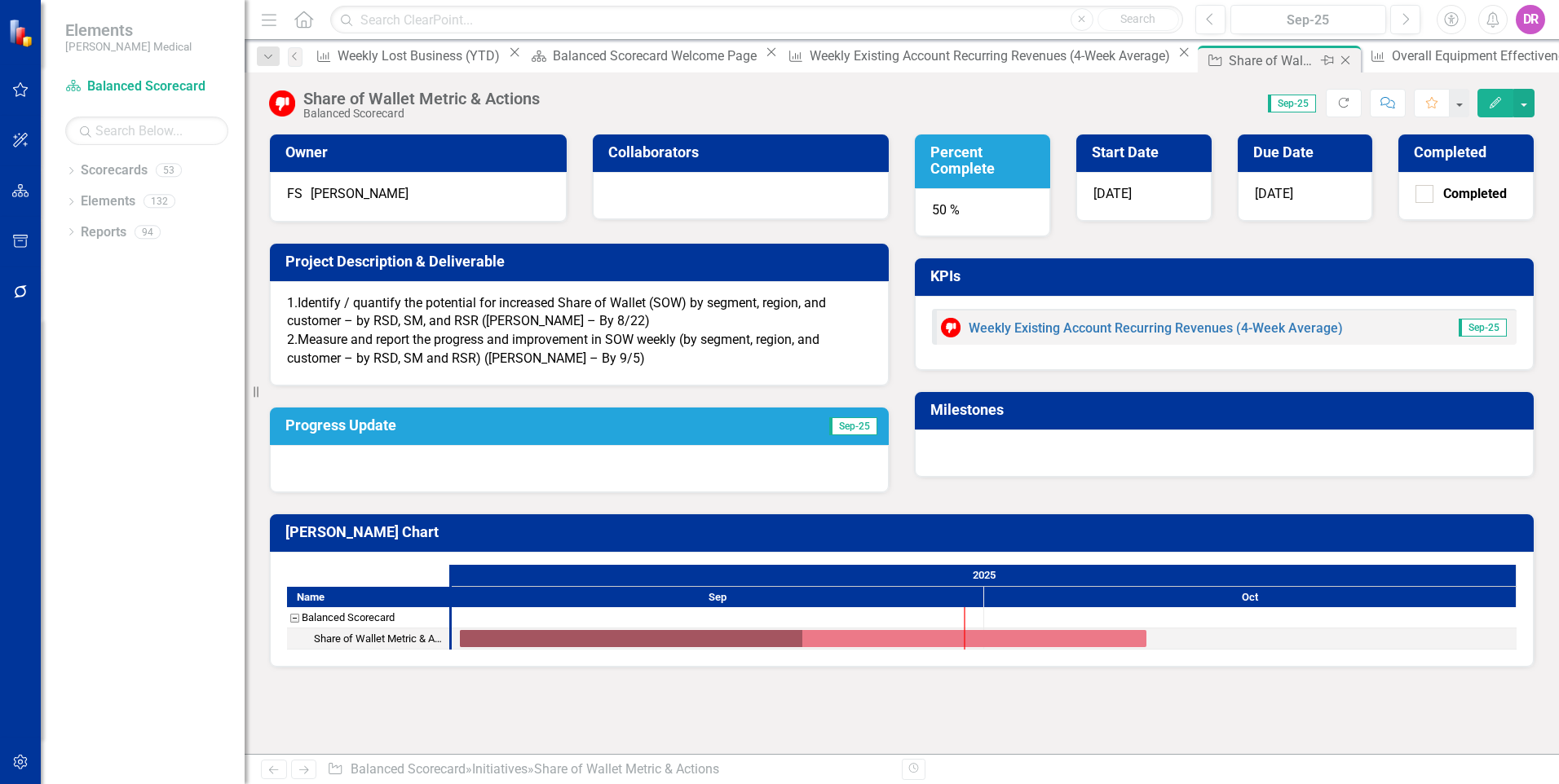
click at [1337, 60] on icon "Close" at bounding box center [1345, 60] width 17 height 13
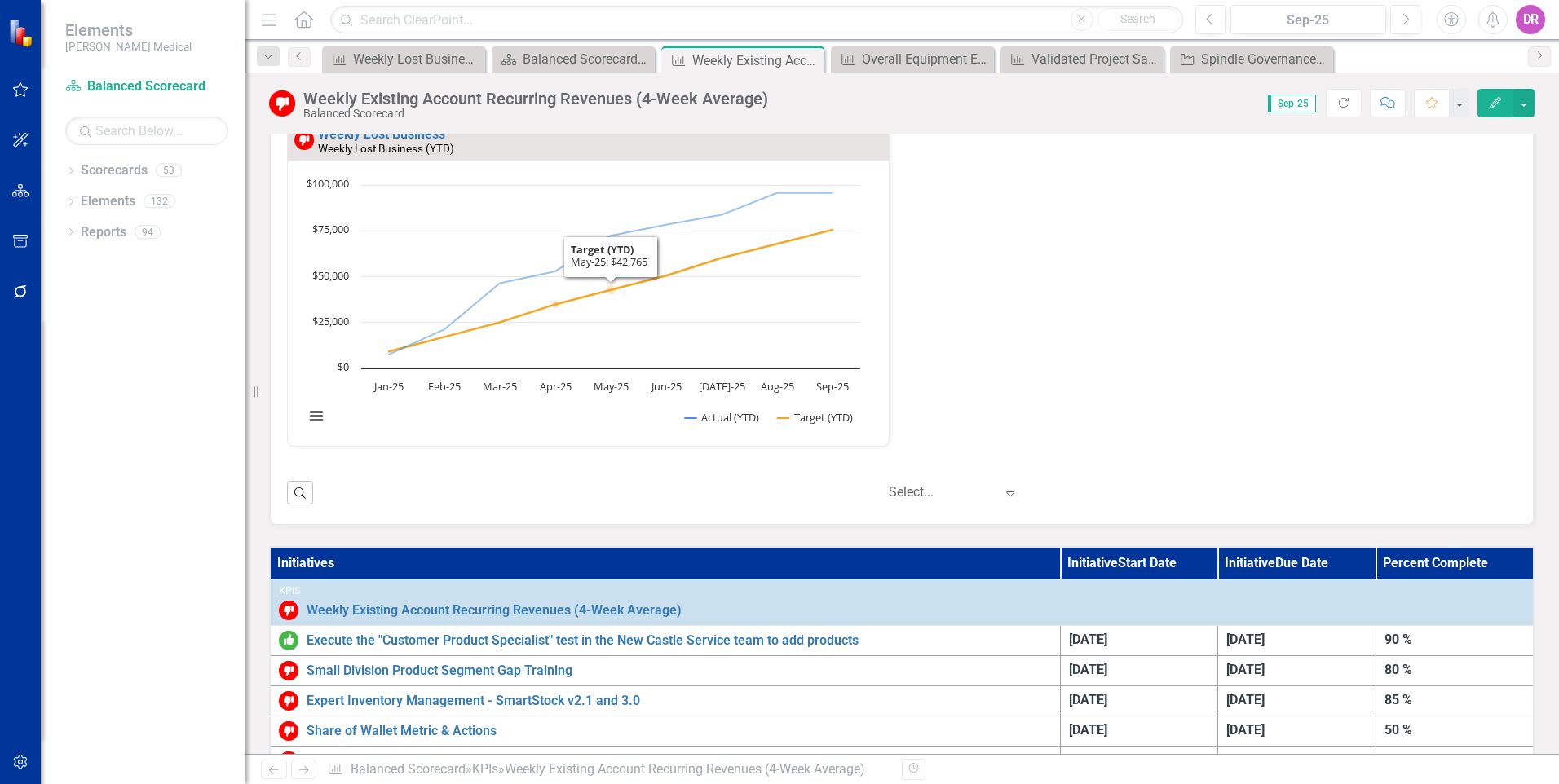
scroll to position [733, 0]
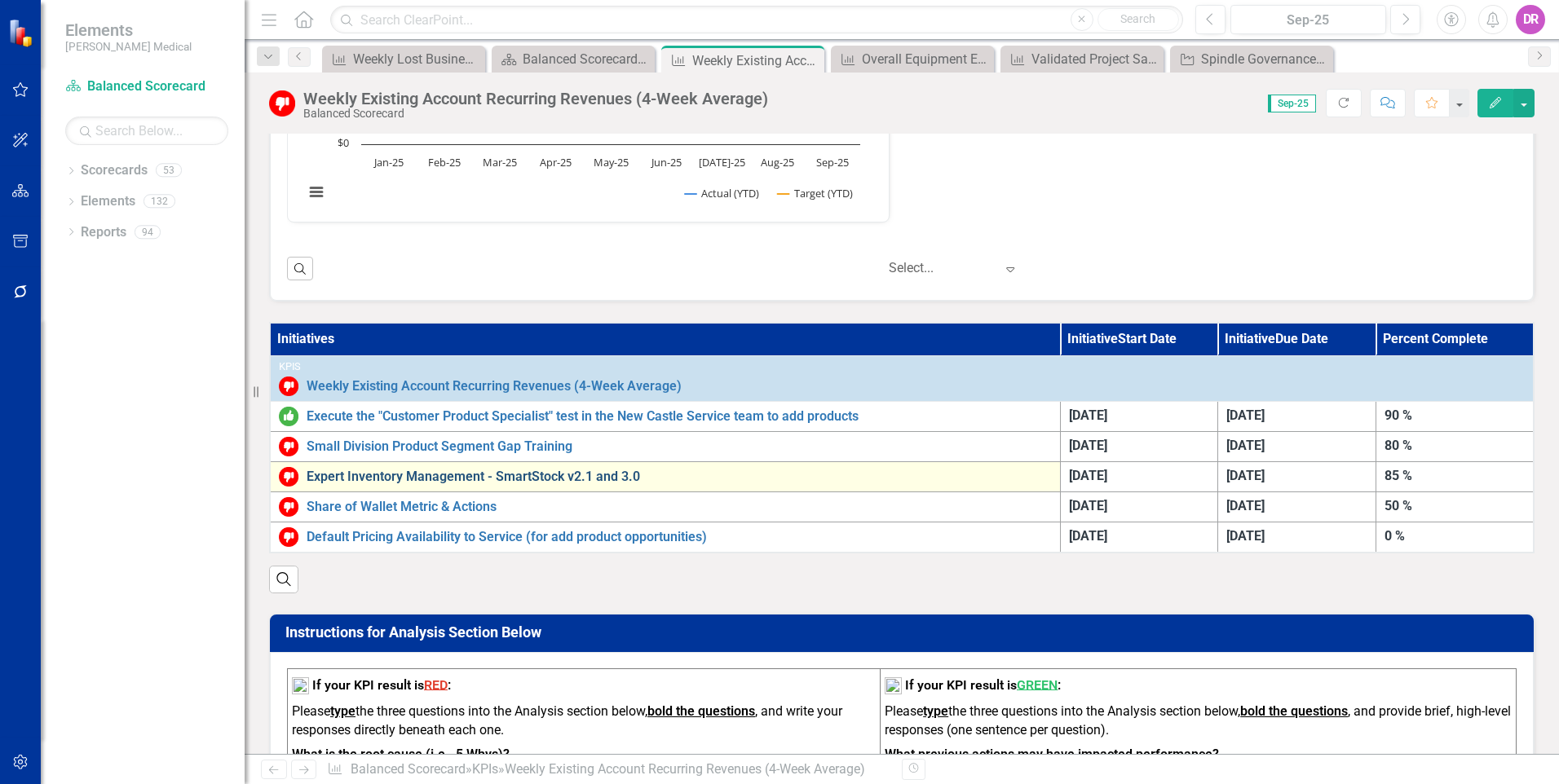
click at [560, 478] on link "Expert Inventory Management - SmartStock v2.1 and 3.0" at bounding box center [678, 476] width 745 height 15
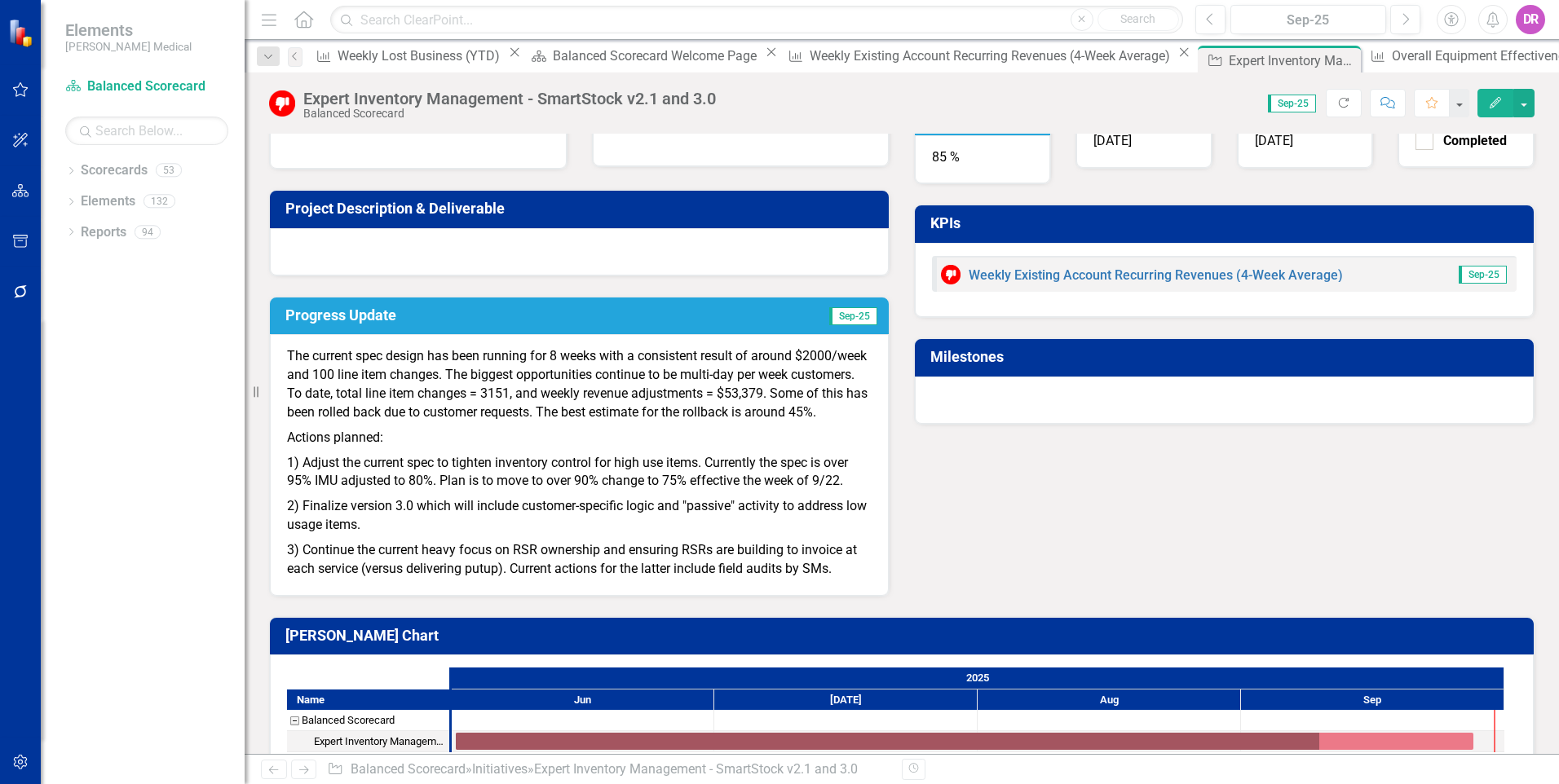
scroll to position [81, 0]
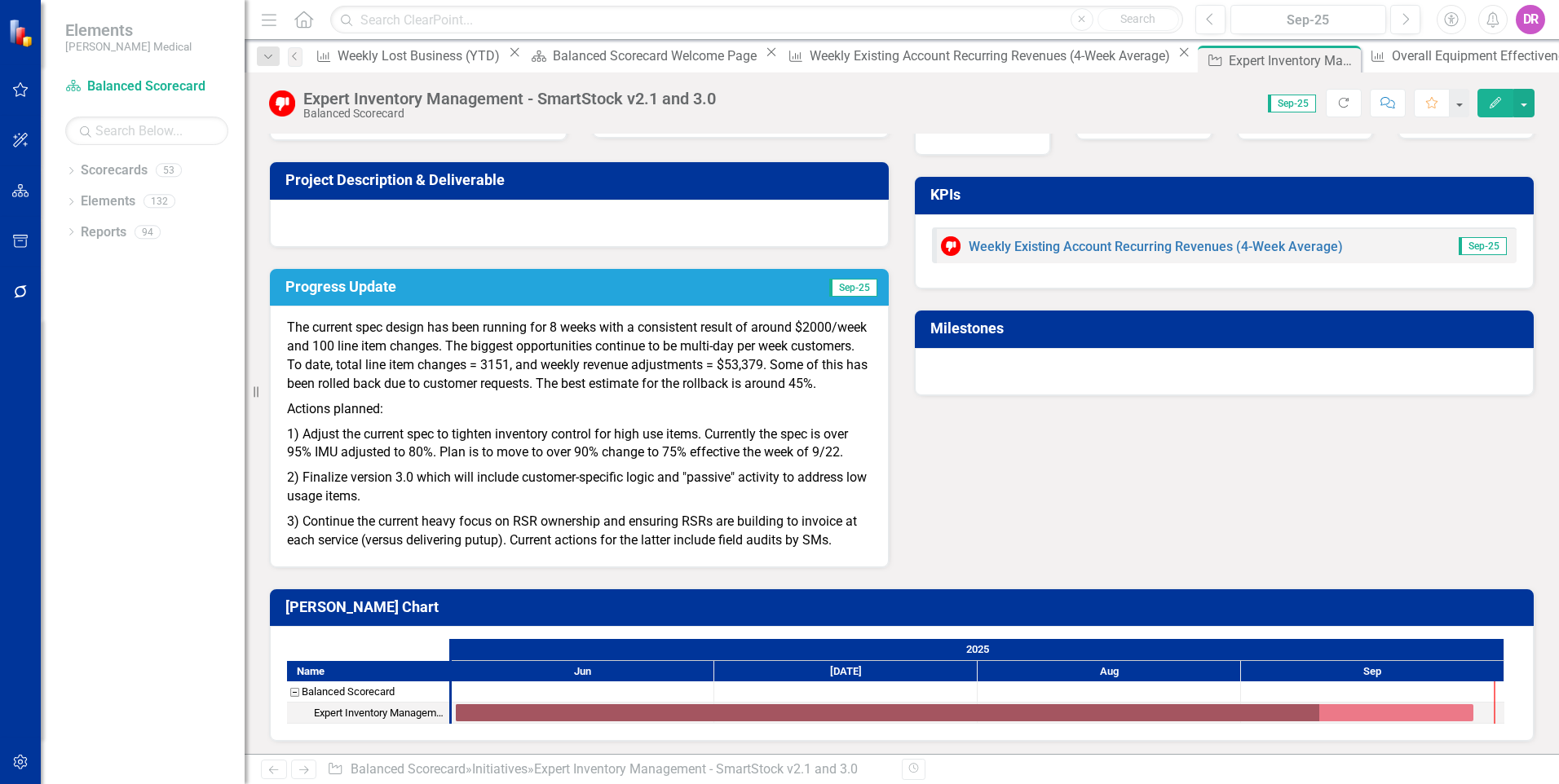
click at [403, 375] on p "The current spec design has been running for 8 weeks with a consistent result o…" at bounding box center [578, 357] width 584 height 78
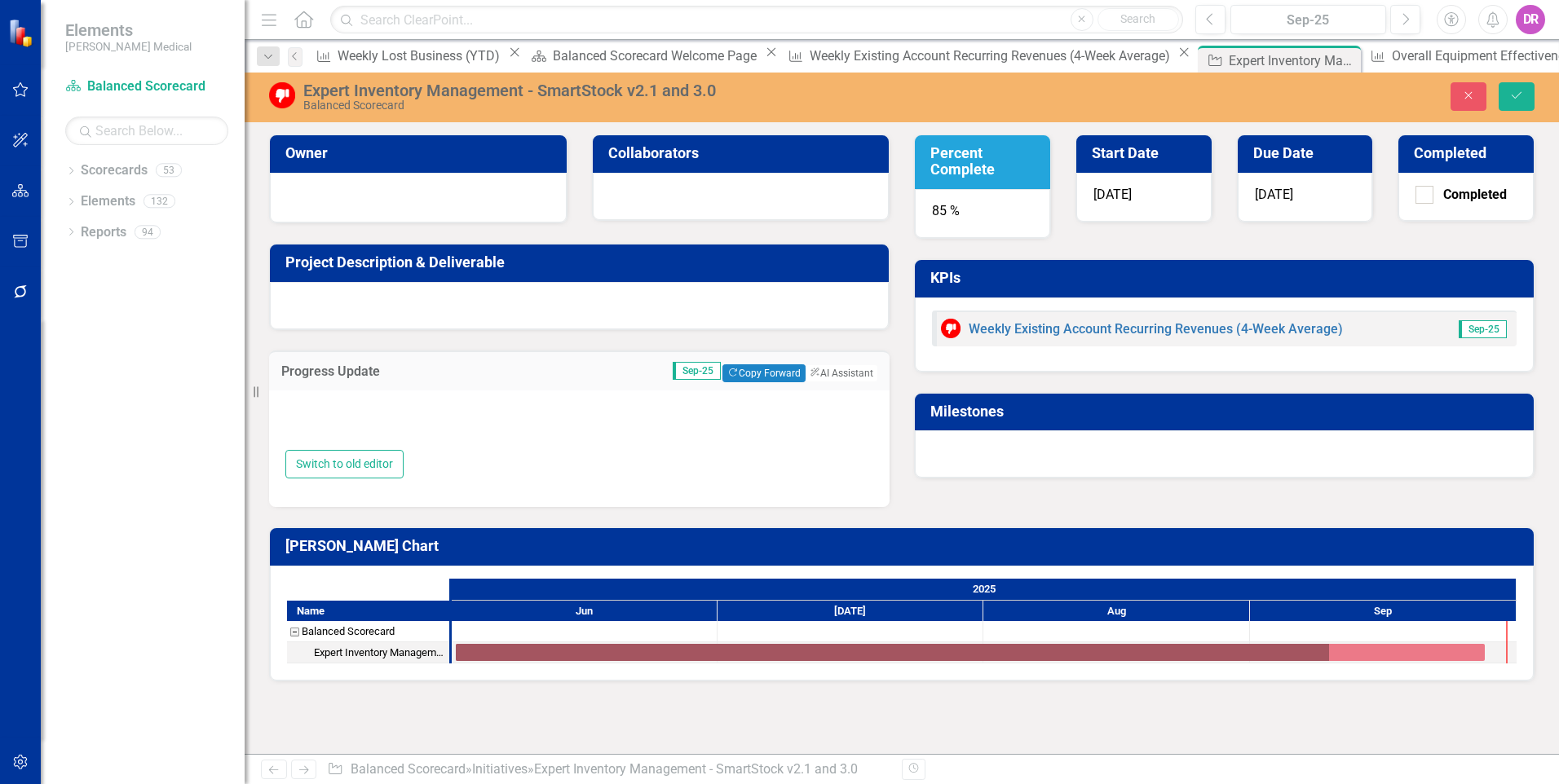
type textarea "<p>The current spec design has been running for 8 weeks with a consistent resul…"
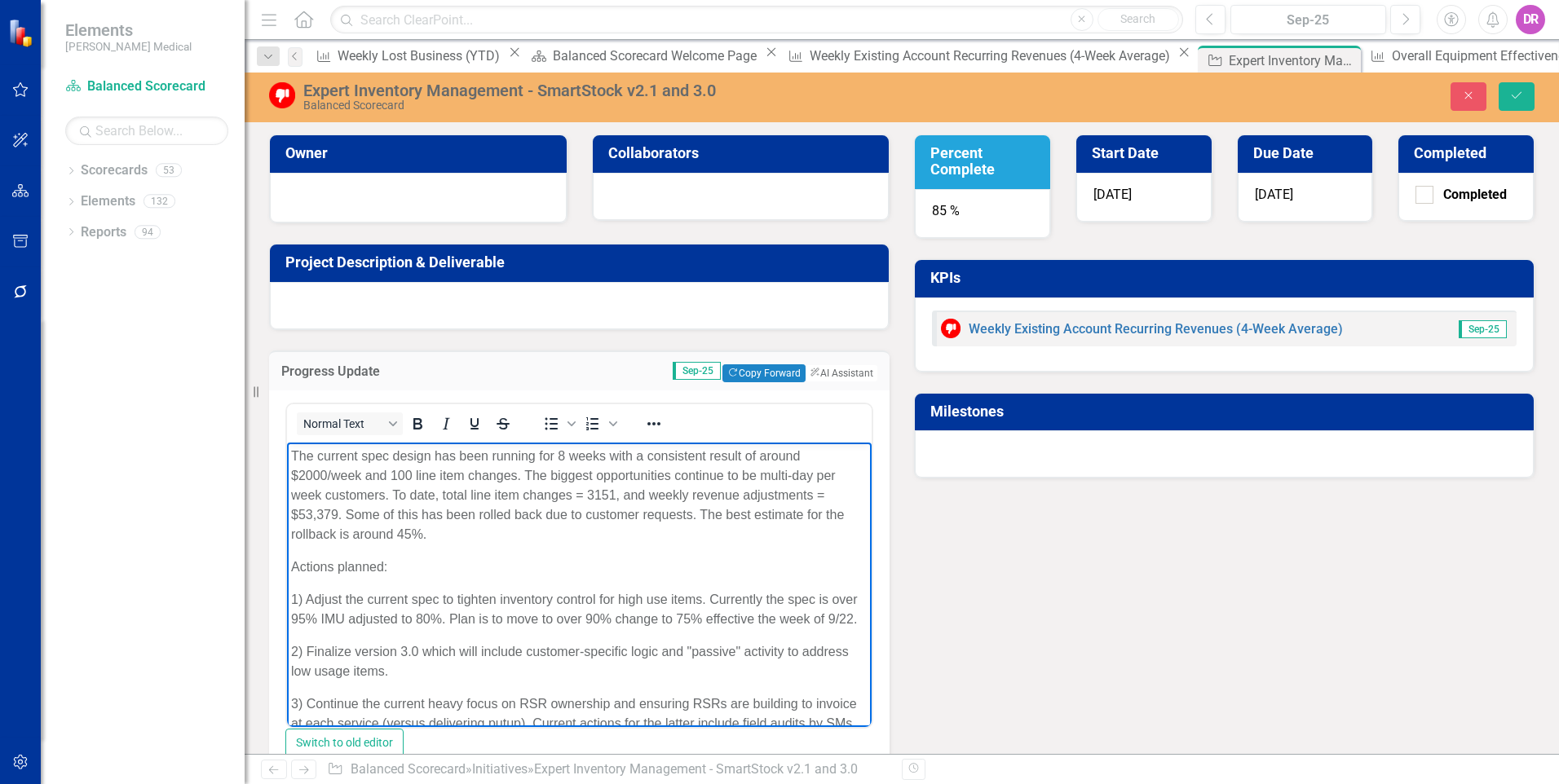
click at [324, 453] on p "The current spec design has been running for 8 weeks with a consistent result o…" at bounding box center [578, 495] width 576 height 98
drag, startPoint x: 564, startPoint y: 451, endPoint x: 465, endPoint y: 455, distance: 99.1
click at [465, 455] on p "The most recent spec design has been running for 8 weeks with a consistent resu…" at bounding box center [578, 495] width 576 height 98
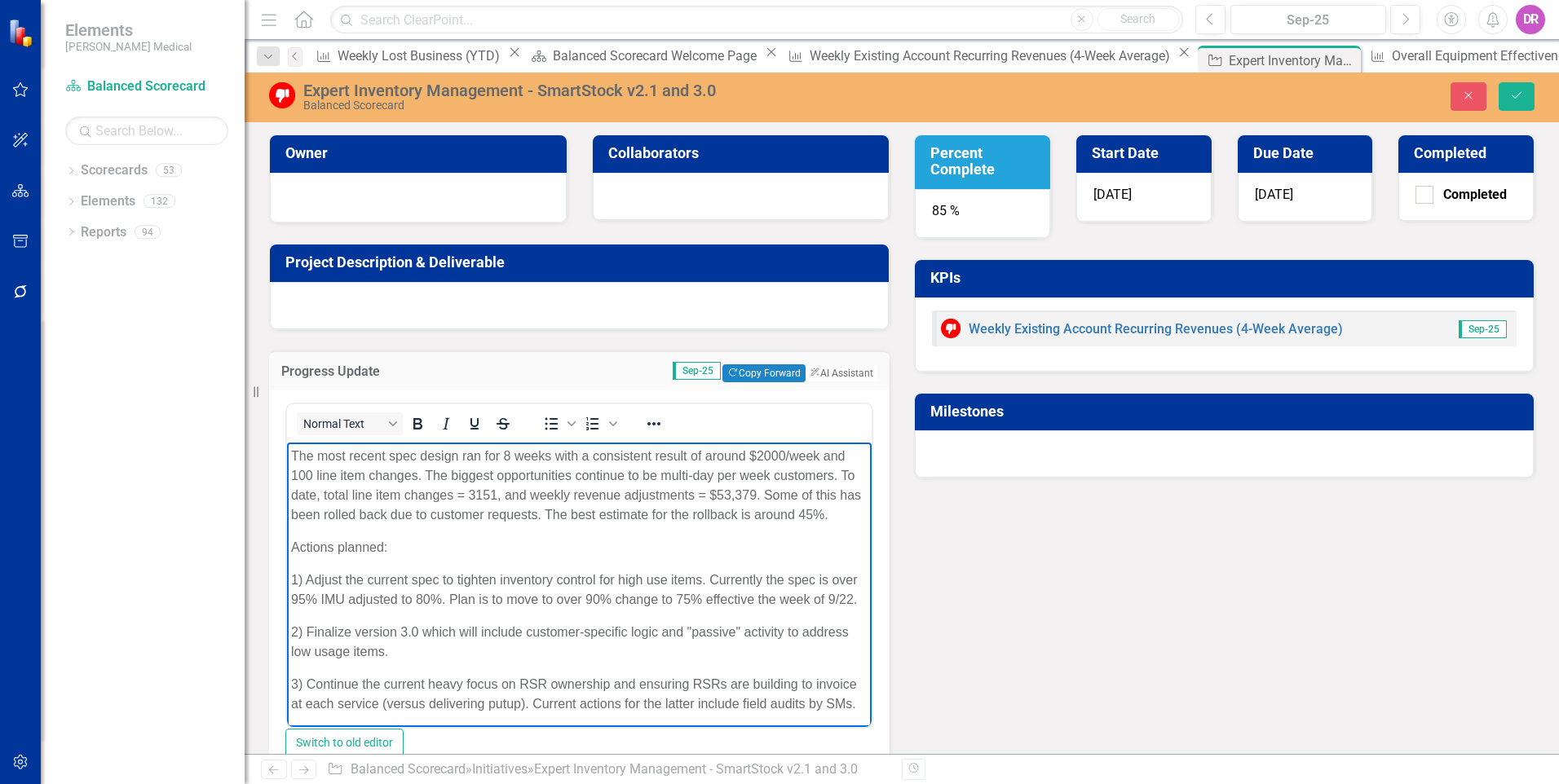
click at [509, 455] on p "The most recent spec design ran for 8 weeks with a consistent result of around …" at bounding box center [578, 485] width 576 height 78
click at [580, 493] on p "The most recent spec design ran for 14 weeks with a consistent result of around…" at bounding box center [578, 485] width 576 height 78
drag, startPoint x: 802, startPoint y: 493, endPoint x: 838, endPoint y: 490, distance: 36.1
click at [838, 491] on p "The most recent spec design ran for 14 weeks with a consistent result of around…" at bounding box center [578, 485] width 576 height 78
drag, startPoint x: 463, startPoint y: 529, endPoint x: 449, endPoint y: 516, distance: 19.1
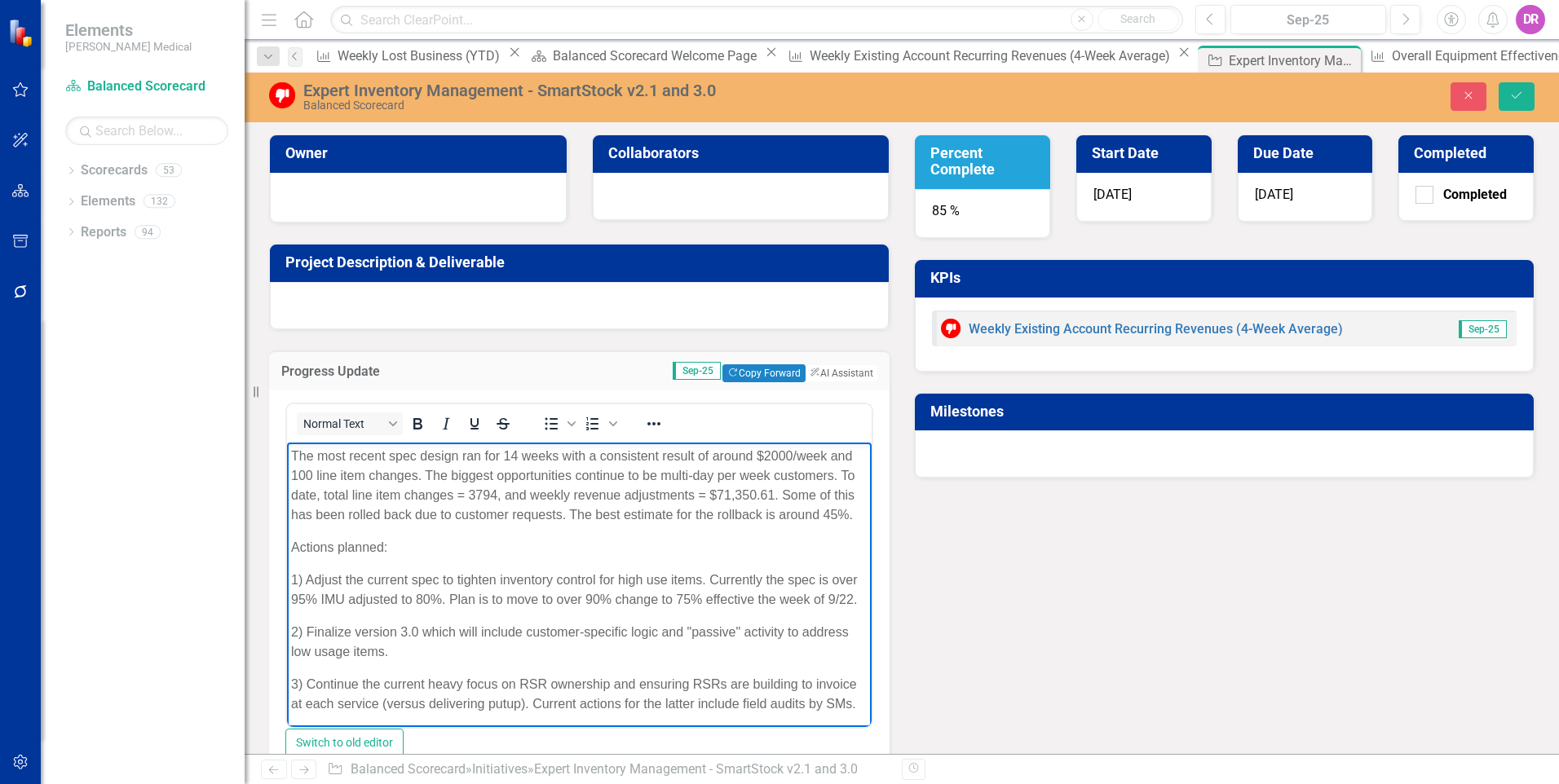
click at [463, 524] on p "The most recent spec design ran for 14 weeks with a consistent result of around…" at bounding box center [578, 485] width 576 height 78
click at [363, 570] on p "1) Adjust the current spec to tighten inventory control for high use items. Cur…" at bounding box center [578, 585] width 576 height 39
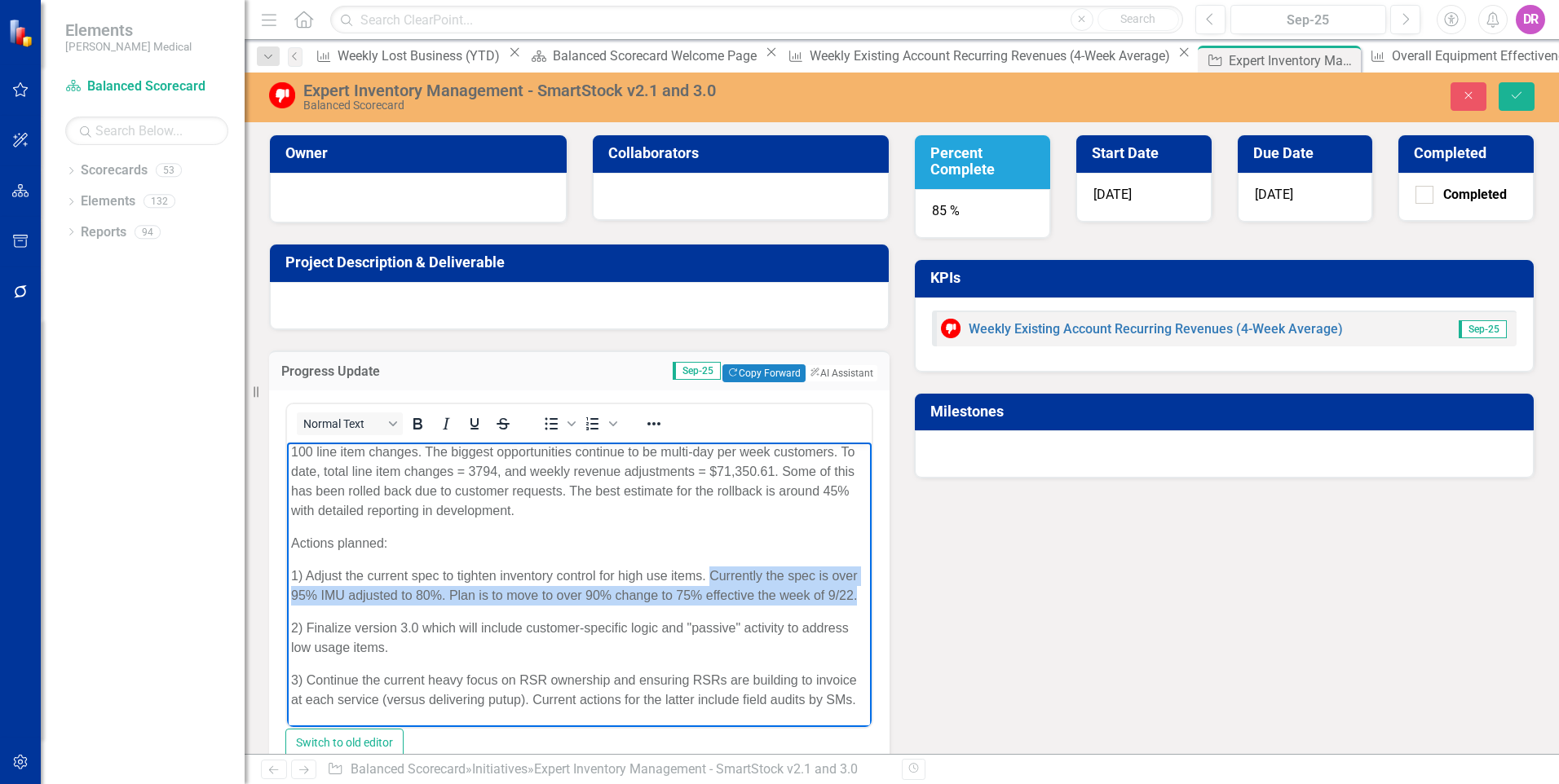
drag, startPoint x: 335, startPoint y: 569, endPoint x: 707, endPoint y: 537, distance: 373.4
click at [712, 565] on p "1) Adjust the current spec to tighten inventory control for high use items. Cur…" at bounding box center [578, 585] width 576 height 39
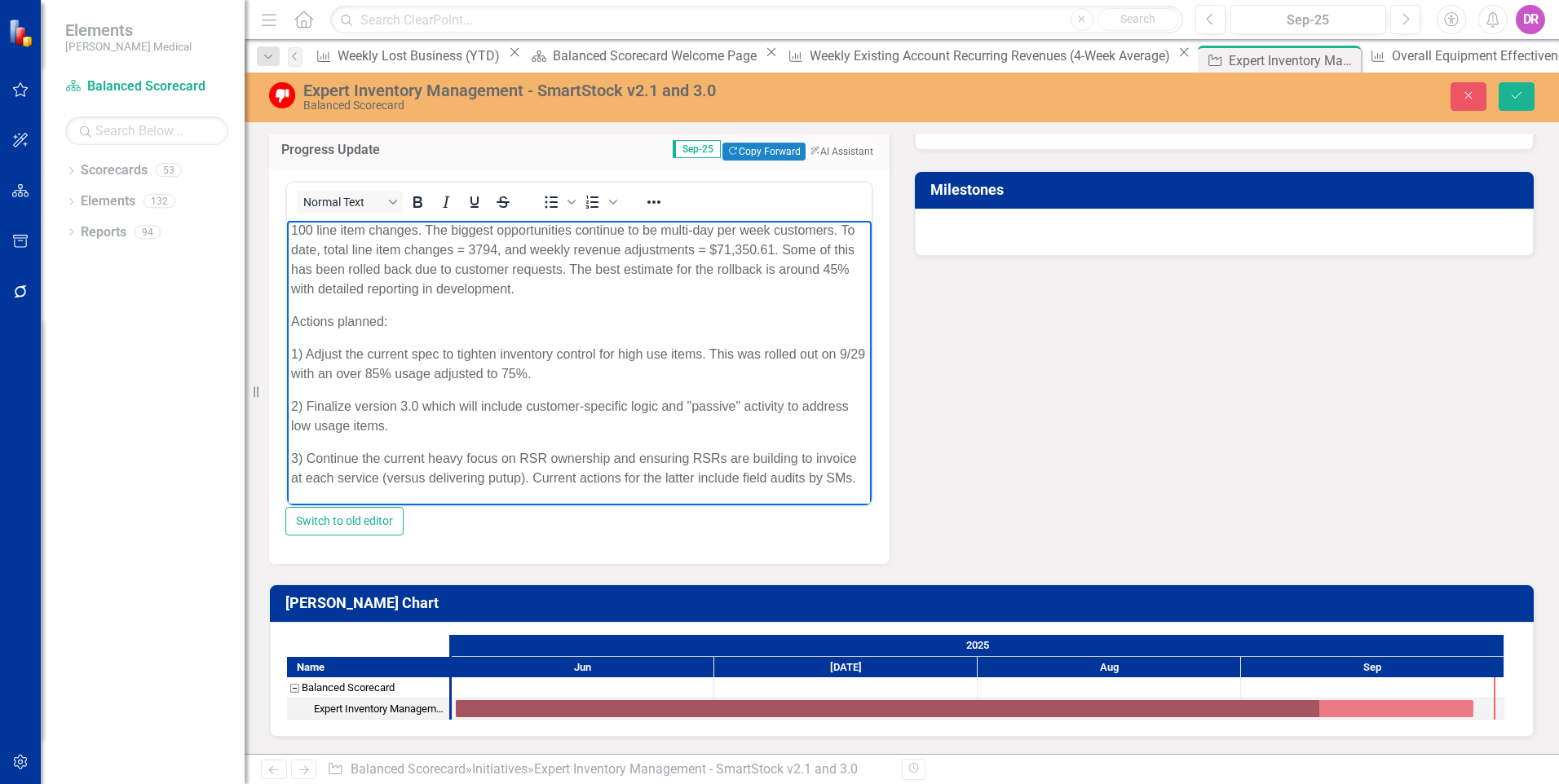
scroll to position [0, 0]
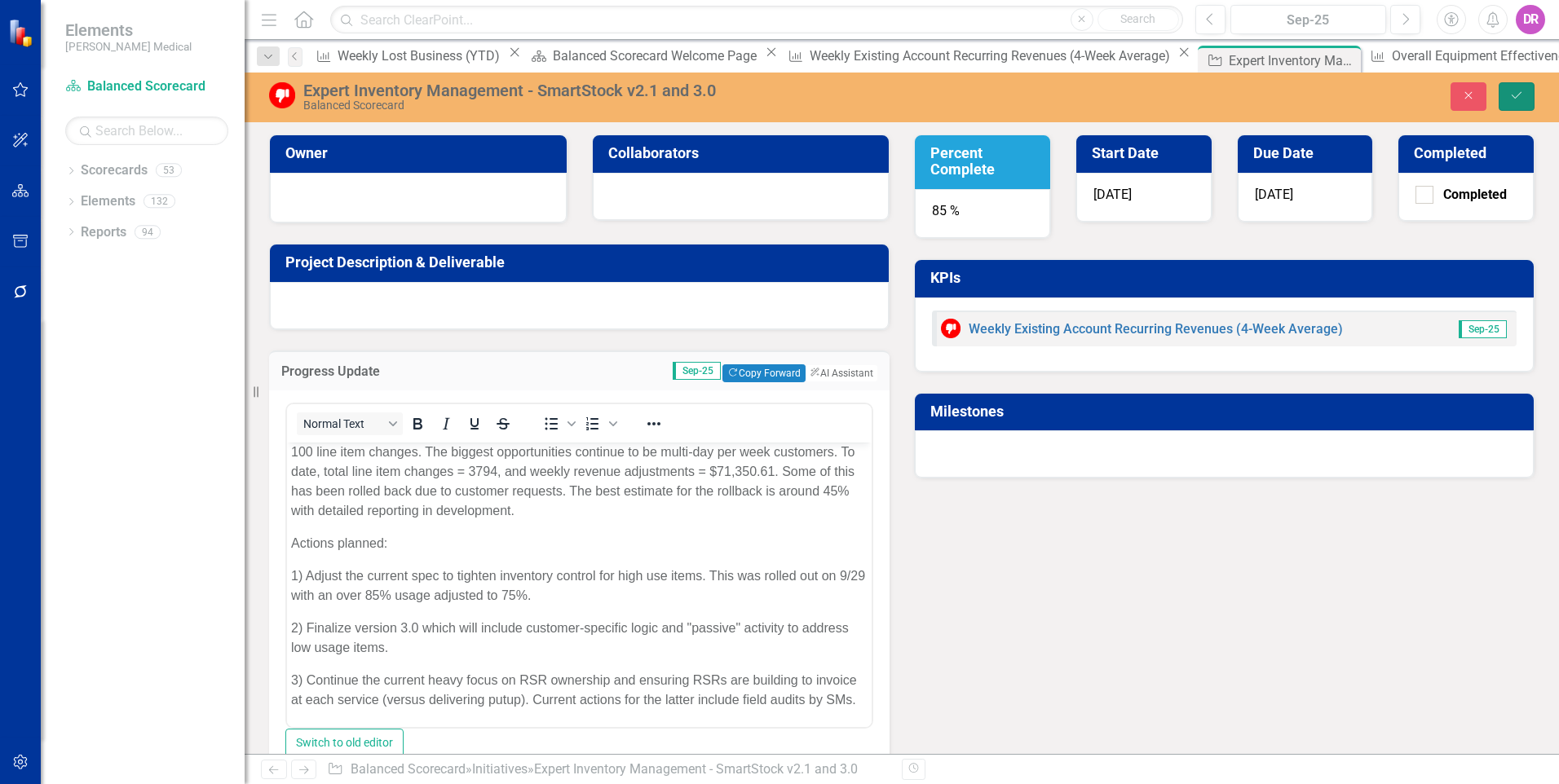
click at [1516, 98] on icon "submit" at bounding box center [1516, 95] width 10 height 7
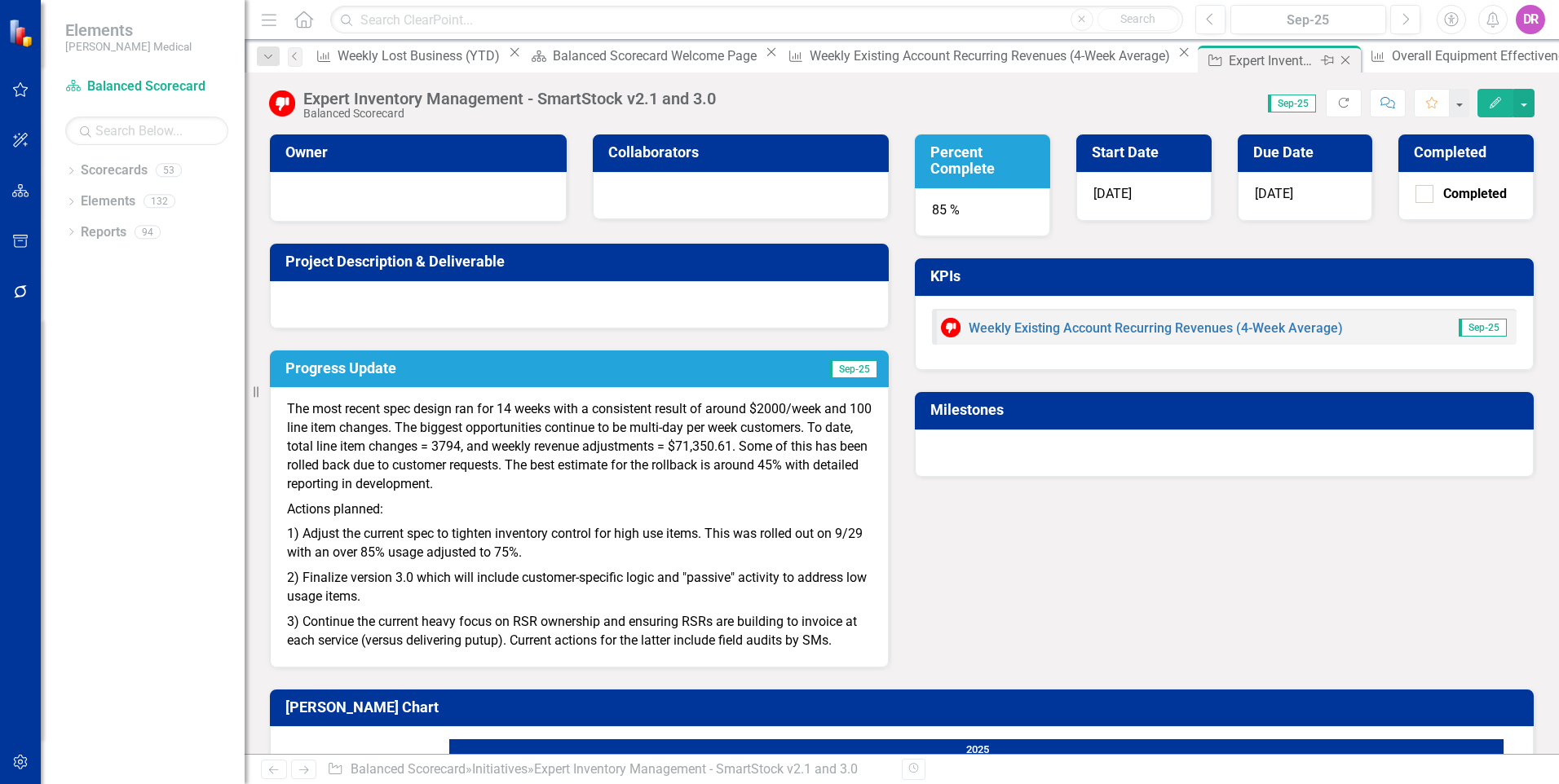
click at [1341, 62] on icon at bounding box center [1345, 60] width 9 height 9
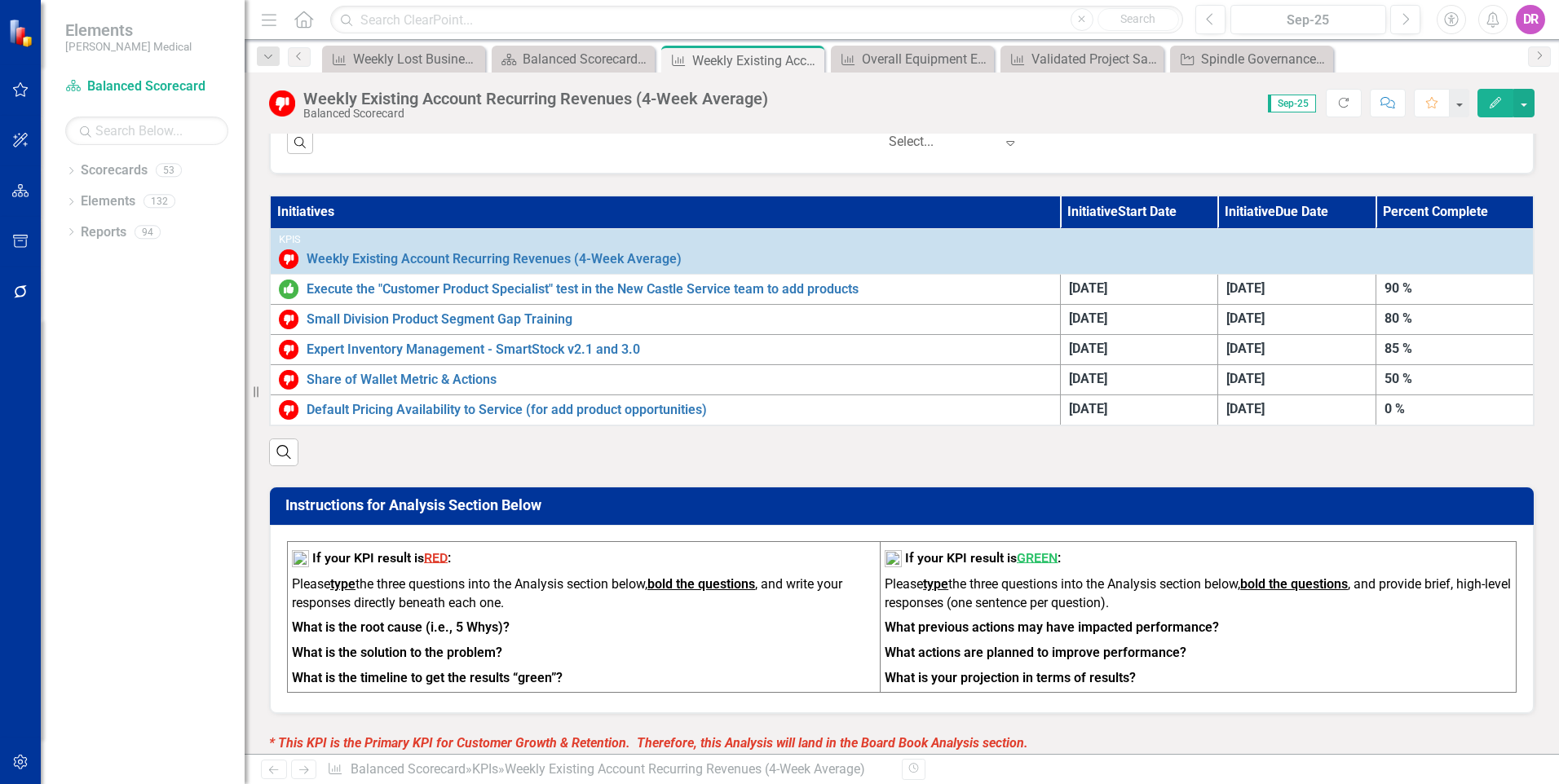
scroll to position [977, 0]
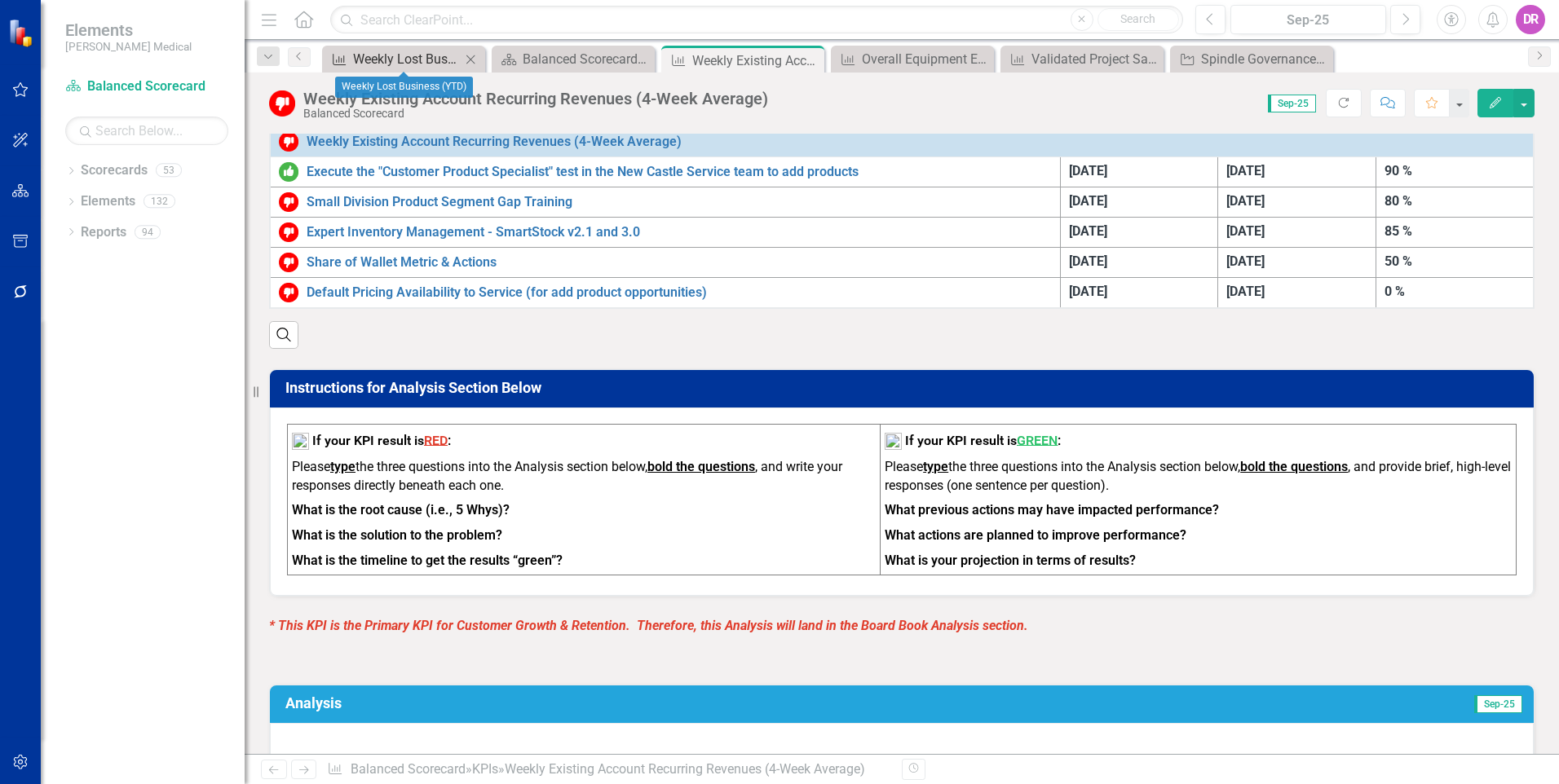
click at [418, 52] on div "Weekly Lost Business (YTD)" at bounding box center [407, 59] width 108 height 21
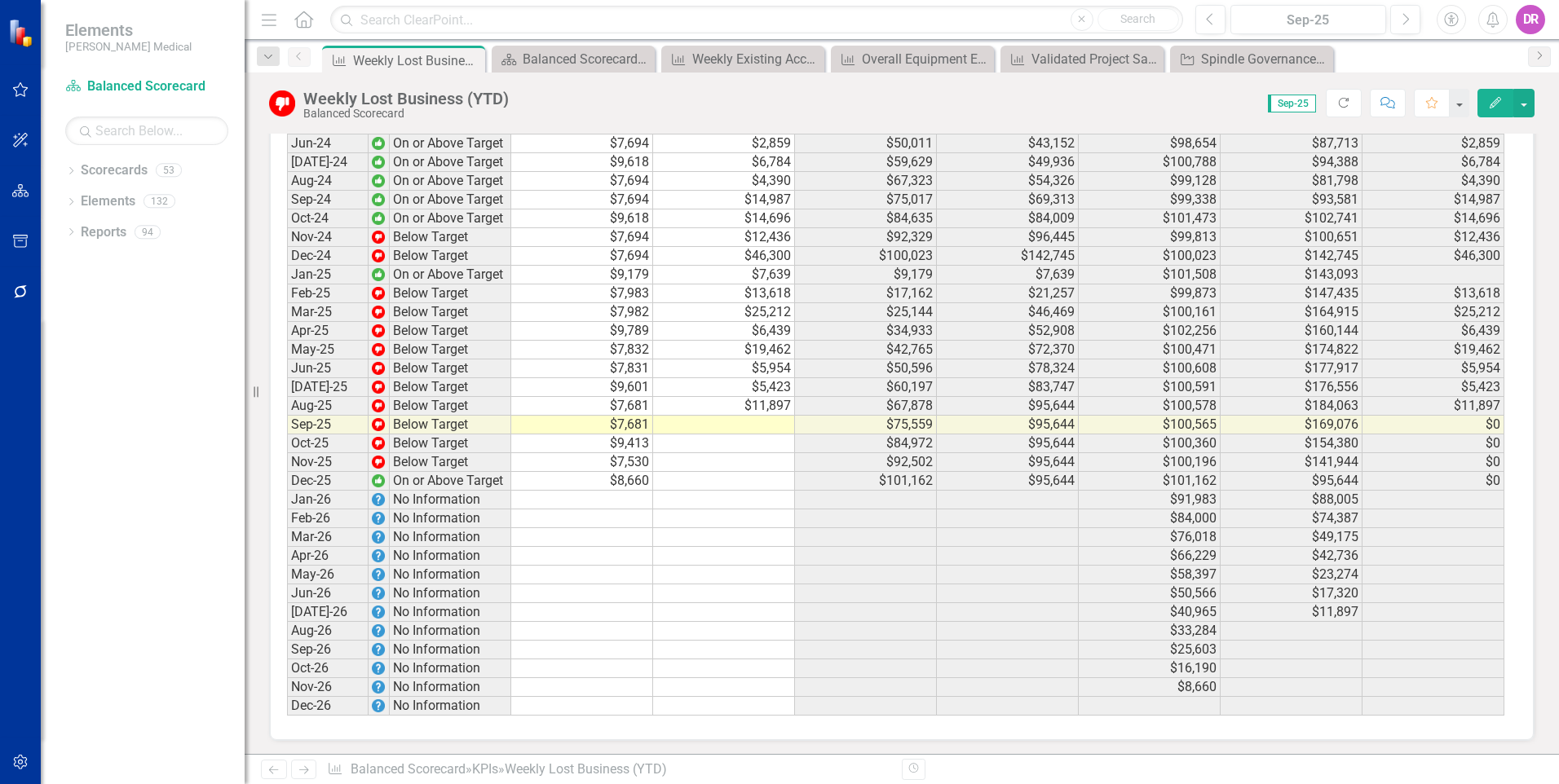
scroll to position [2422, 0]
click at [753, 452] on td at bounding box center [724, 458] width 141 height 19
click at [749, 419] on td at bounding box center [724, 421] width 141 height 19
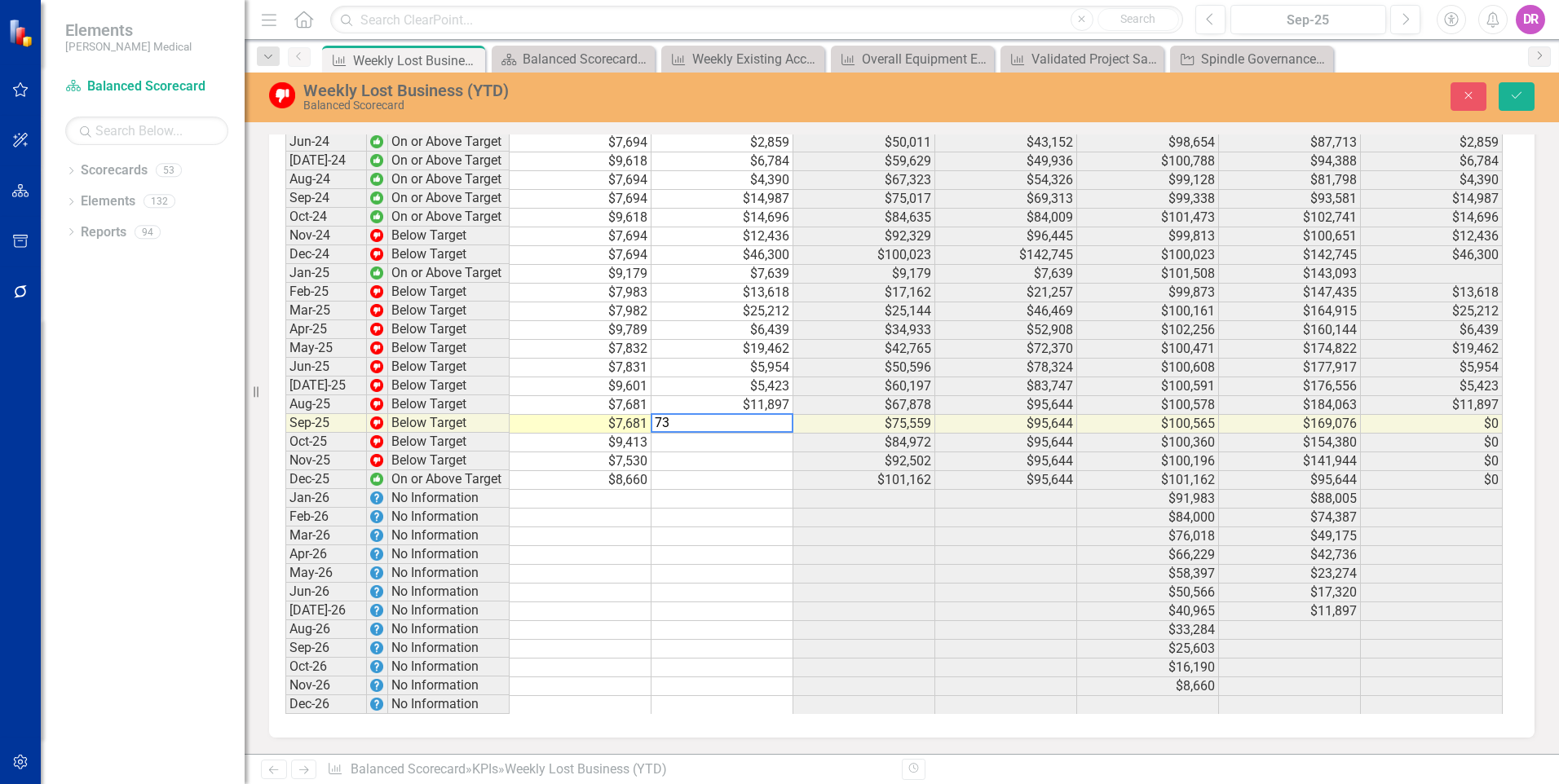
scroll to position [2423, 0]
type textarea "7362"
click at [1522, 87] on button "Save" at bounding box center [1516, 96] width 36 height 28
